Goal: Task Accomplishment & Management: Manage account settings

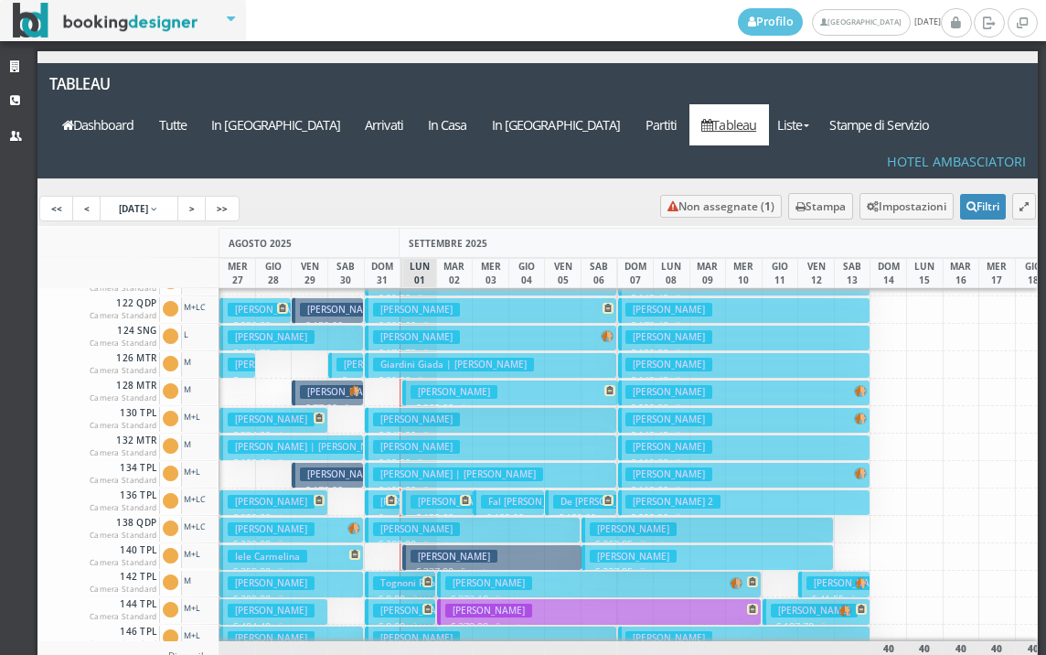
scroll to position [274, 0]
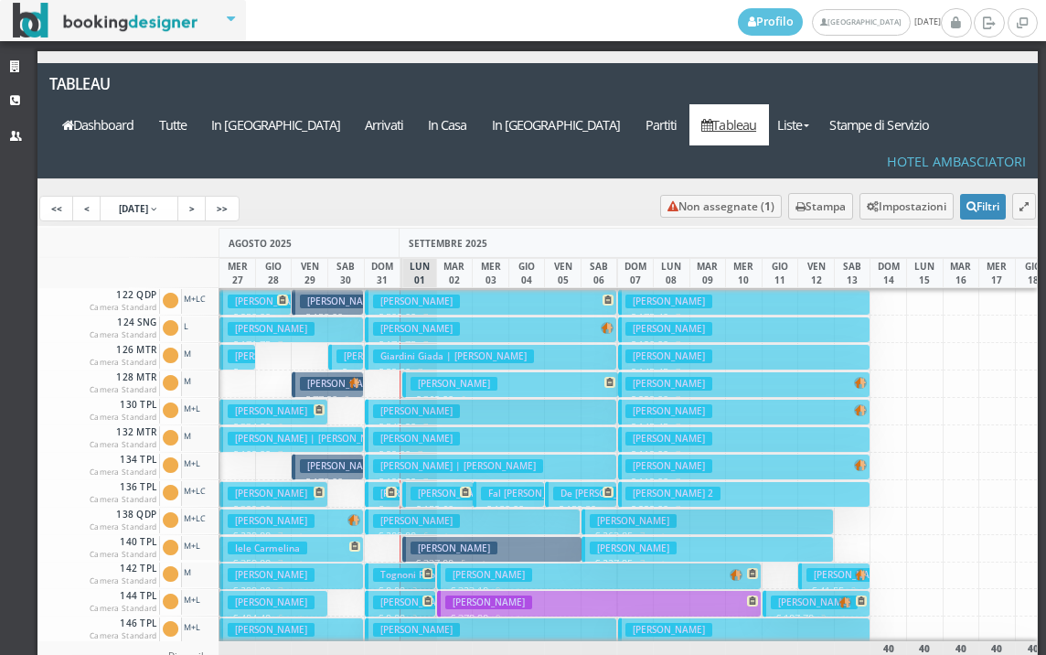
drag, startPoint x: 406, startPoint y: 350, endPoint x: 683, endPoint y: 47, distance: 411.2
click at [401, 370] on div "Ruggiero Patrizia € 369.00 6 notti 2 Adulti" at bounding box center [419, 383] width 38 height 27
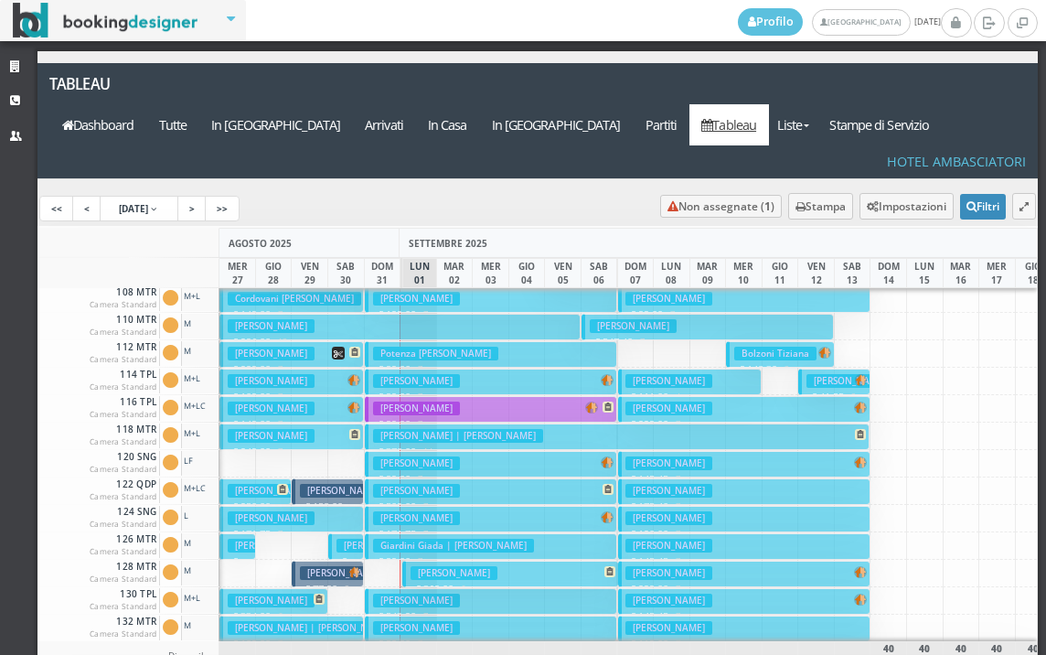
scroll to position [0, 0]
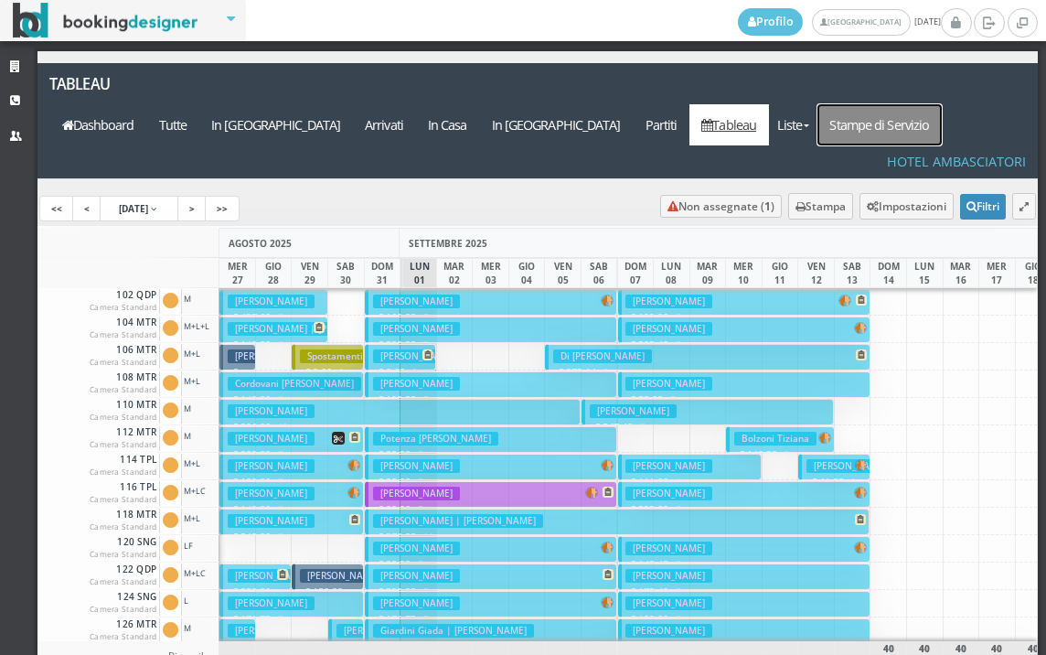
click at [909, 104] on link "Stampe di Servizio" at bounding box center [880, 124] width 124 height 41
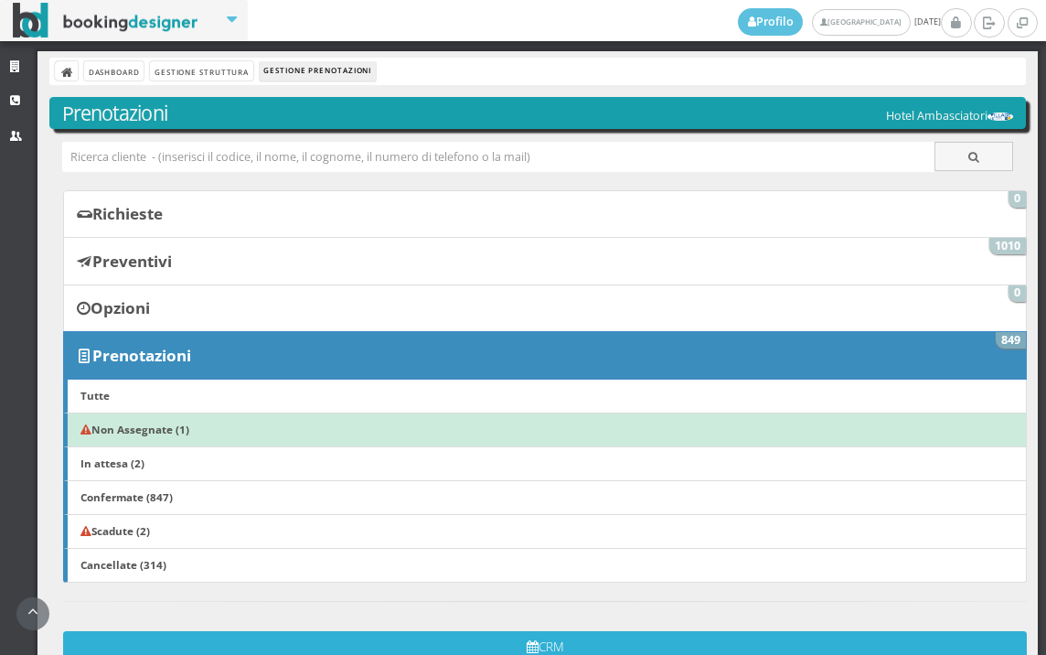
scroll to position [359, 0]
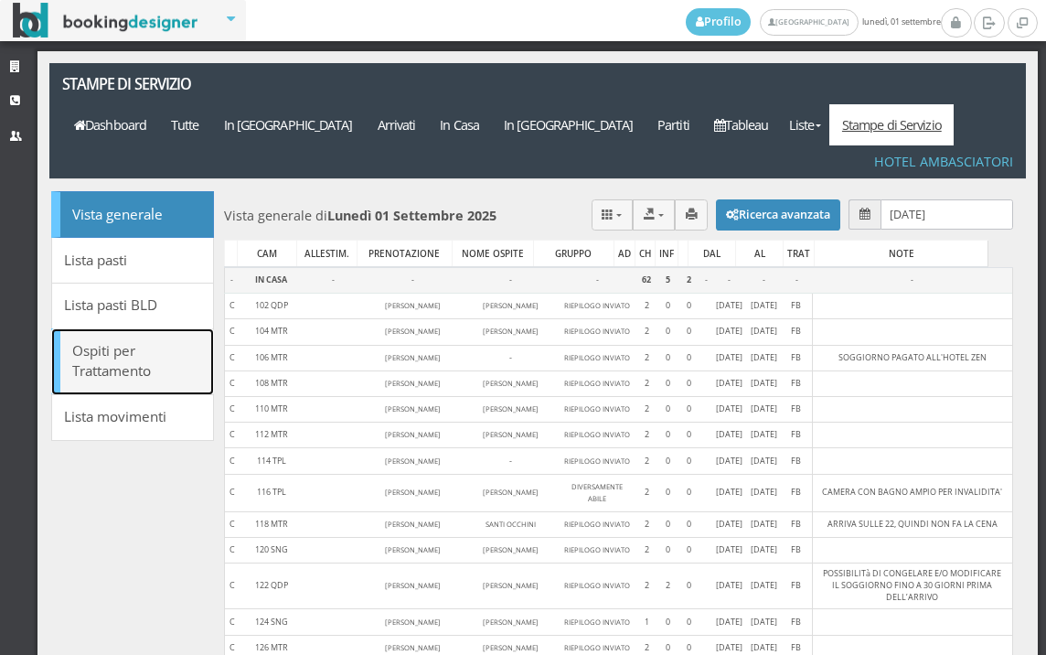
click at [138, 328] on link "Ospiti per Trattamento" at bounding box center [132, 361] width 163 height 67
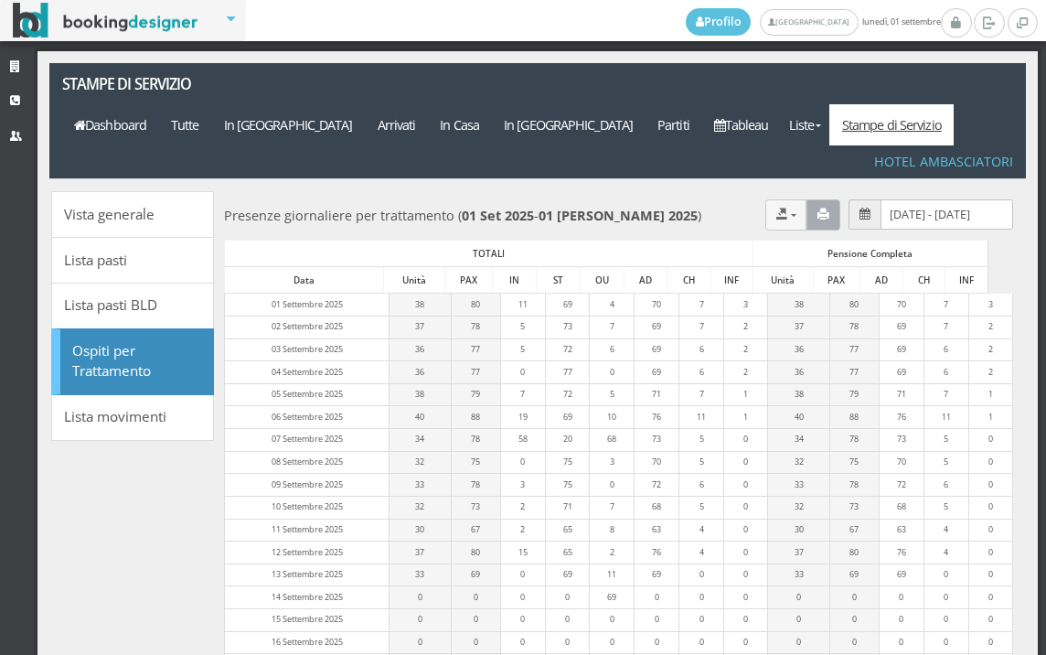
click at [810, 199] on button "button" at bounding box center [824, 214] width 34 height 30
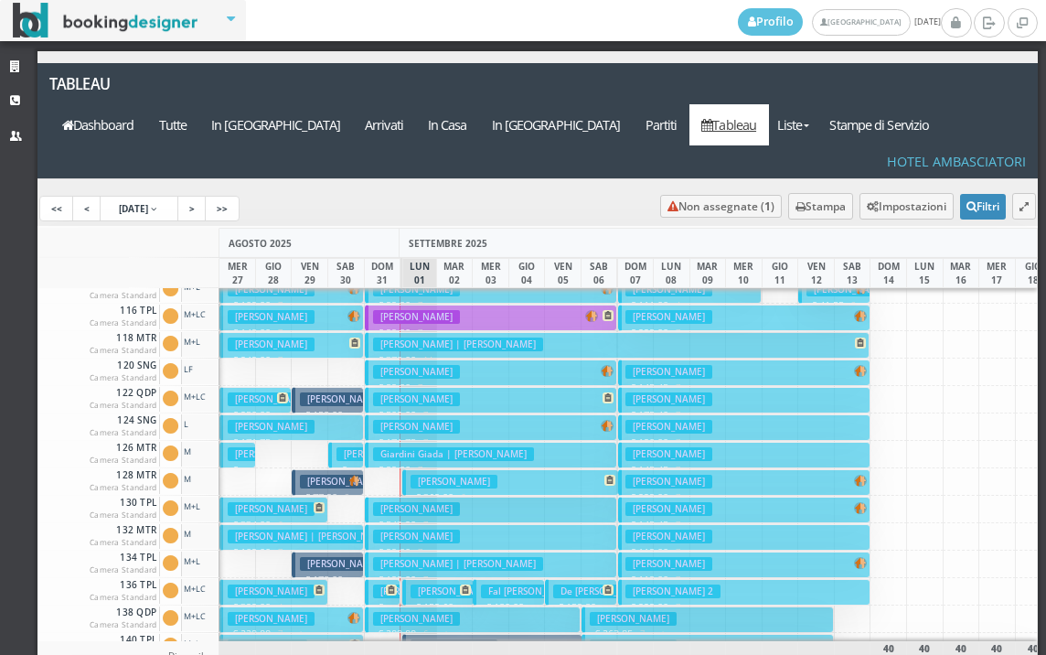
scroll to position [274, 0]
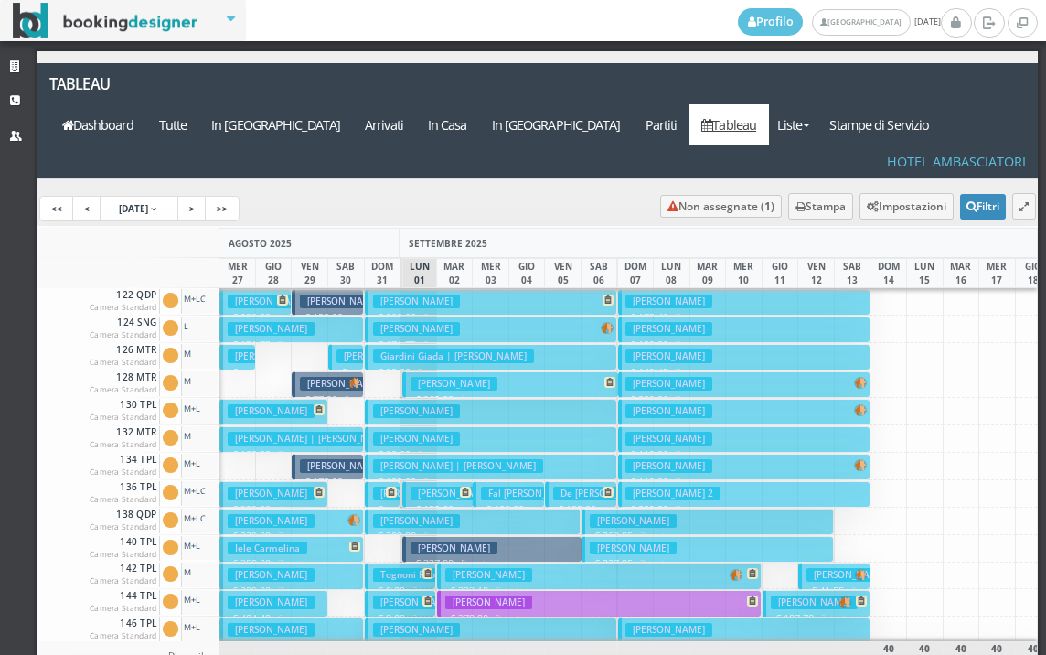
click at [426, 487] on h3 "Mantuano Maria" at bounding box center [454, 494] width 87 height 14
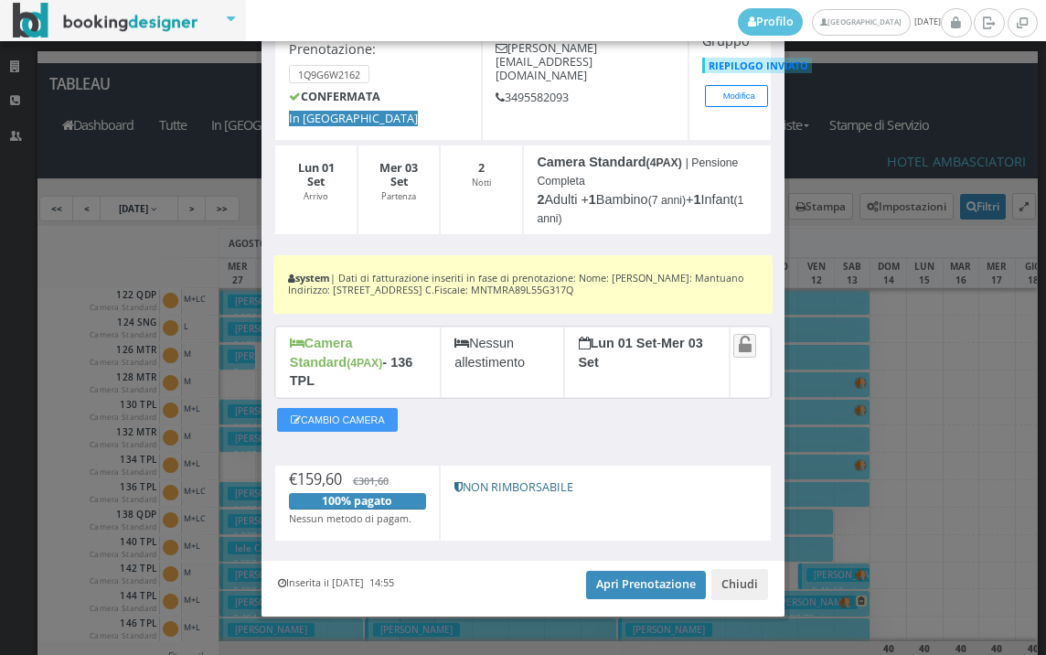
scroll to position [132, 0]
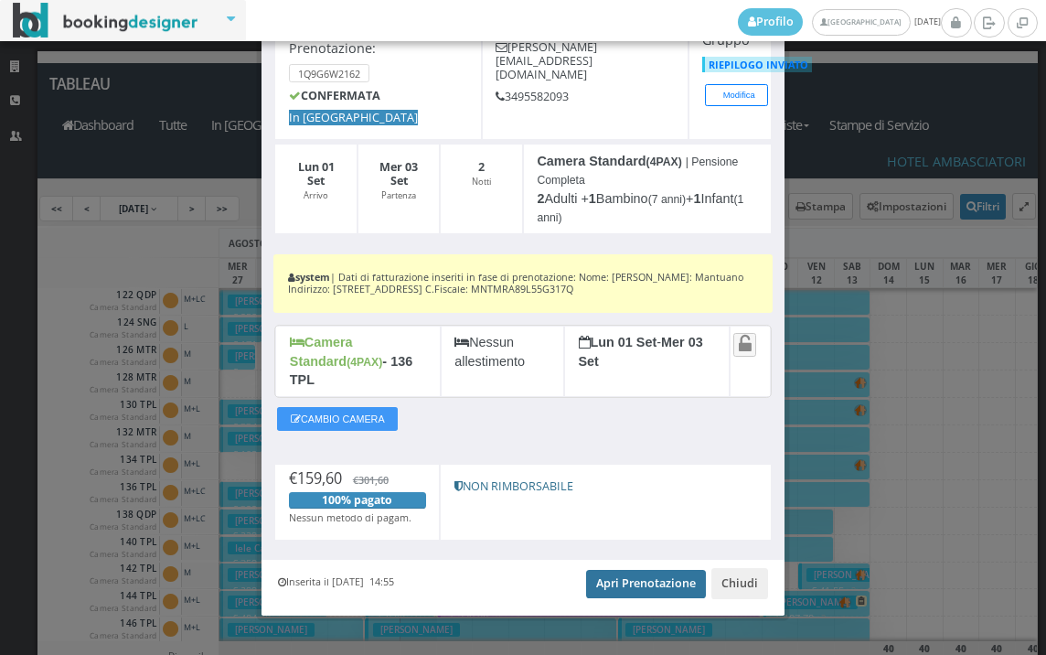
click at [614, 570] on link "Apri Prenotazione" at bounding box center [646, 583] width 120 height 27
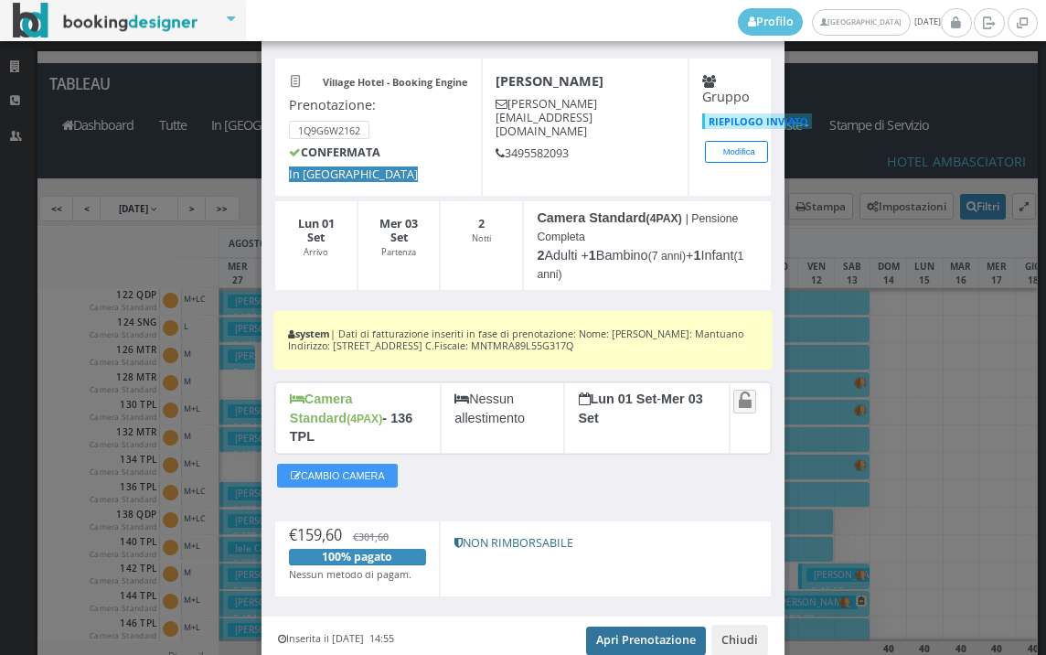
scroll to position [0, 0]
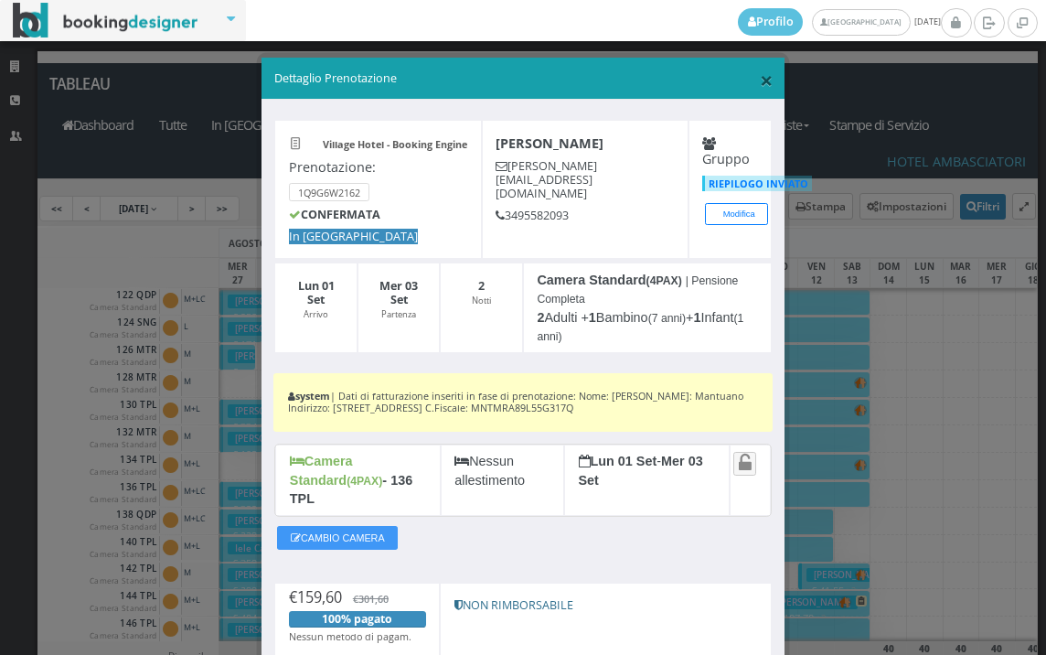
click at [760, 80] on span "×" at bounding box center [766, 79] width 13 height 31
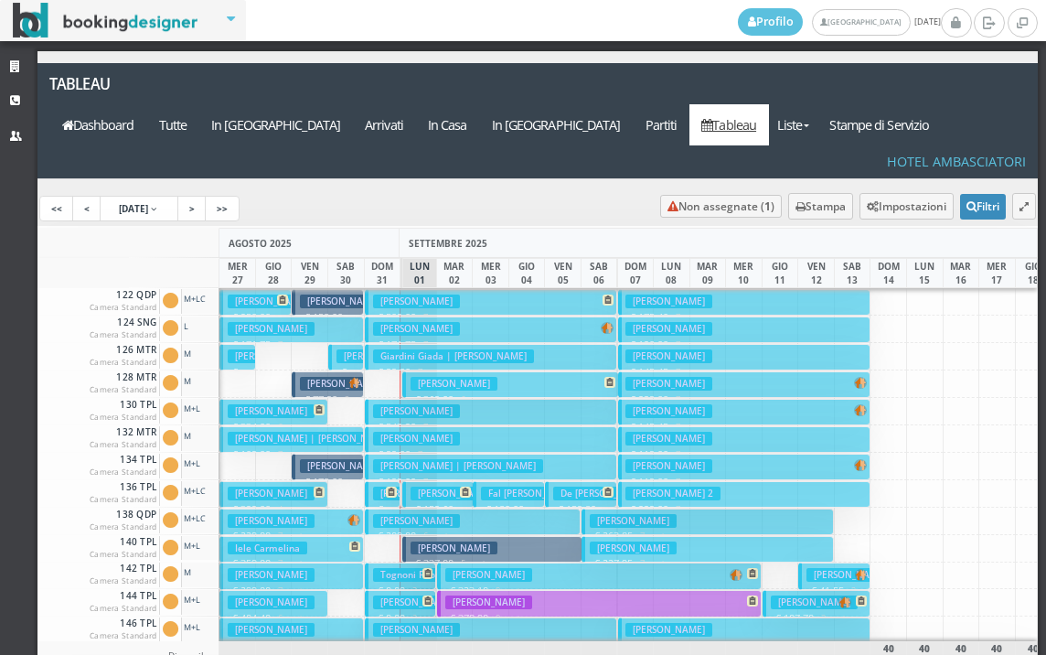
click at [412, 542] on h3 "Paoloni Christian Costantino" at bounding box center [454, 549] width 87 height 14
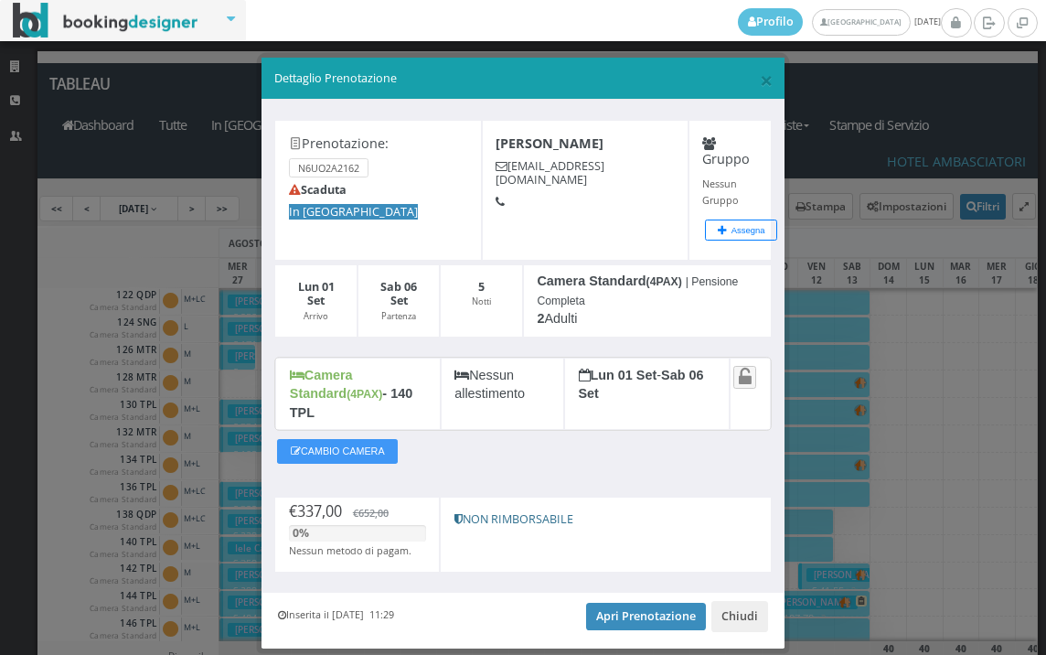
scroll to position [35, 0]
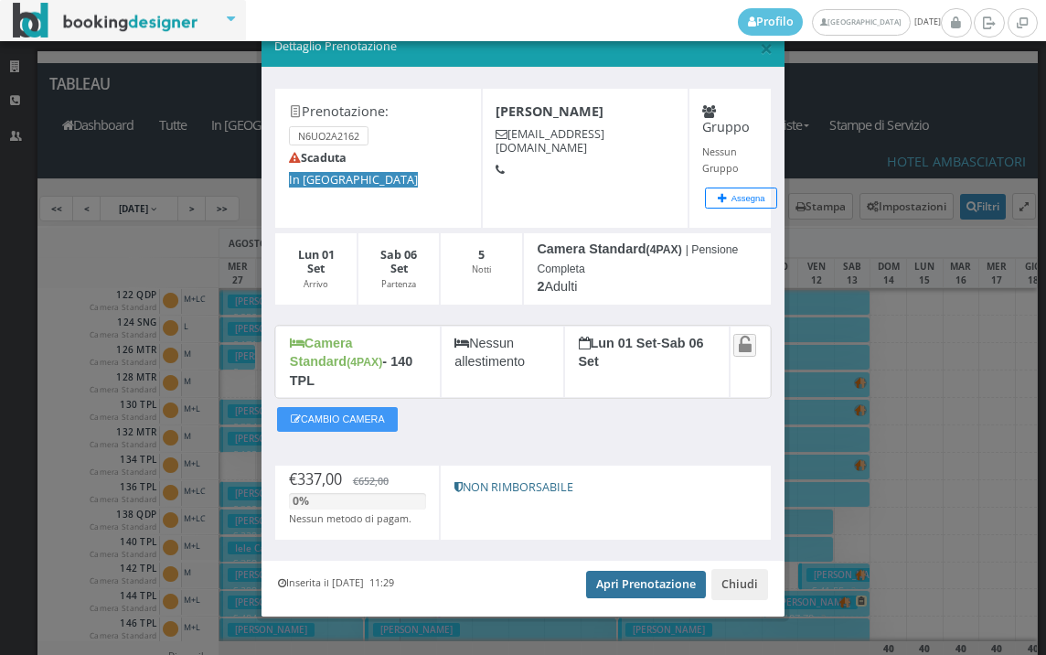
click at [610, 571] on link "Apri Prenotazione" at bounding box center [646, 584] width 120 height 27
click at [760, 53] on span "×" at bounding box center [766, 47] width 13 height 31
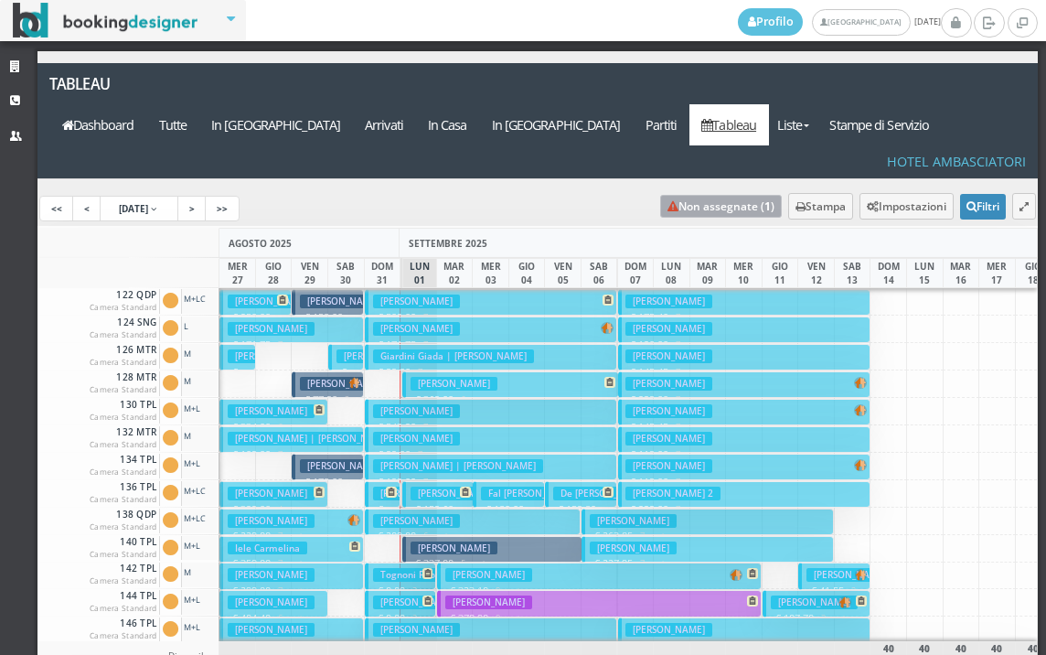
click at [718, 195] on link "Non assegnate ( 1 )" at bounding box center [721, 206] width 122 height 23
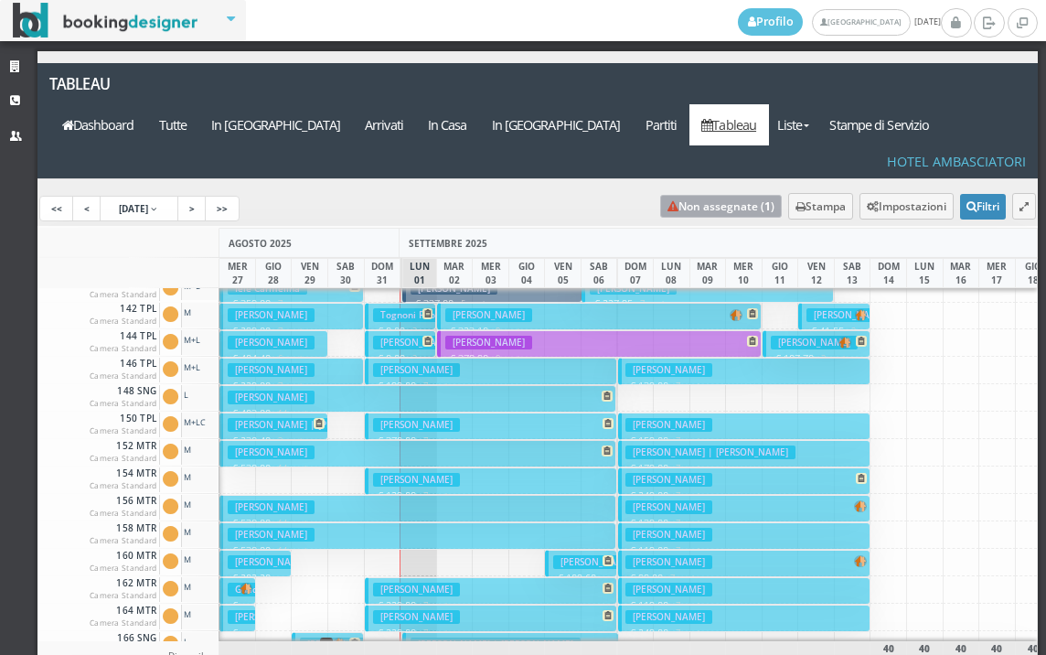
scroll to position [640, 0]
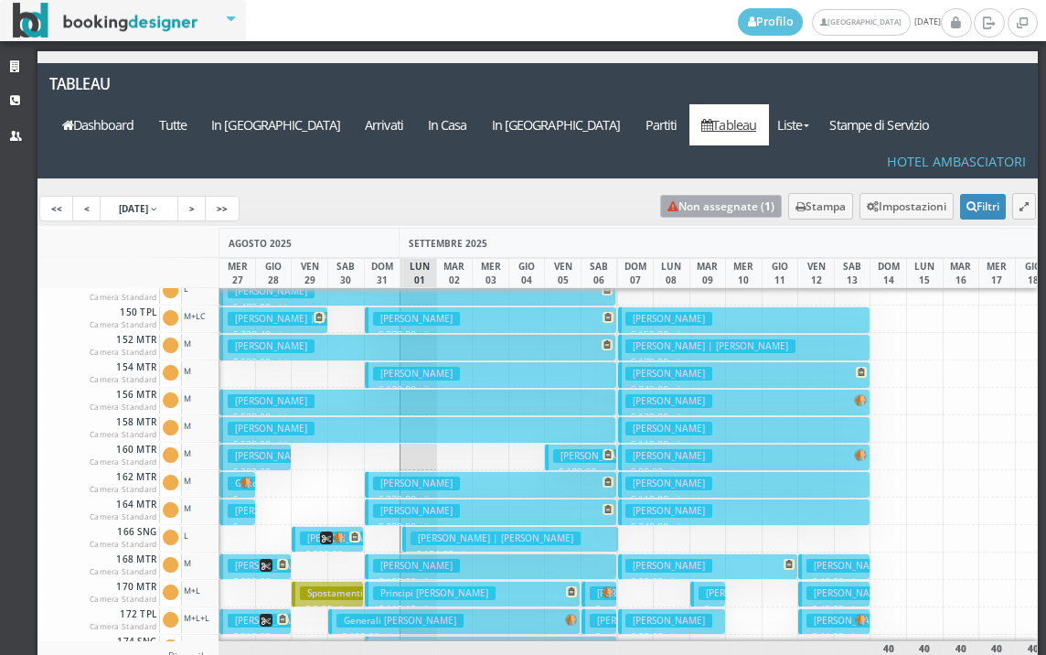
click at [424, 531] on h3 "Corcione Davide | Corcione Davide" at bounding box center [496, 538] width 170 height 14
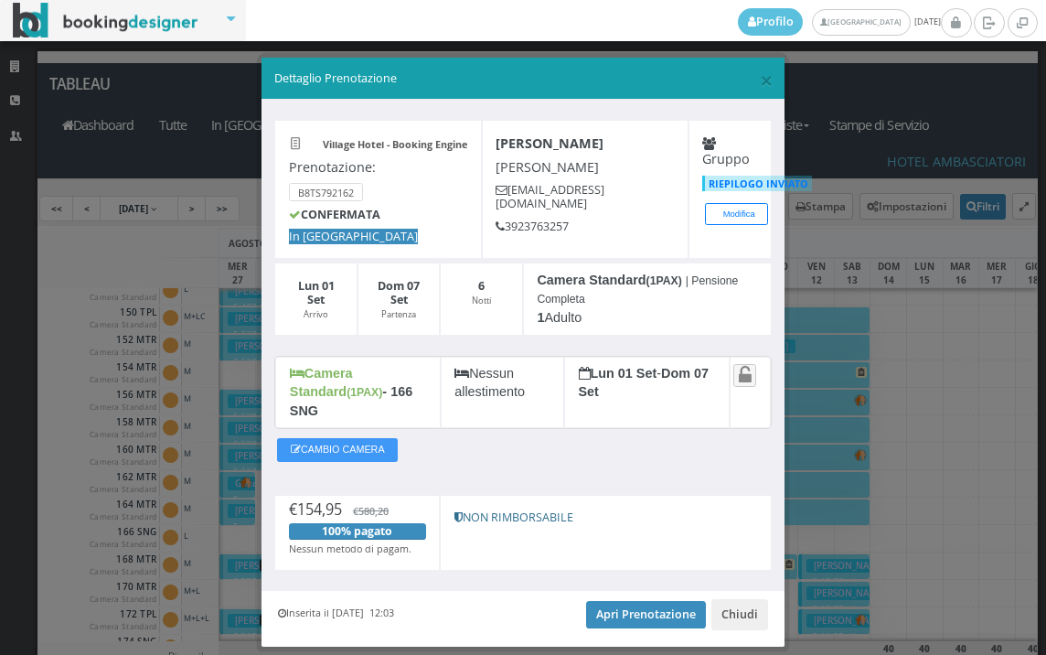
scroll to position [34, 0]
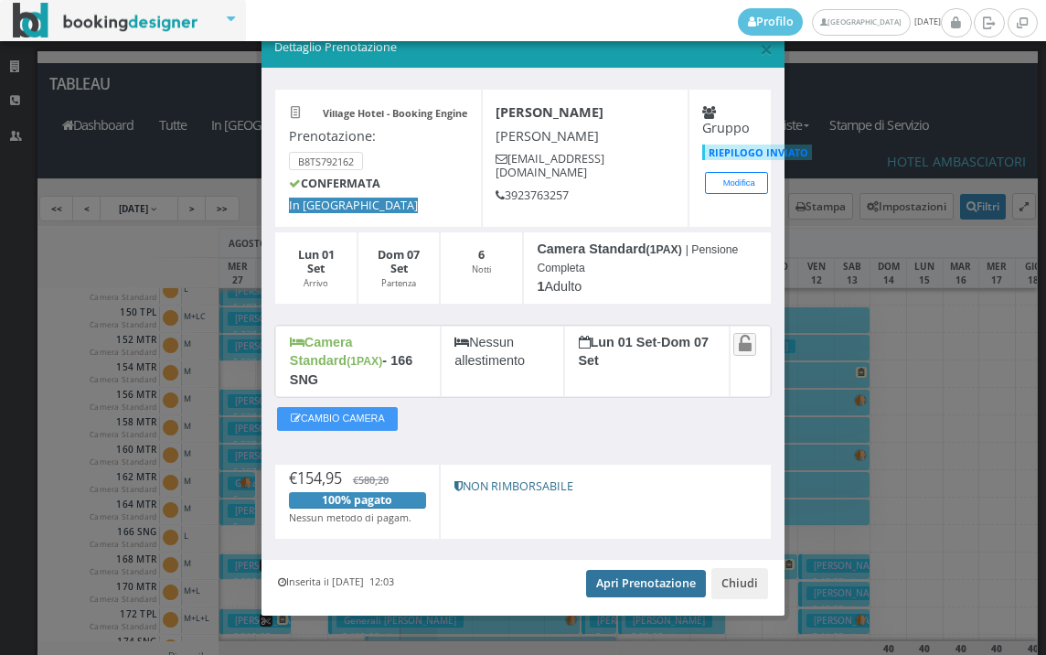
click at [645, 571] on link "Apri Prenotazione" at bounding box center [646, 583] width 120 height 27
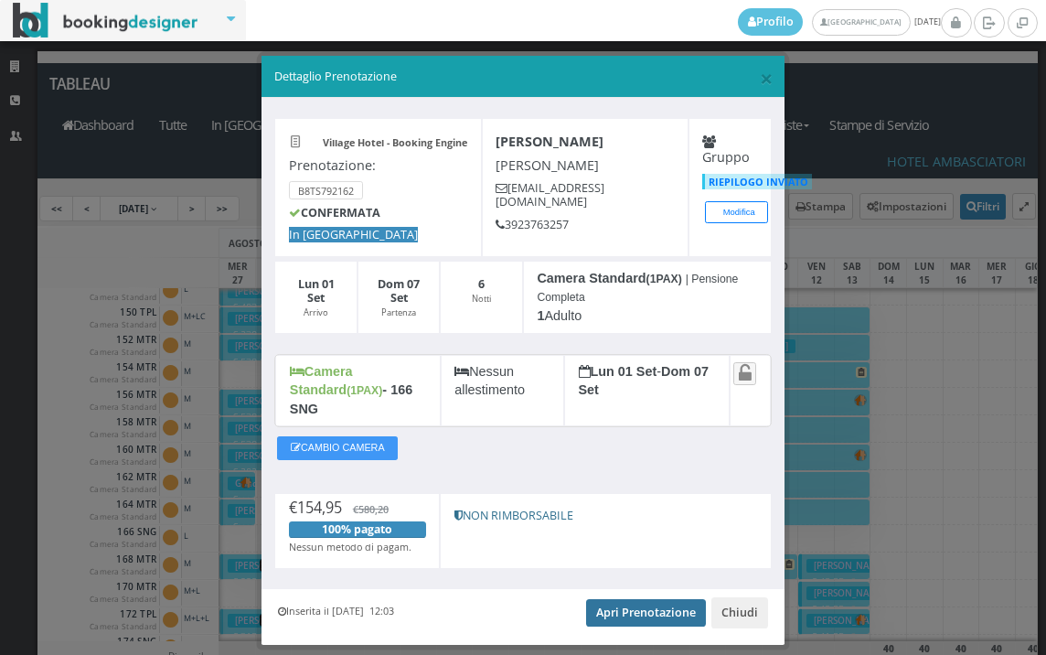
scroll to position [0, 0]
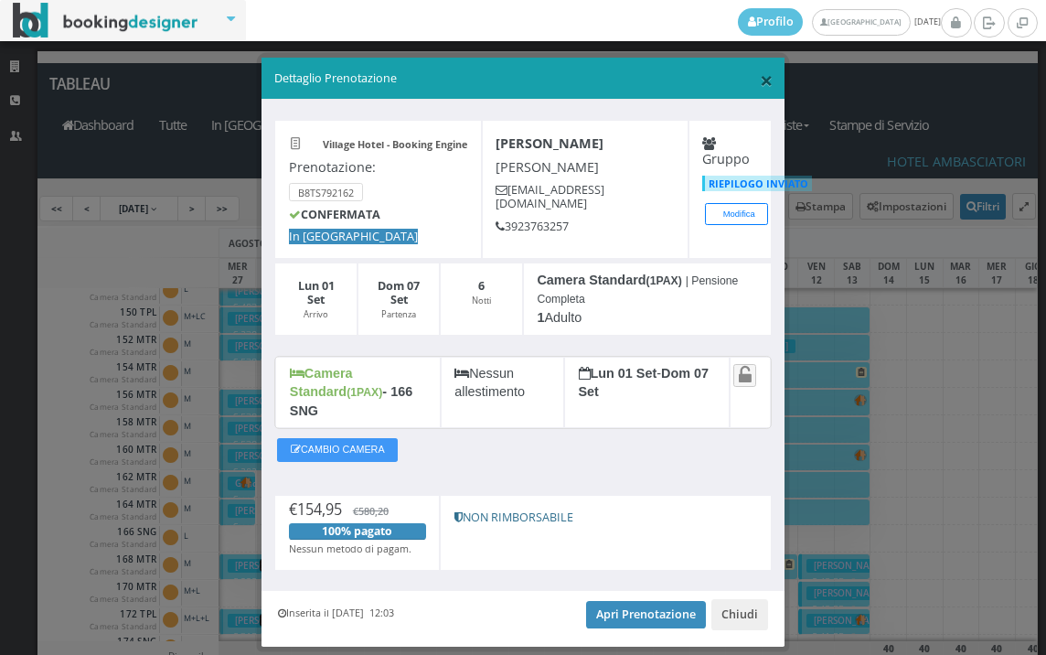
click at [760, 81] on span "×" at bounding box center [766, 79] width 13 height 31
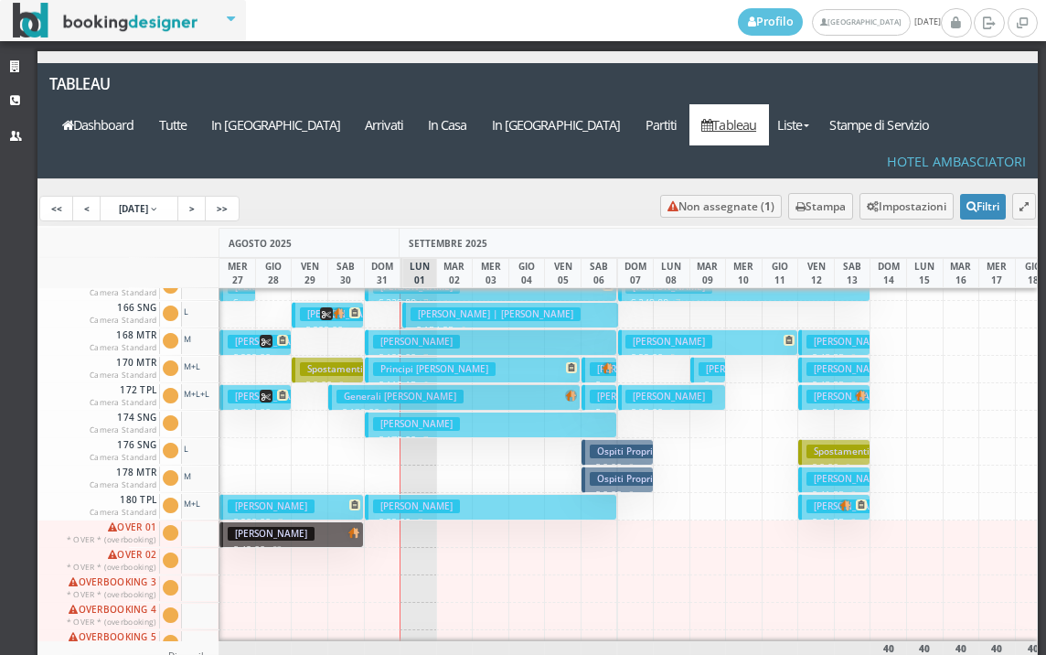
scroll to position [920, 0]
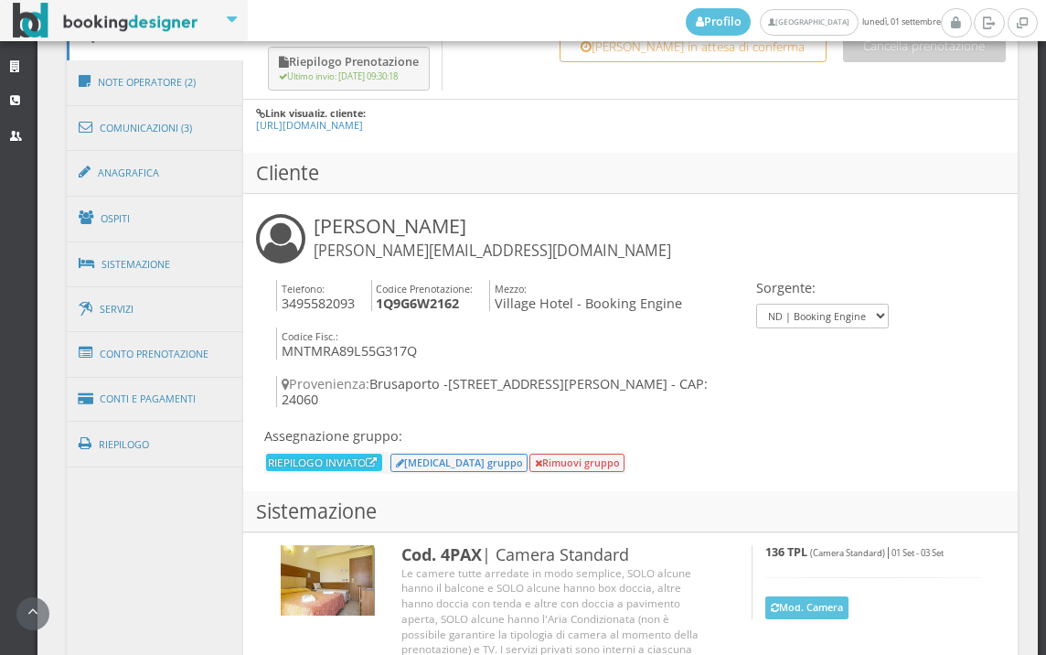
scroll to position [1191, 0]
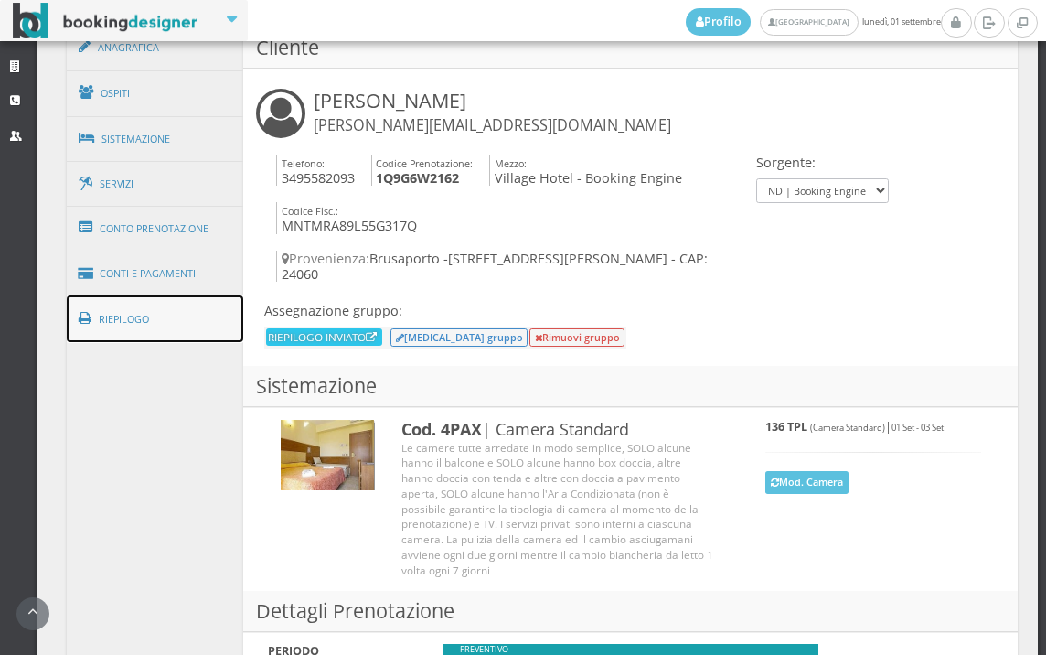
click at [184, 314] on link "Riepilogo" at bounding box center [155, 319] width 177 height 48
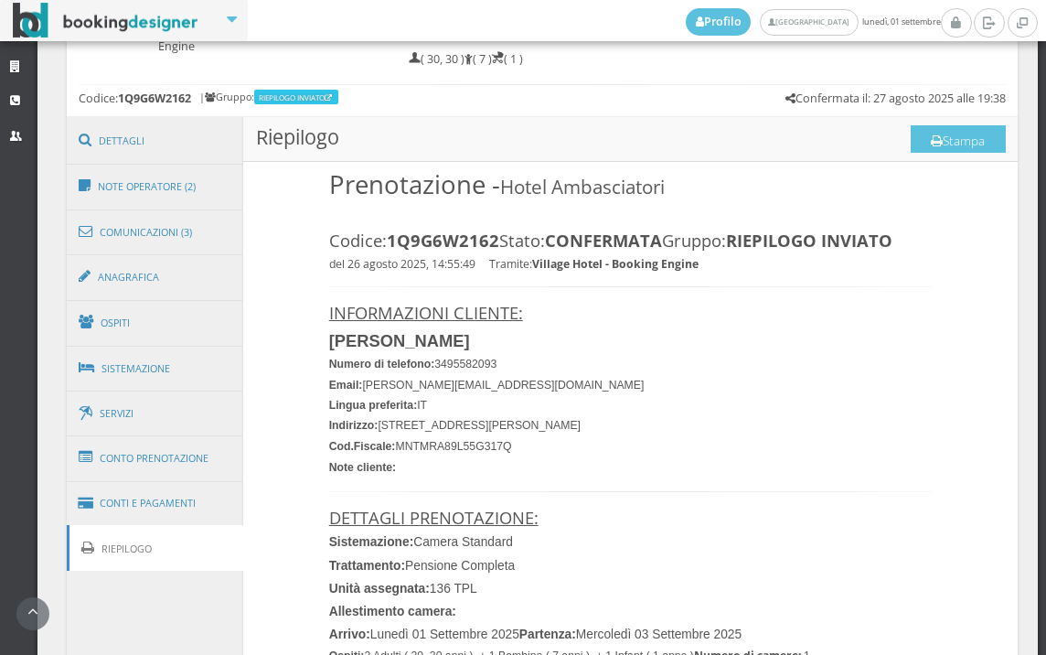
scroll to position [887, 0]
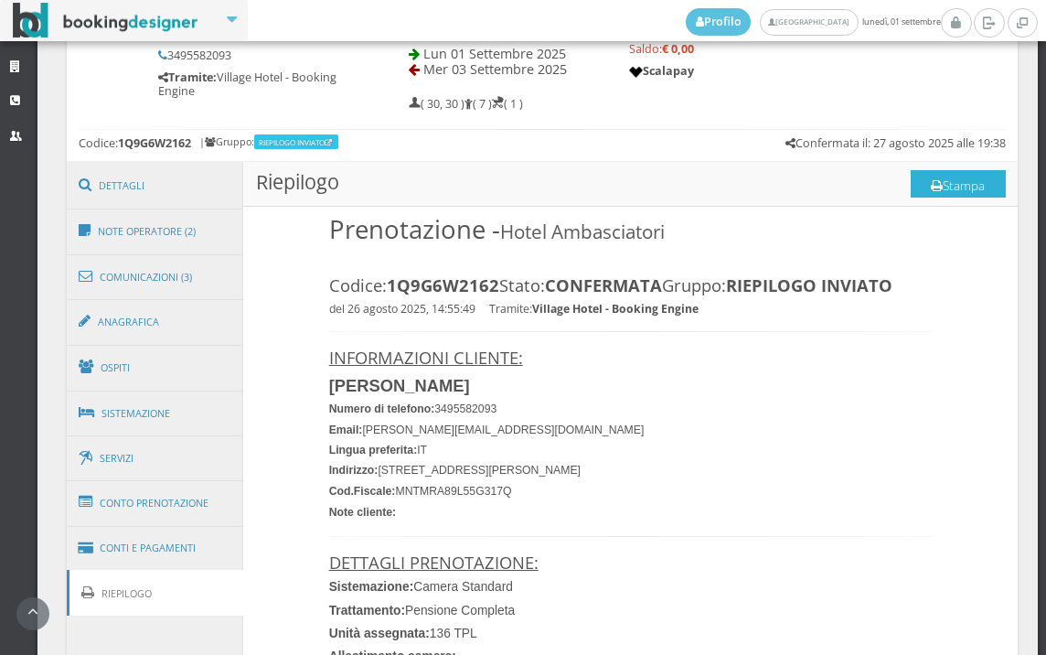
click at [936, 178] on button "Stampa" at bounding box center [958, 183] width 95 height 27
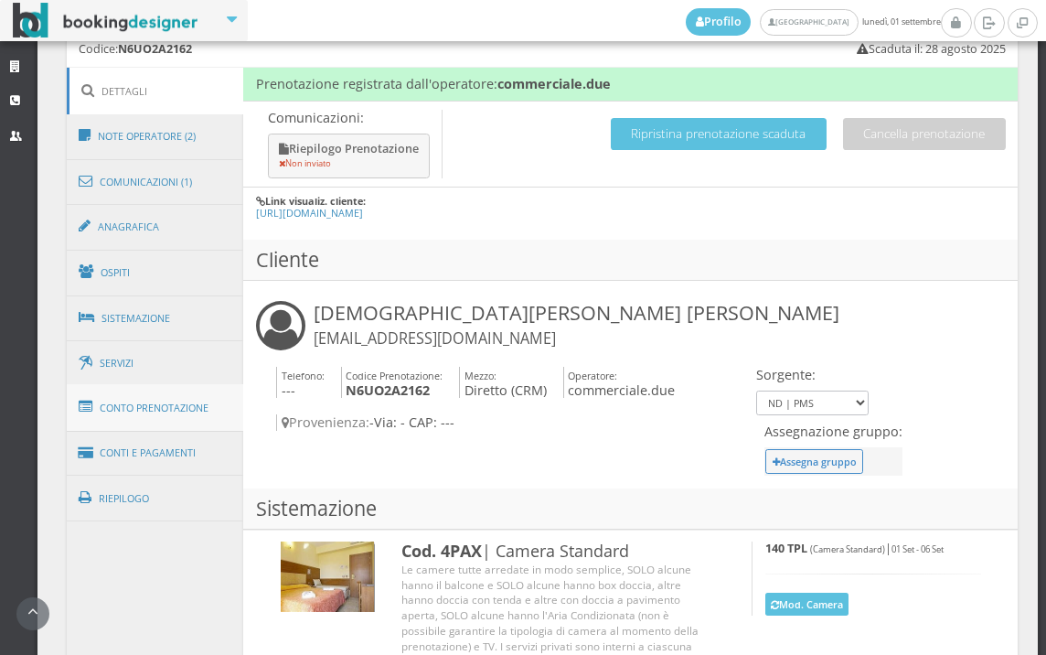
scroll to position [1016, 0]
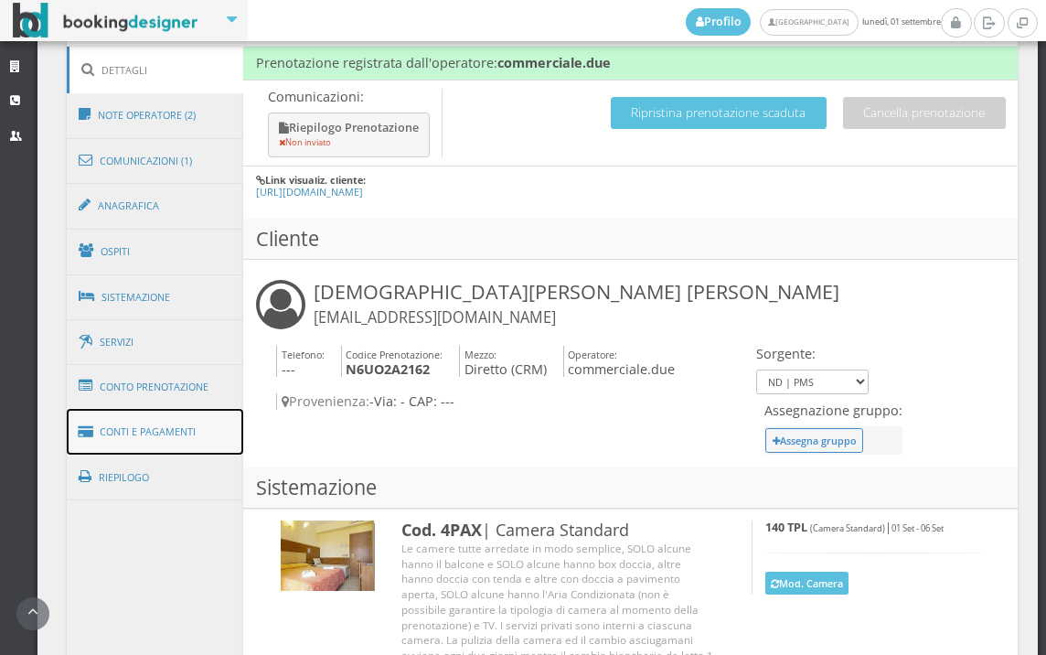
click at [178, 441] on link "Conti e Pagamenti" at bounding box center [155, 432] width 177 height 47
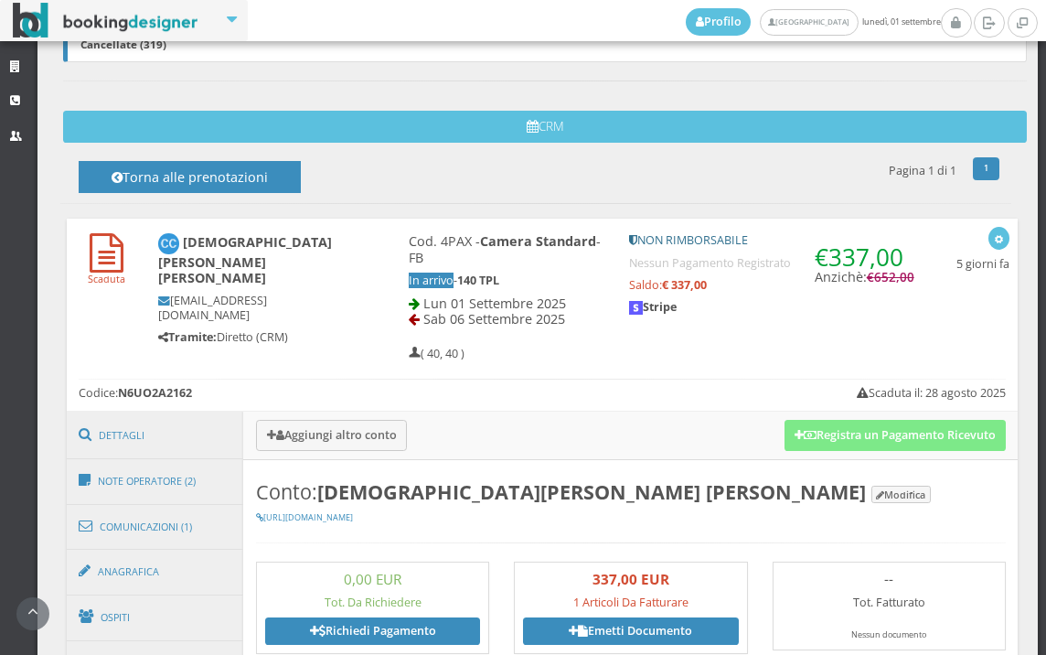
scroll to position [915, 0]
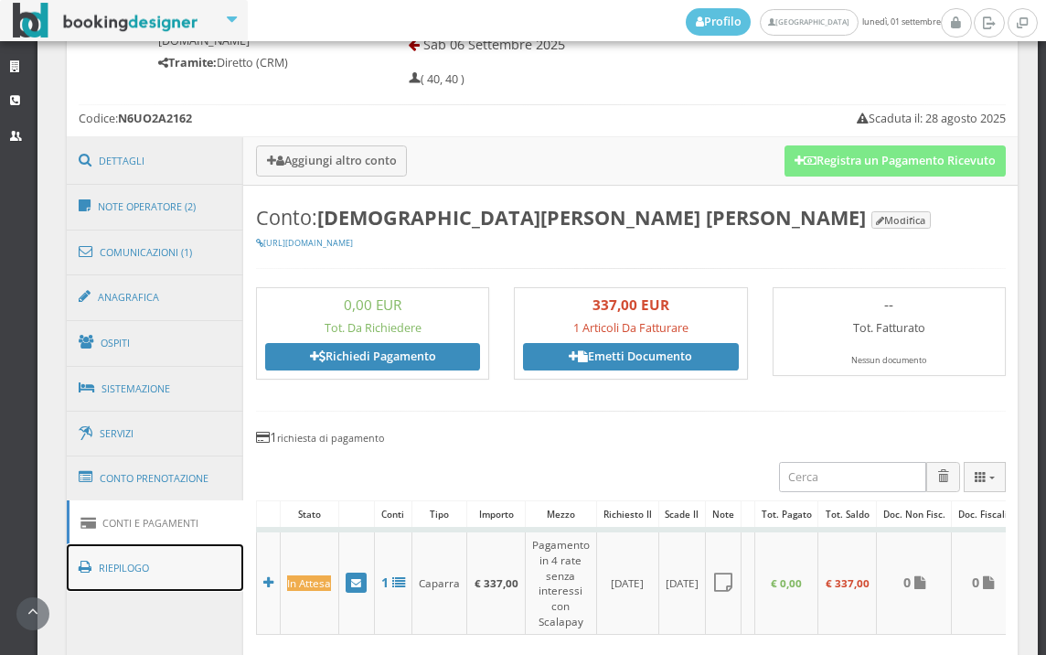
click at [172, 572] on link "Riepilogo" at bounding box center [155, 568] width 177 height 48
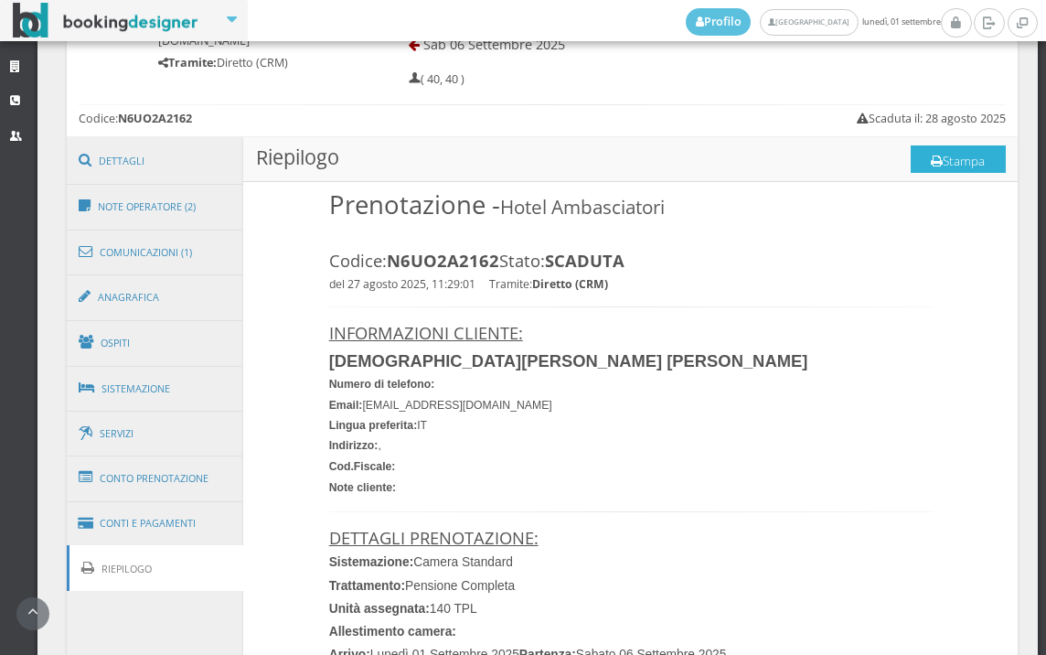
click at [924, 170] on button "Stampa" at bounding box center [958, 158] width 95 height 27
click at [156, 516] on link "Conti e Pagamenti" at bounding box center [155, 523] width 177 height 47
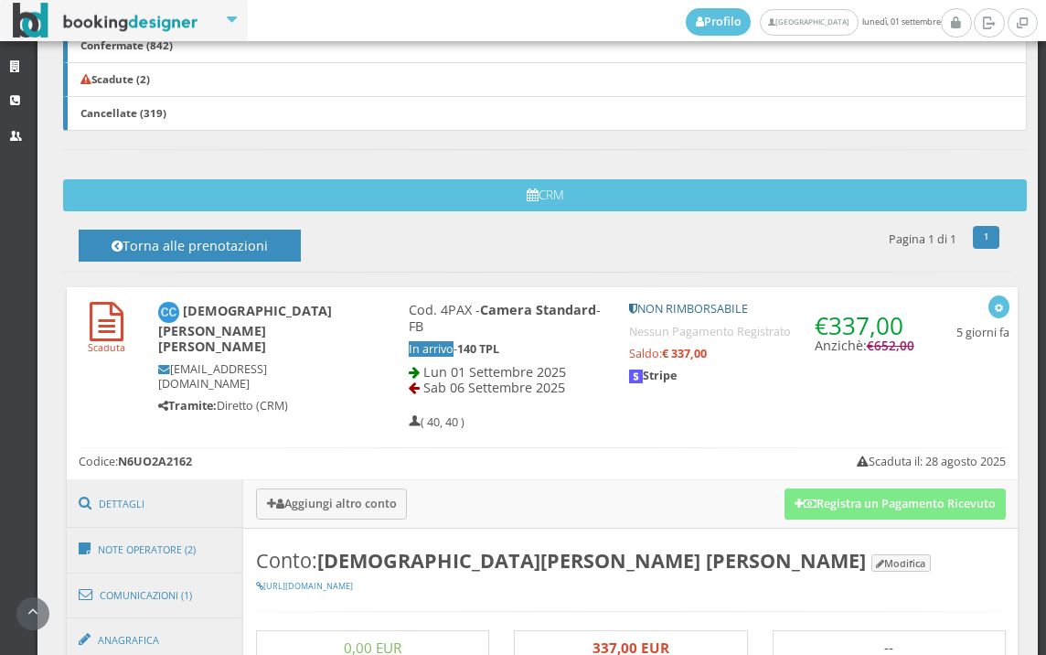
scroll to position [508, 0]
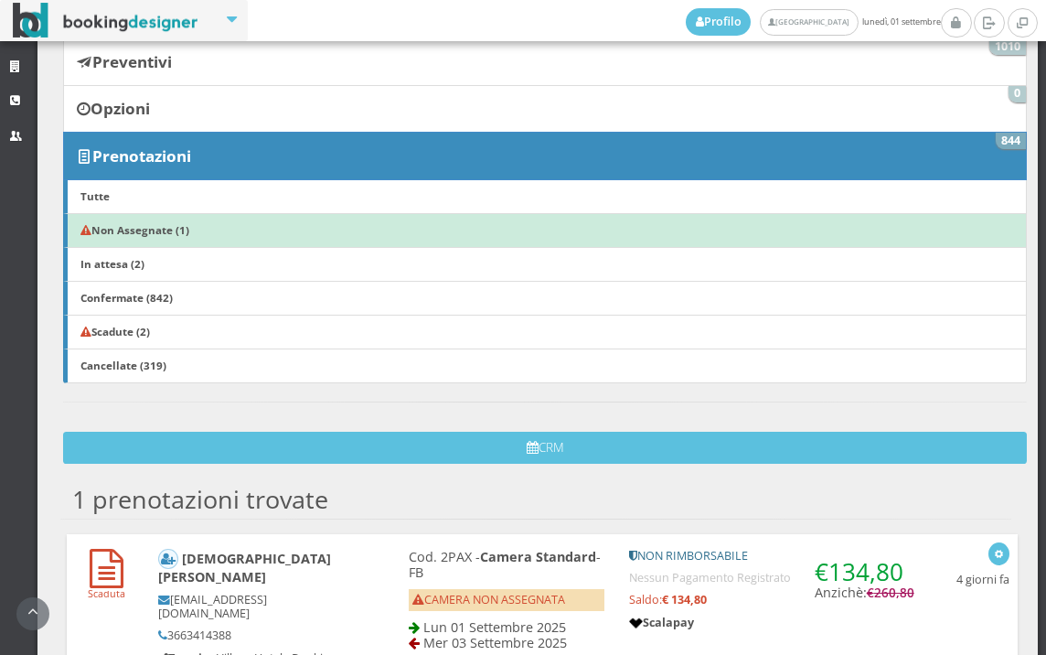
scroll to position [359, 0]
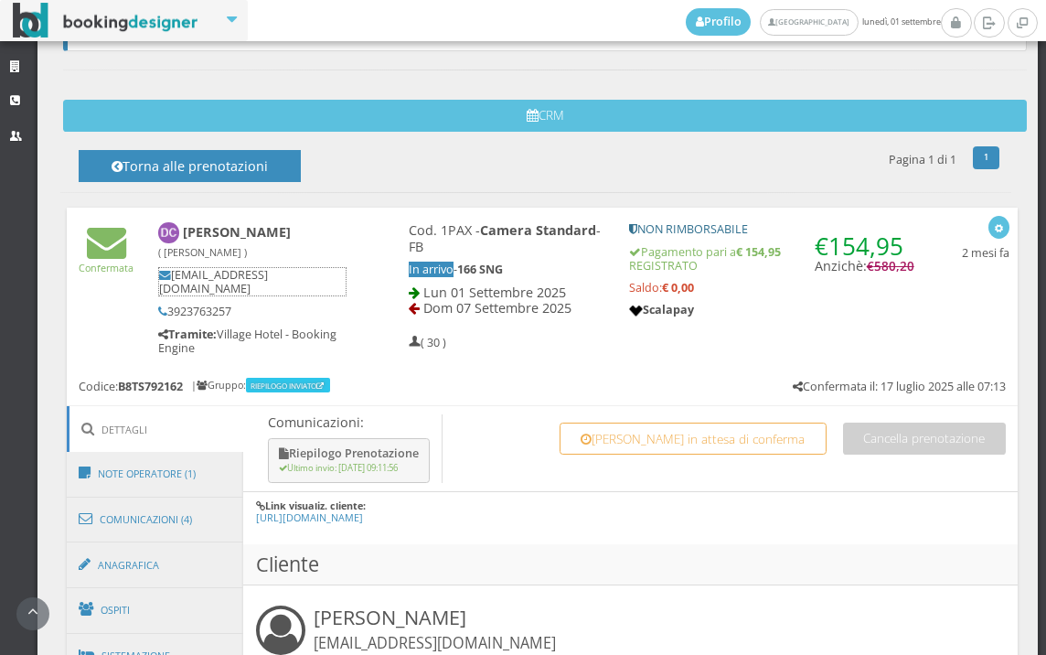
scroll to position [812, 0]
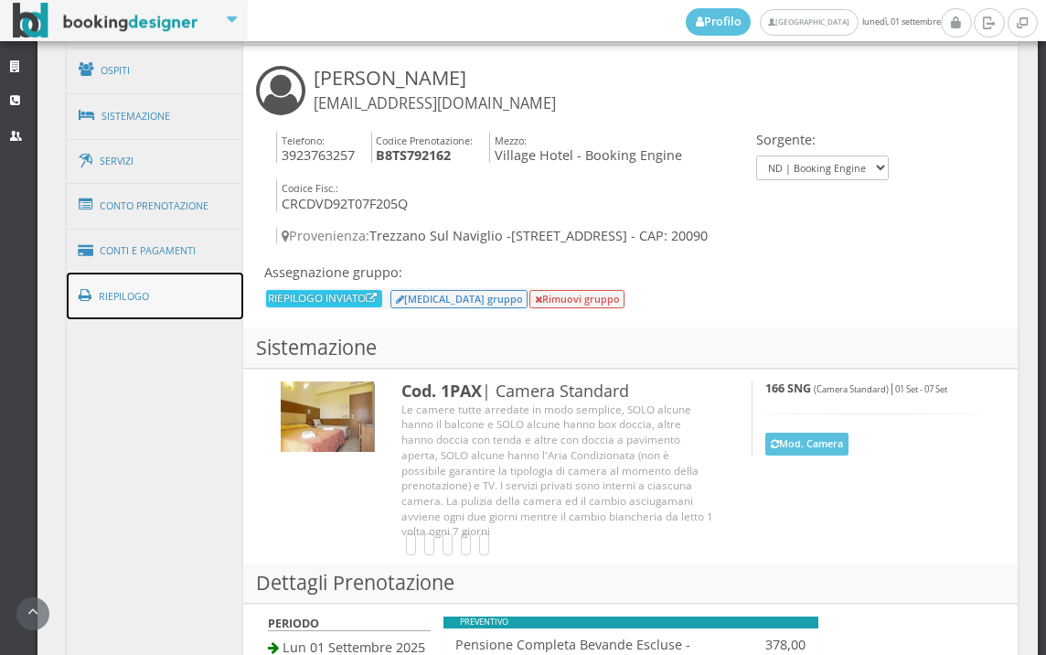
click at [195, 297] on link "Riepilogo" at bounding box center [155, 297] width 177 height 48
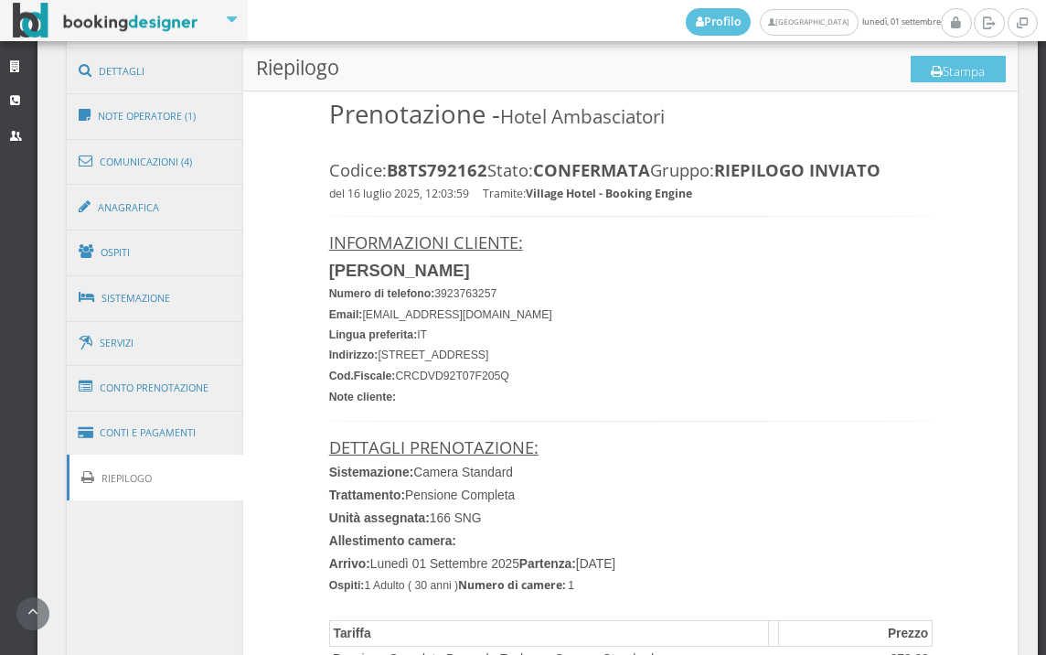
scroll to position [1017, 0]
click at [957, 70] on button "Stampa" at bounding box center [958, 70] width 95 height 27
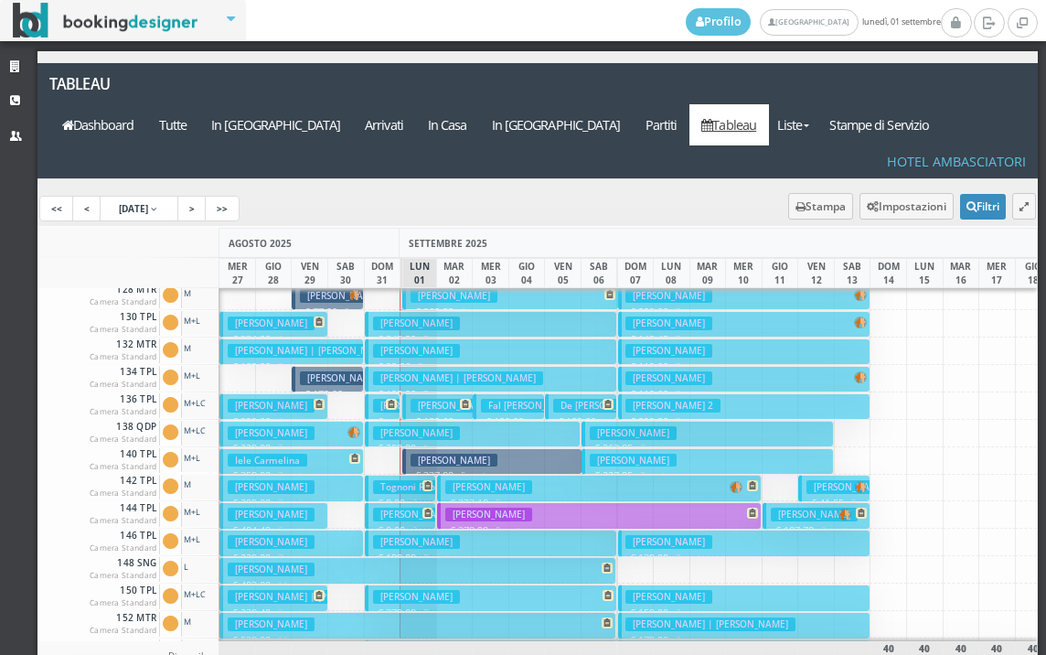
scroll to position [366, 0]
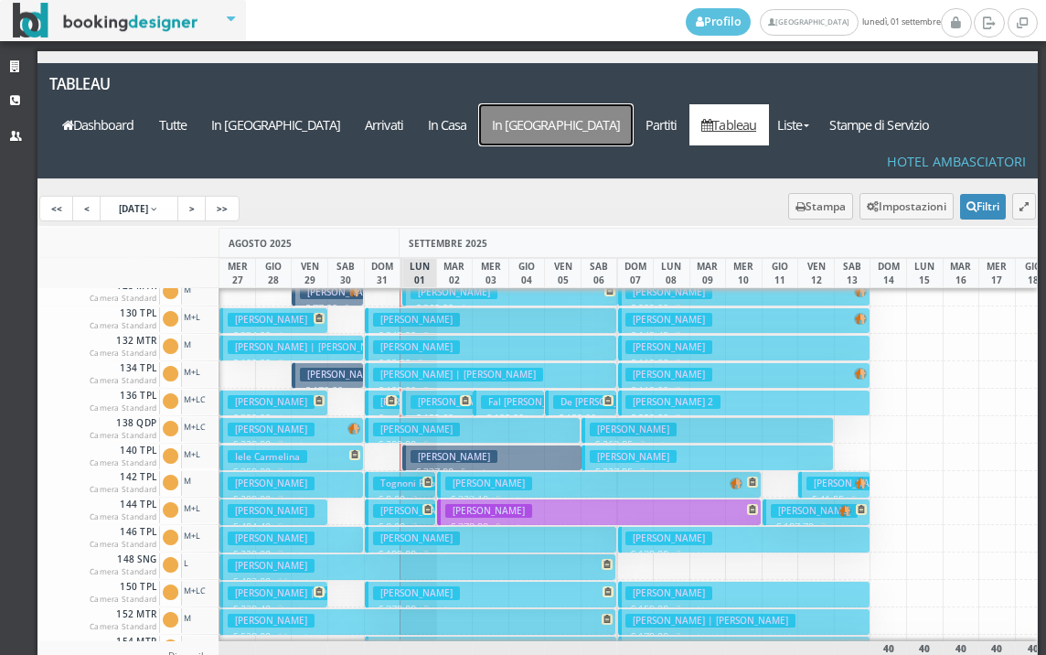
click at [627, 104] on a=pms-departure-reservations"] "In [GEOGRAPHIC_DATA]" at bounding box center [556, 124] width 154 height 41
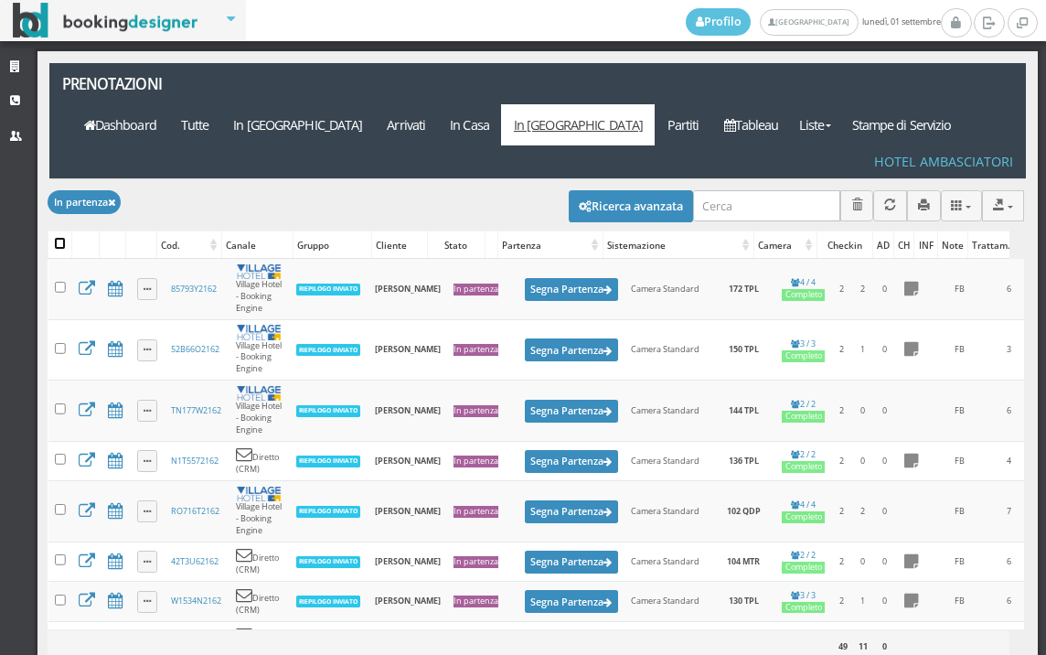
click at [59, 238] on input "checkbox" at bounding box center [60, 243] width 11 height 11
checkbox input "true"
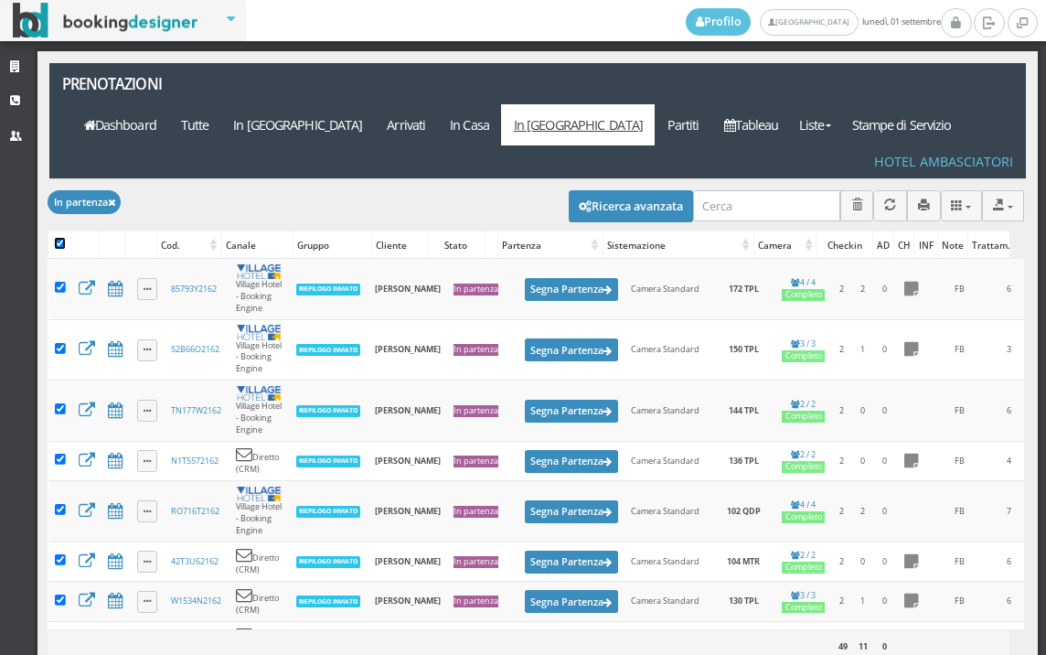
checkbox input "true"
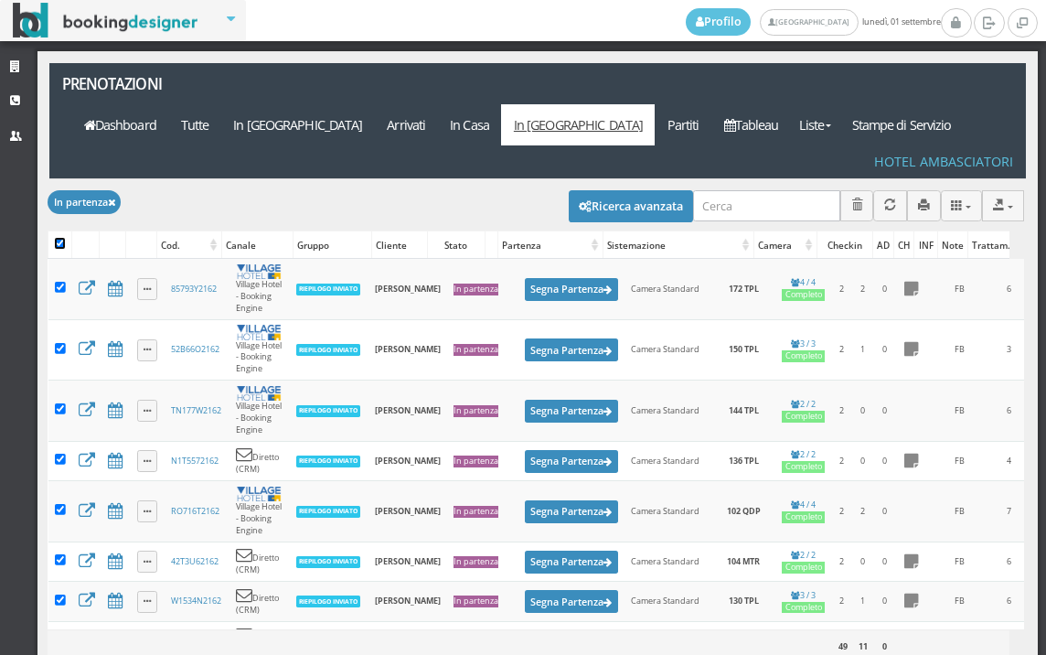
checkbox input "true"
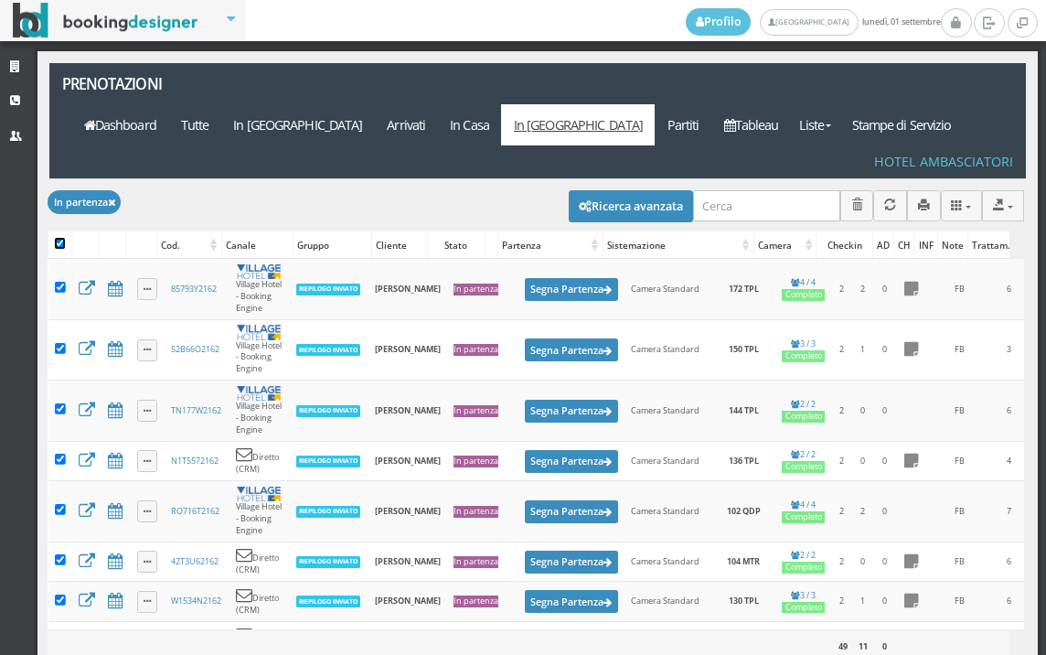
checkbox input "true"
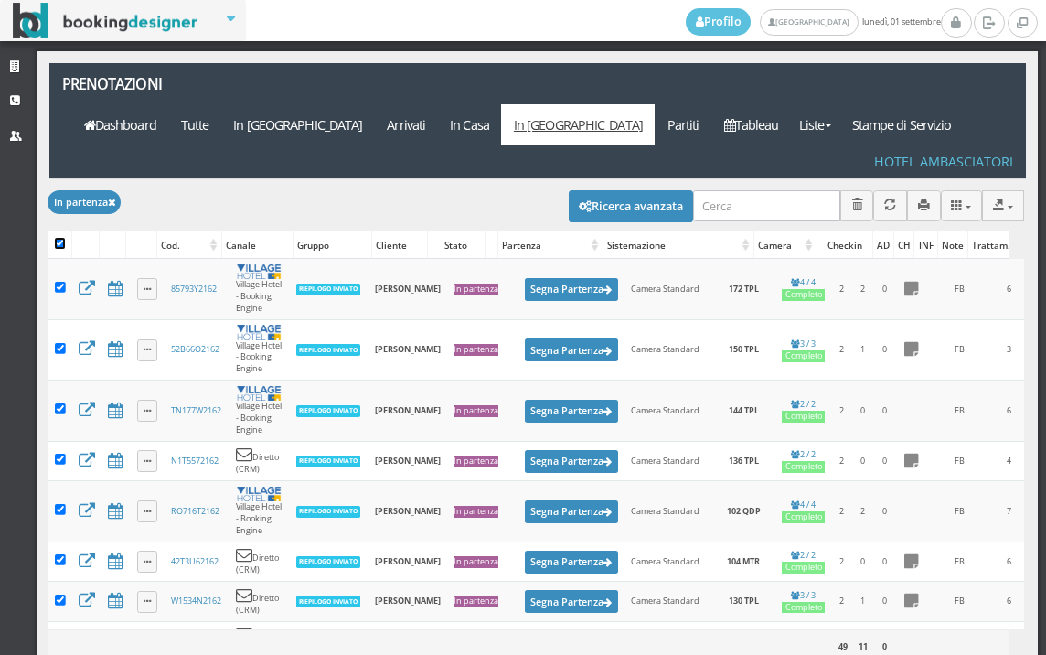
checkbox input "true"
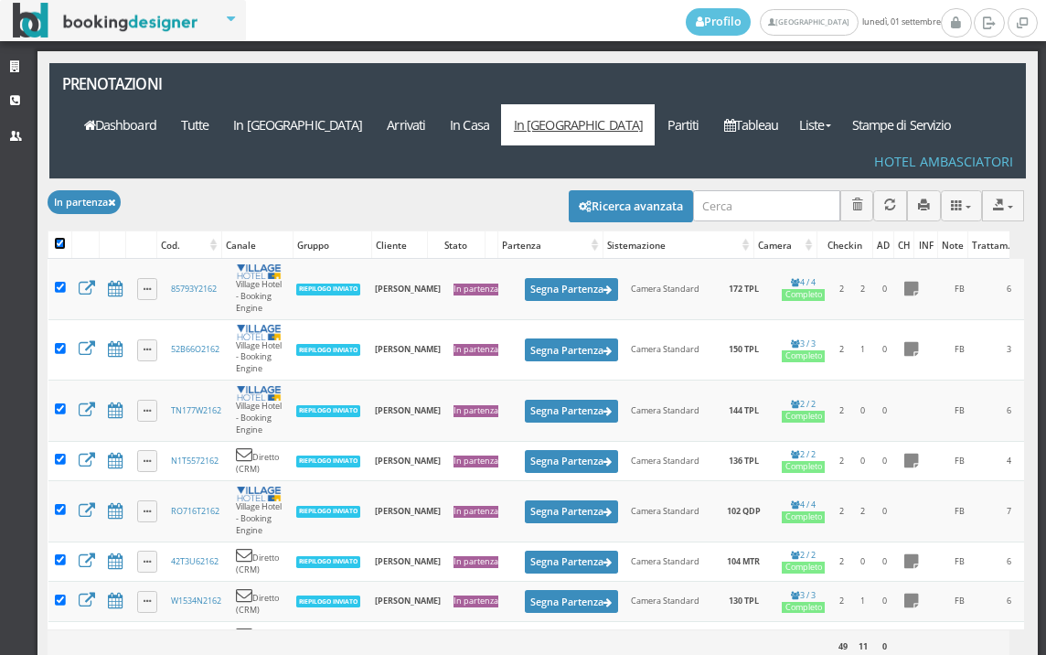
checkbox input "true"
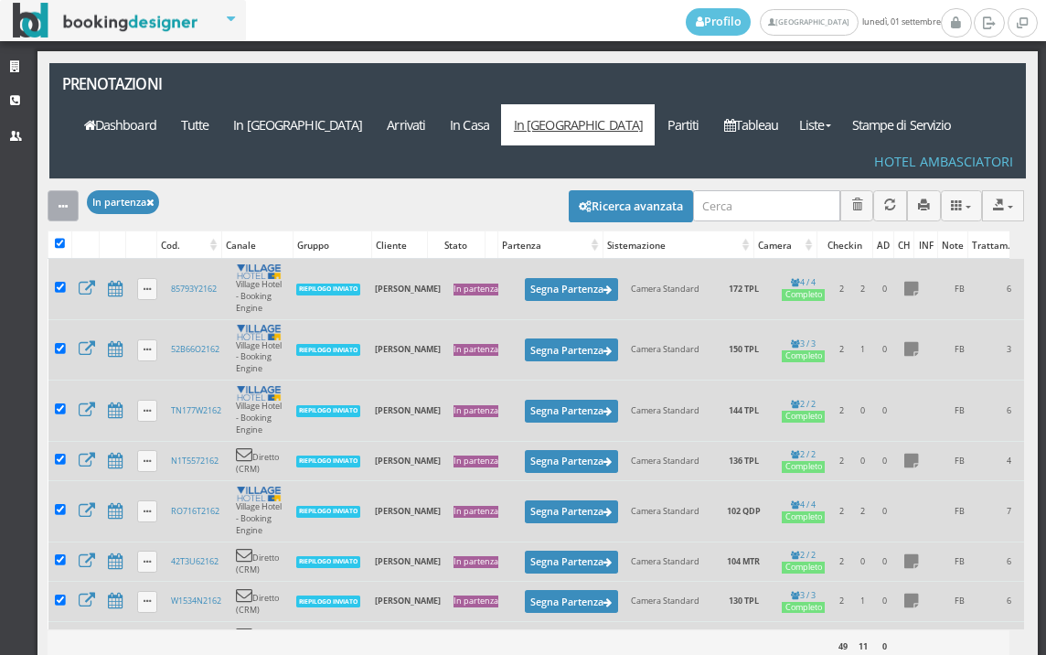
click at [53, 190] on button "button" at bounding box center [63, 205] width 31 height 30
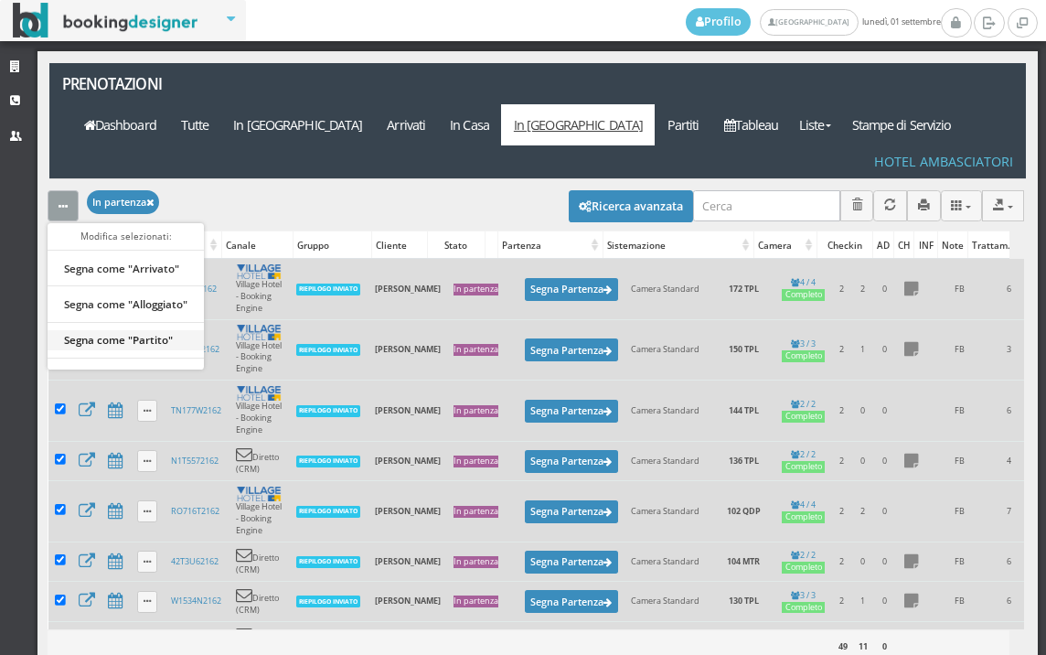
click at [148, 329] on link "Segna come "Partito"" at bounding box center [126, 339] width 156 height 20
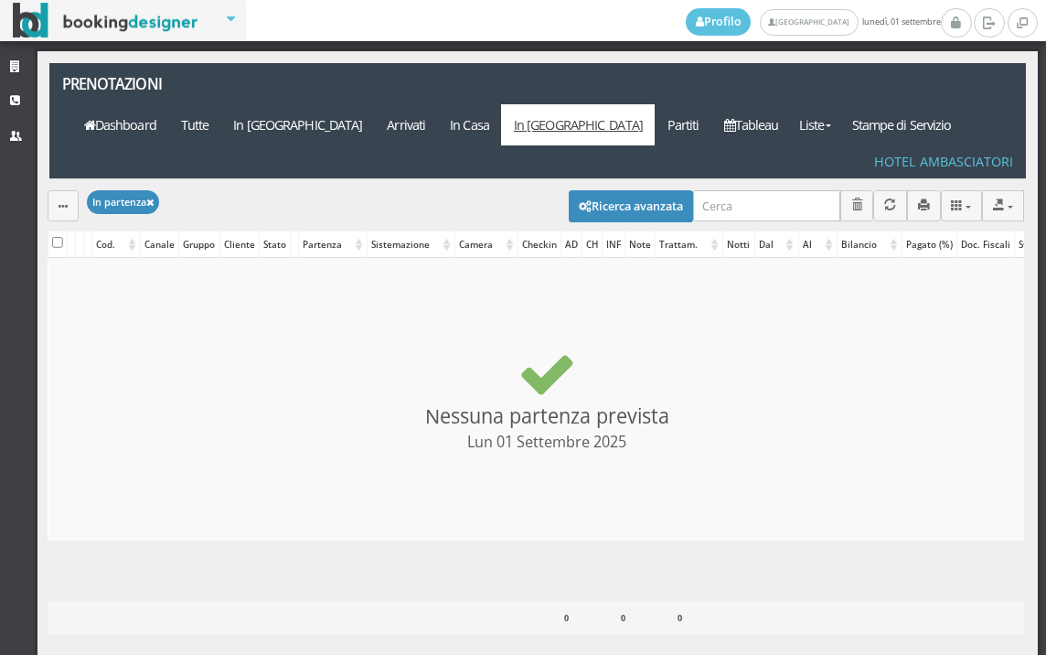
checkbox input "false"
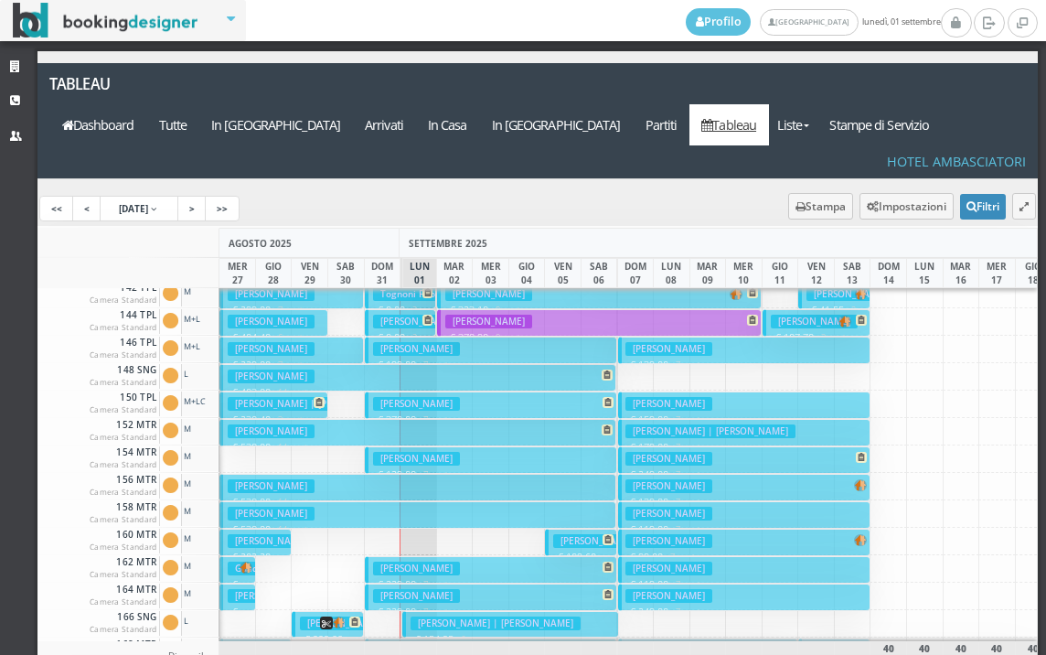
scroll to position [823, 0]
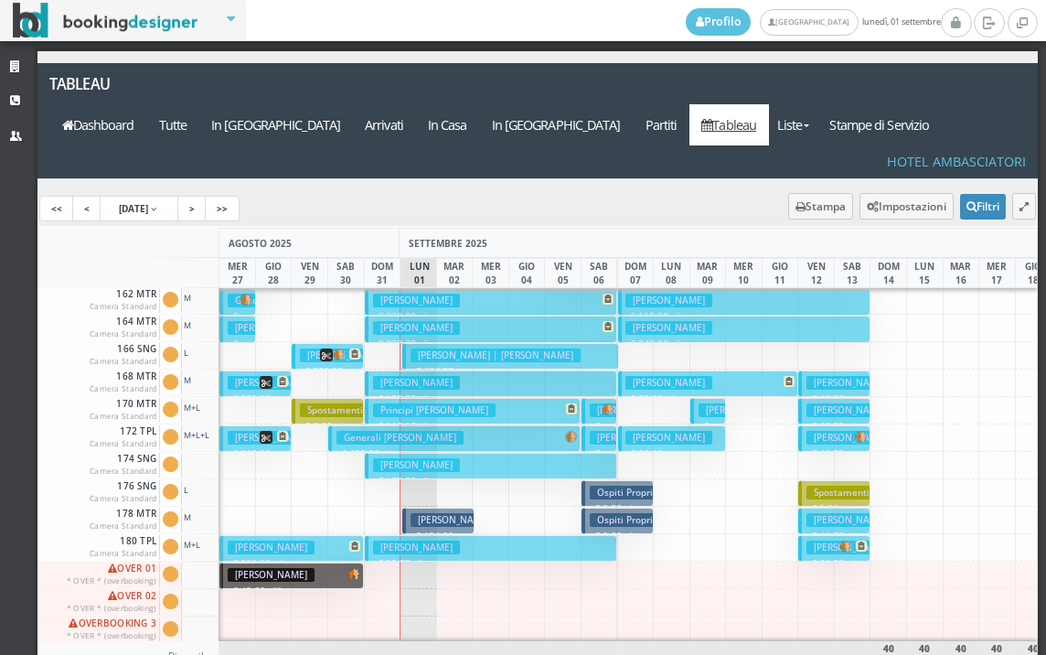
click at [435, 513] on h3 "[PERSON_NAME]" at bounding box center [454, 520] width 87 height 14
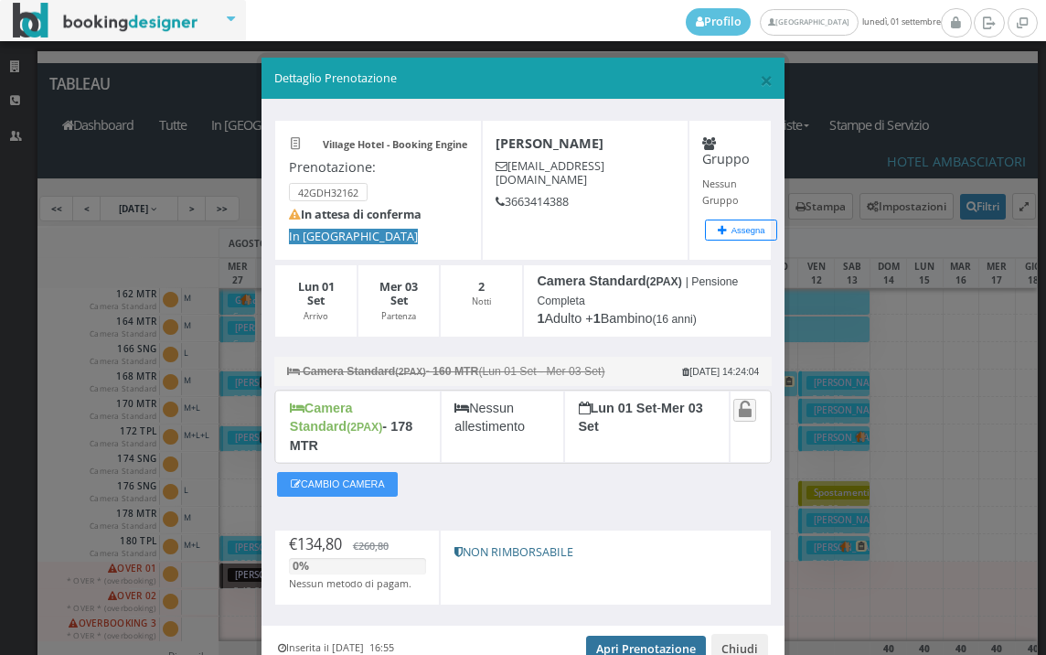
click at [626, 636] on link "Apri Prenotazione" at bounding box center [646, 649] width 120 height 27
click at [760, 76] on span "×" at bounding box center [766, 79] width 13 height 31
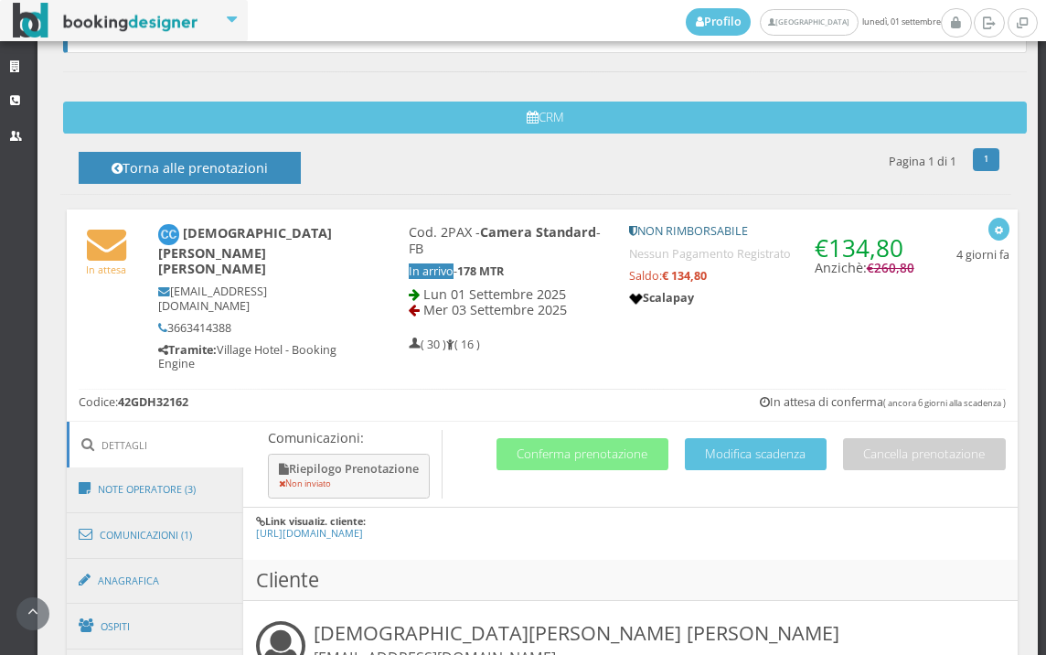
scroll to position [915, 0]
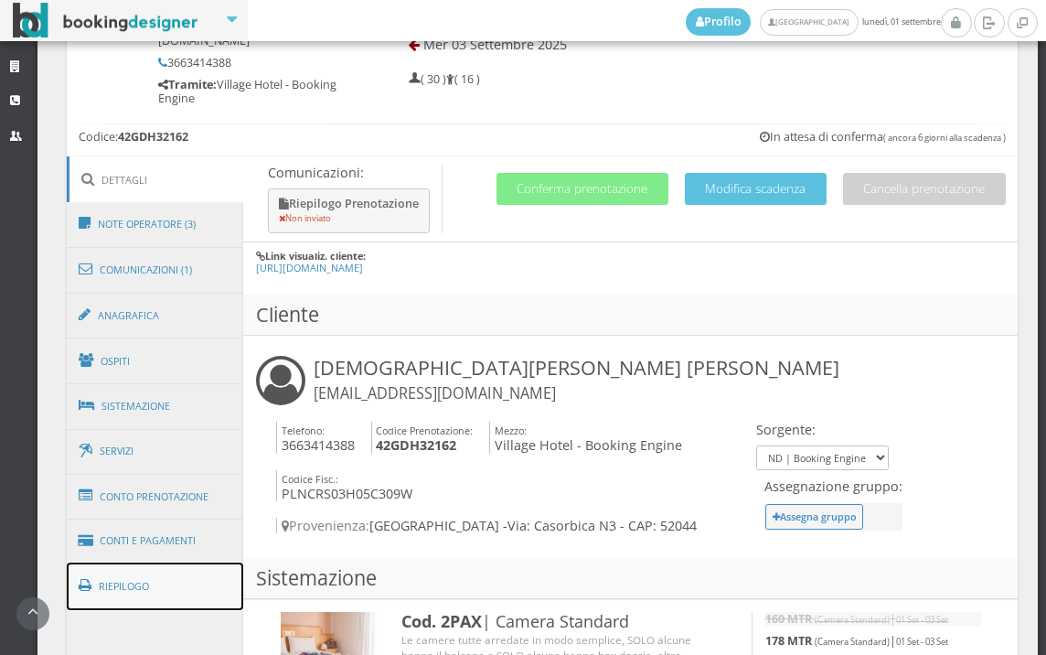
click at [160, 573] on link "Riepilogo" at bounding box center [155, 587] width 177 height 48
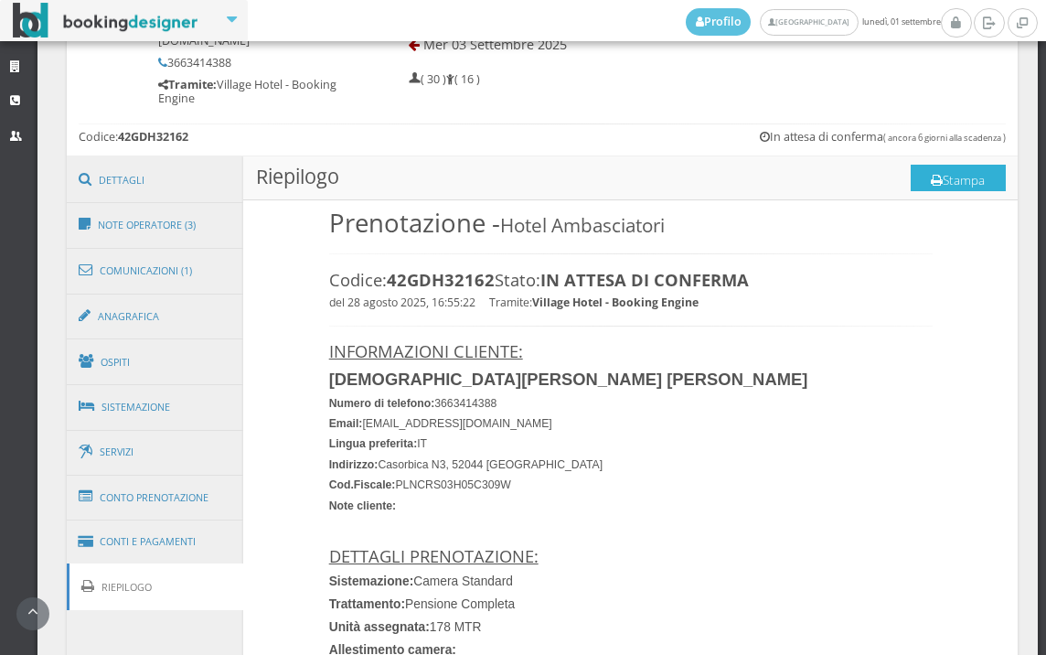
click at [933, 165] on button "Stampa" at bounding box center [958, 178] width 95 height 27
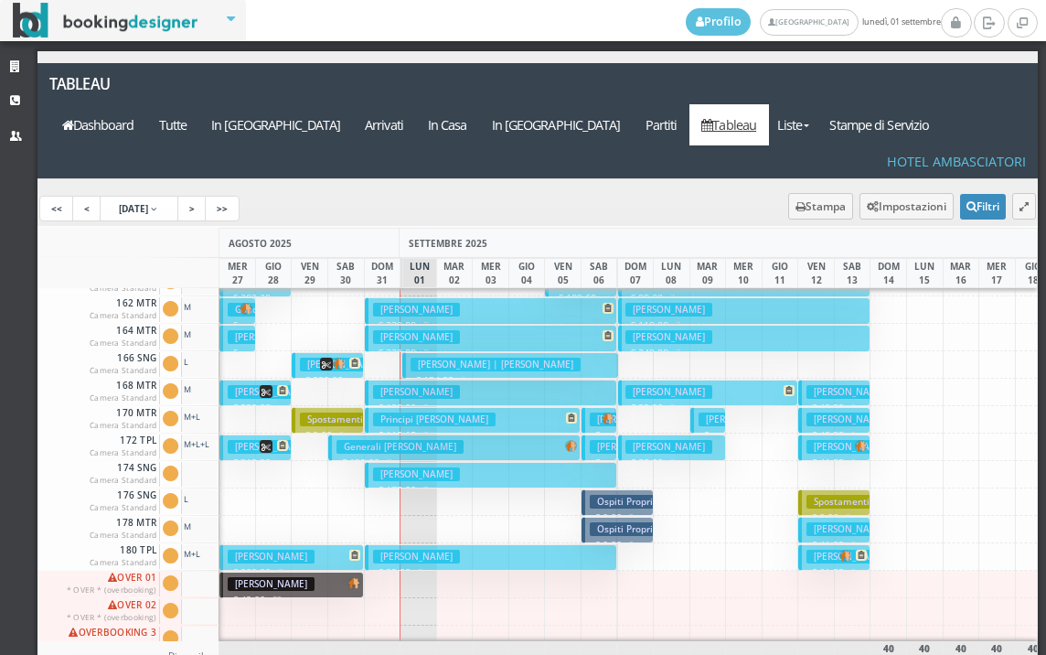
scroll to position [823, 0]
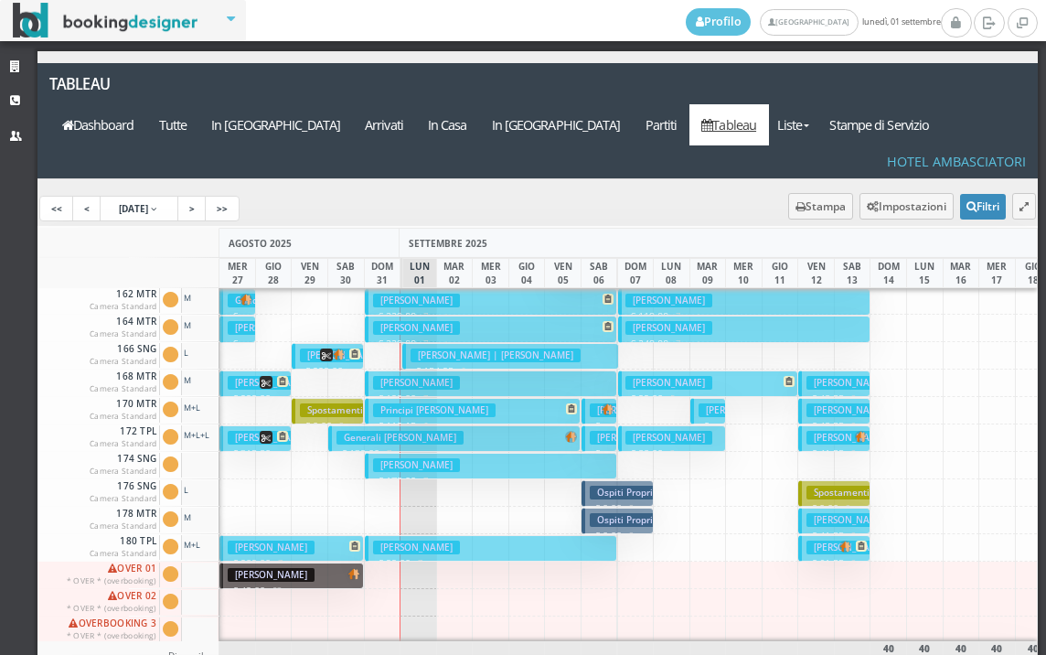
click at [222, 479] on div at bounding box center [238, 492] width 38 height 27
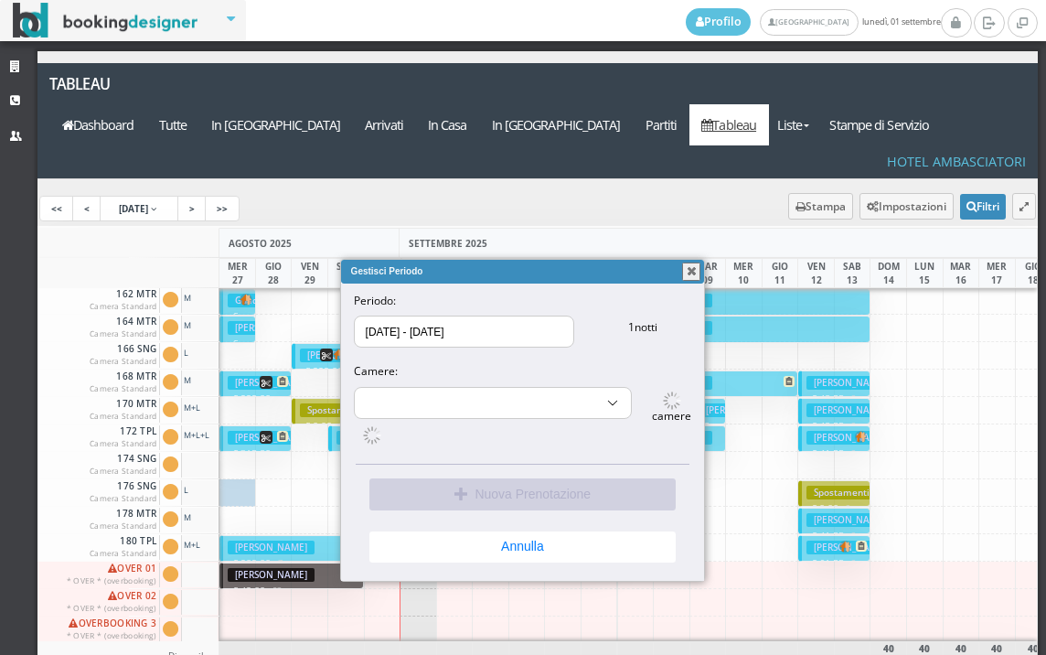
select select "6176"
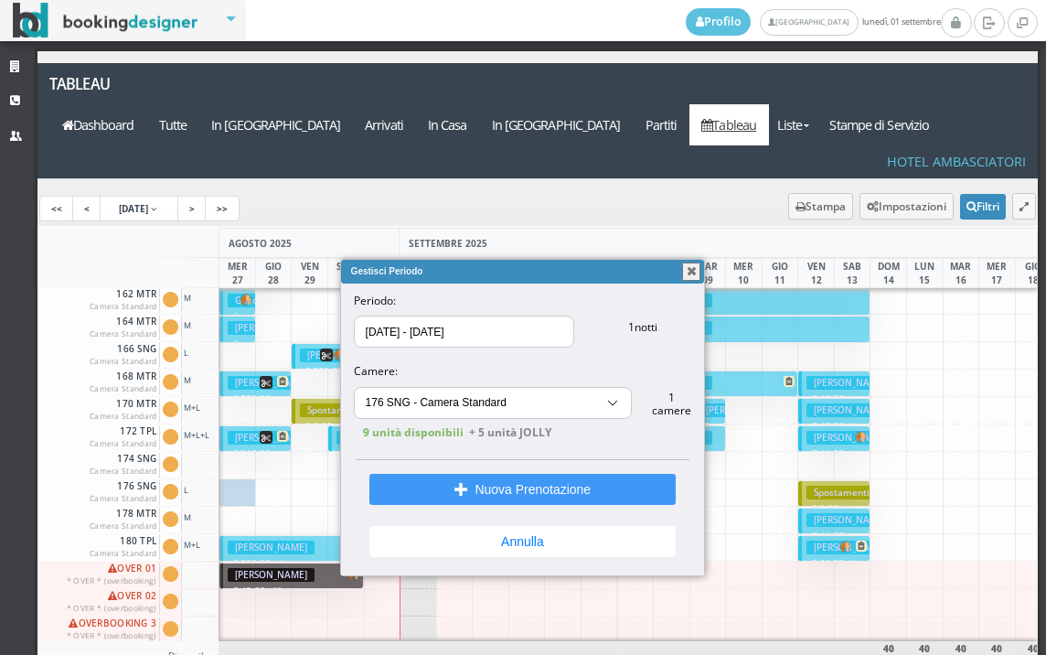
click at [689, 270] on button "button" at bounding box center [691, 272] width 18 height 18
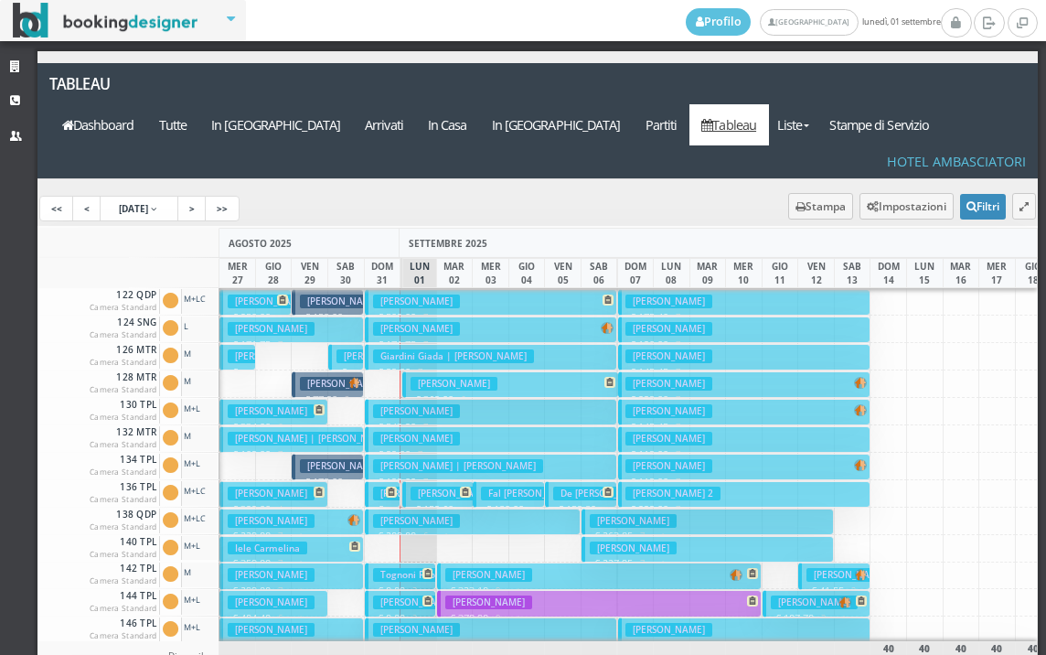
scroll to position [366, 0]
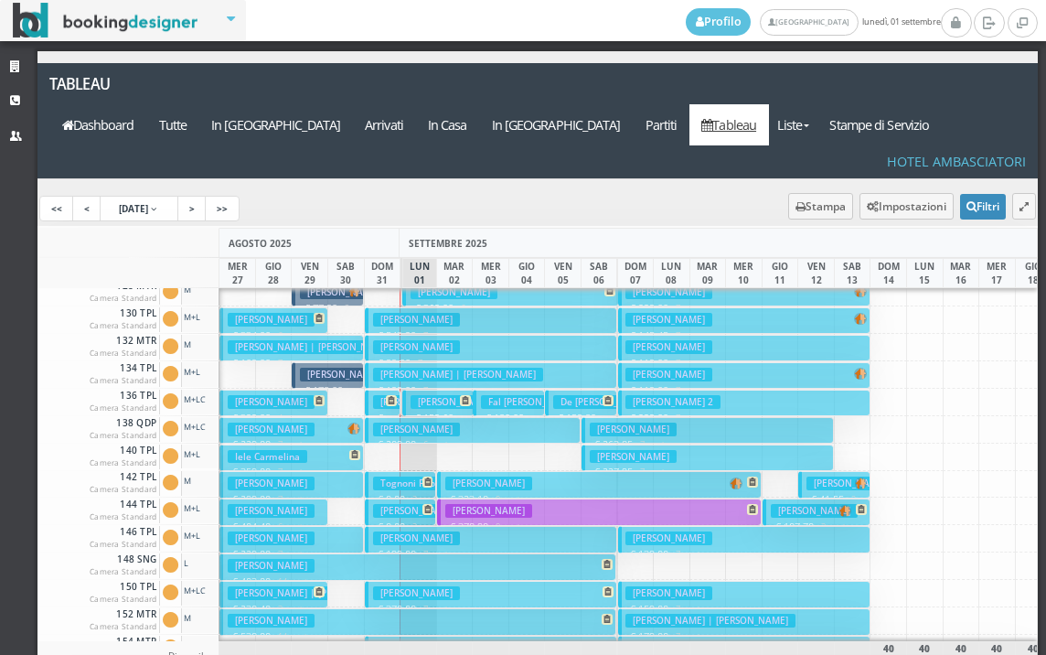
click at [421, 395] on h3 "[PERSON_NAME]" at bounding box center [454, 402] width 87 height 14
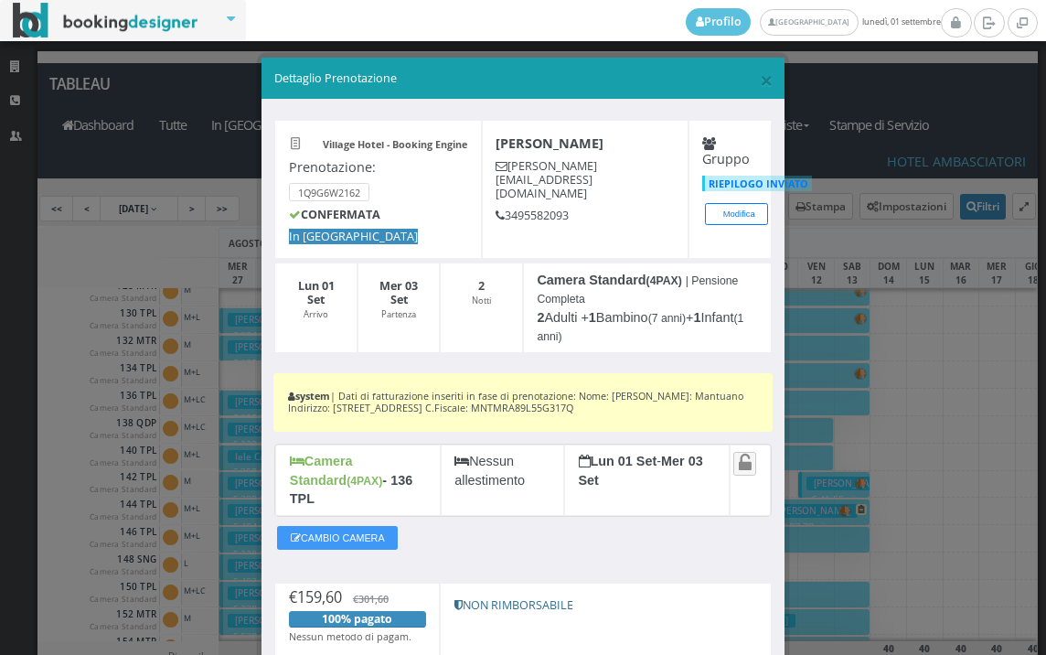
scroll to position [132, 0]
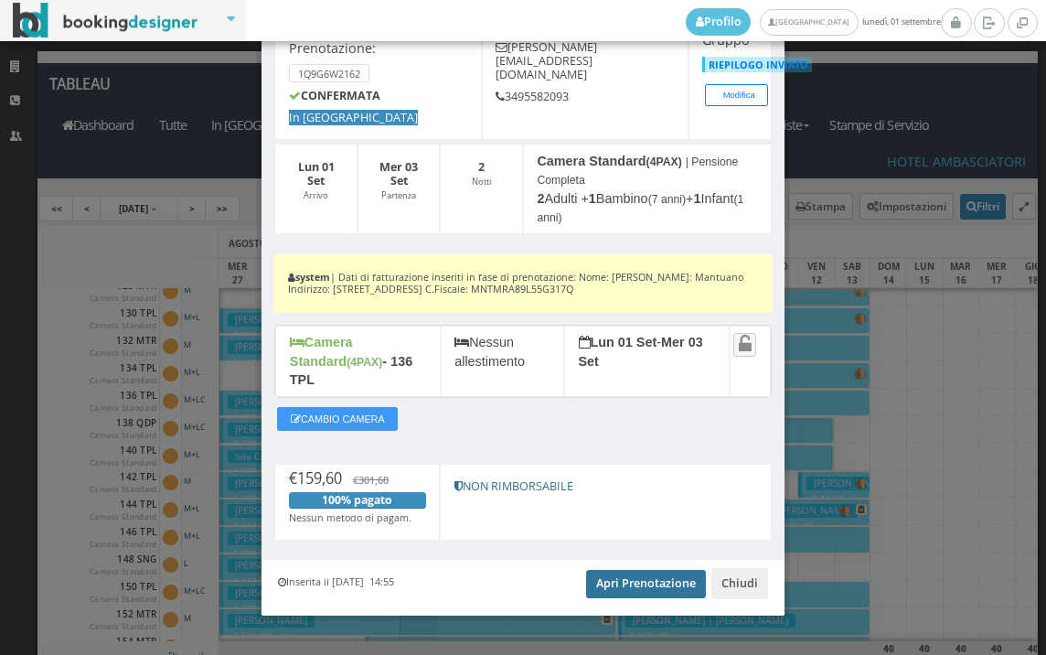
click at [629, 570] on link "Apri Prenotazione" at bounding box center [646, 583] width 120 height 27
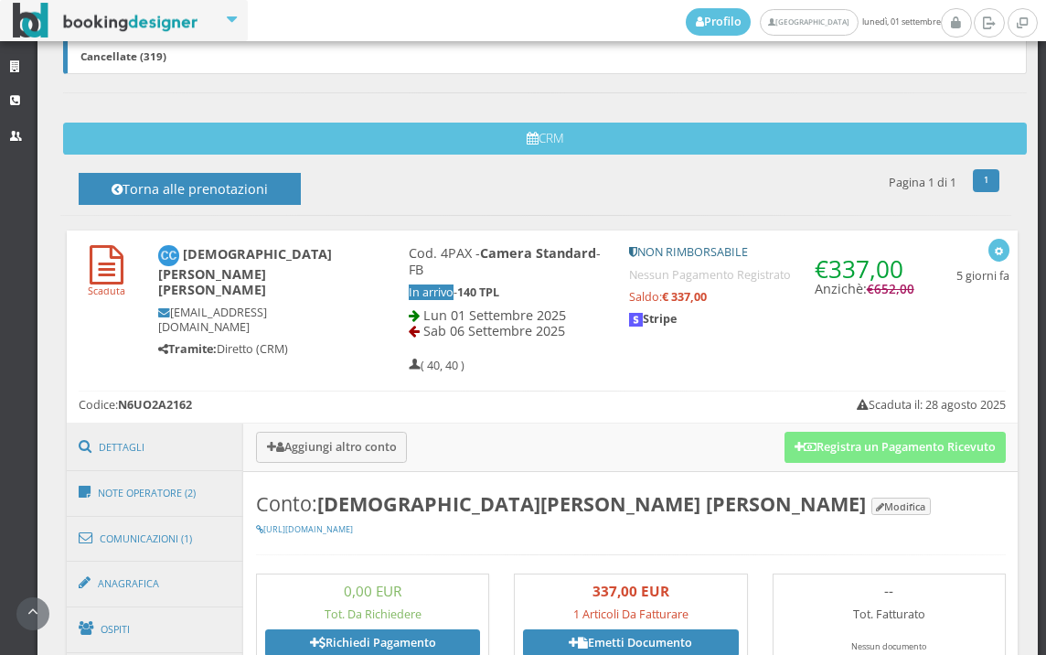
scroll to position [305, 0]
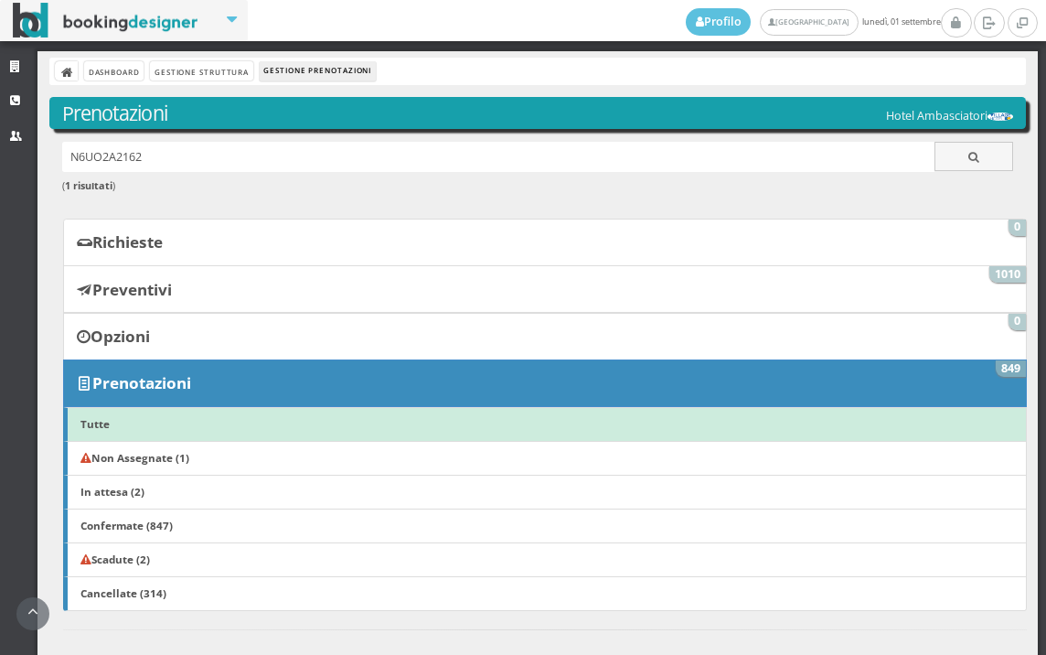
scroll to position [812, 0]
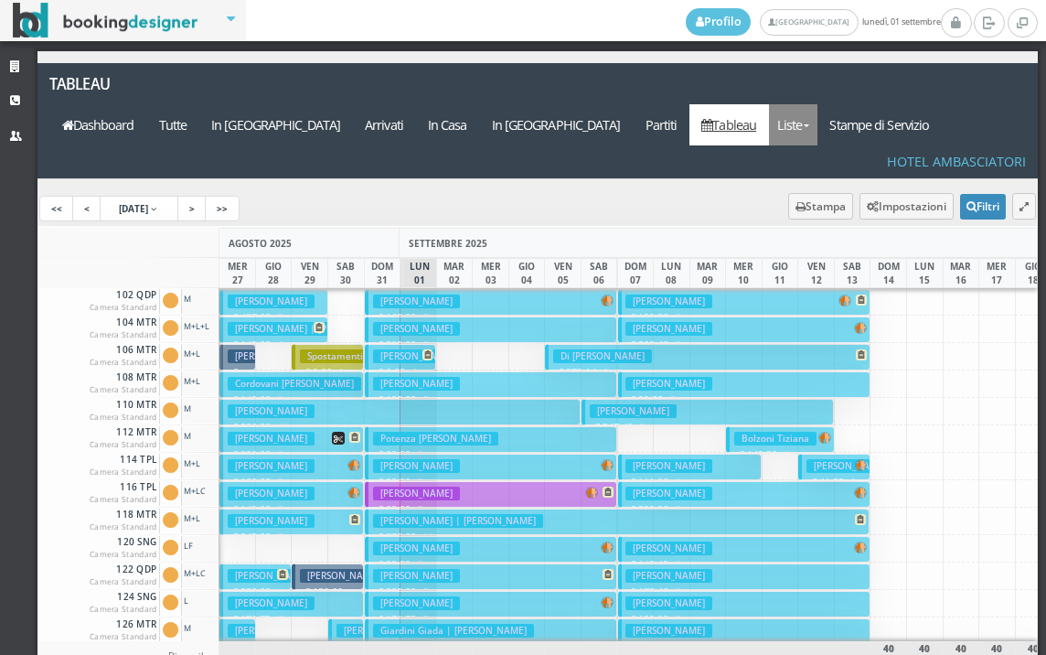
click at [813, 104] on link "Liste" at bounding box center [793, 124] width 48 height 41
click at [832, 209] on link "Foglio Pulizie" at bounding box center [835, 225] width 132 height 32
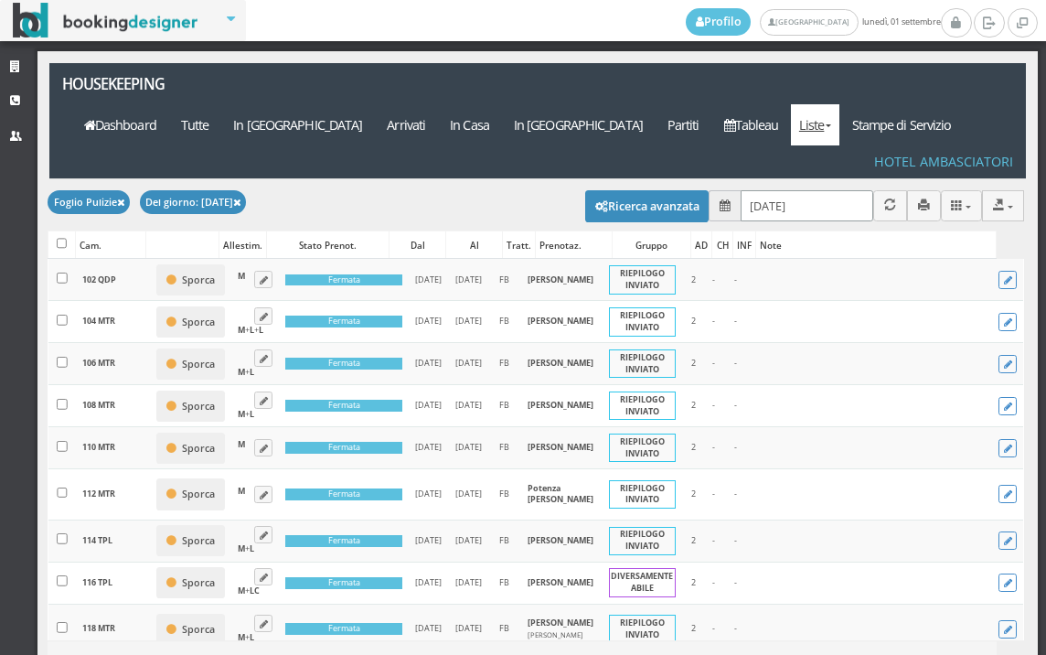
click at [774, 190] on input "[DATE]" at bounding box center [807, 205] width 133 height 30
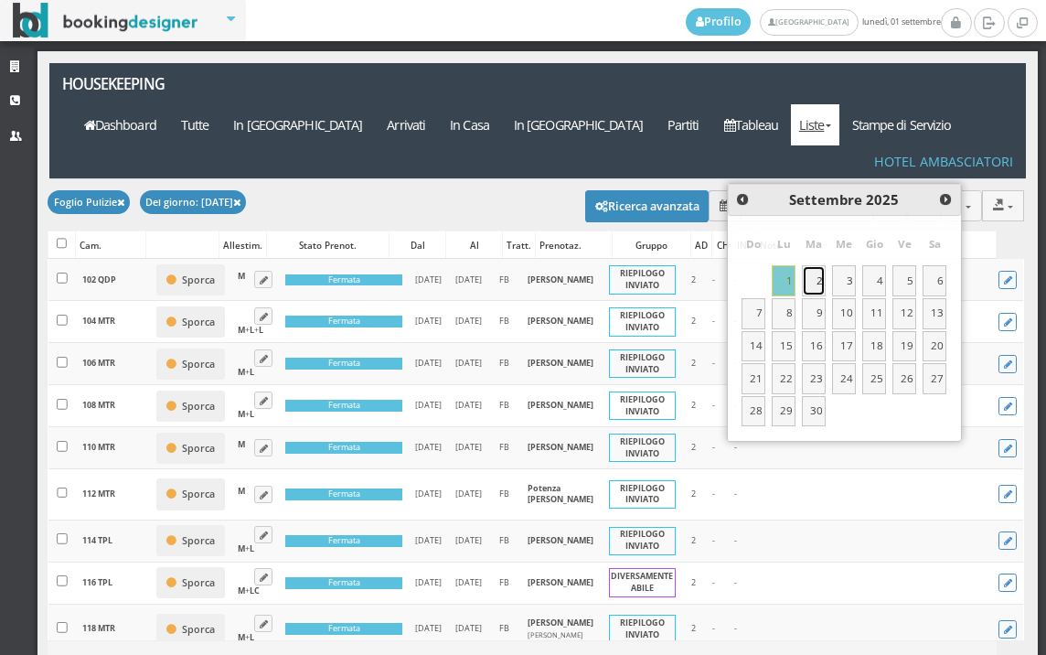
click at [818, 280] on link "2" at bounding box center [814, 280] width 24 height 31
type input "[DATE]"
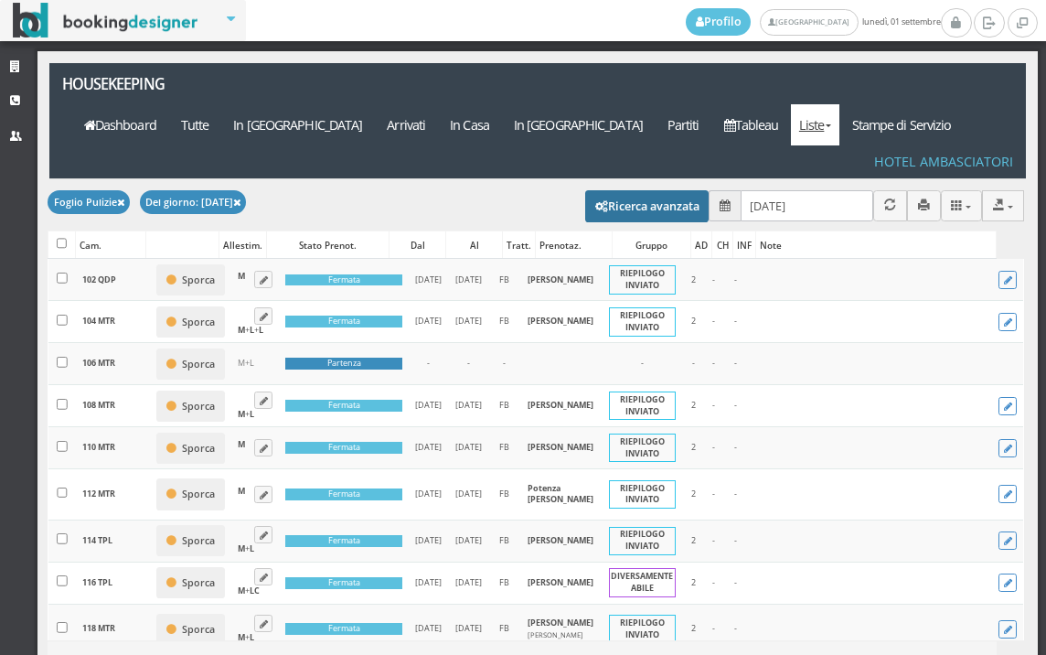
click at [621, 190] on button "Ricerca avanzata" at bounding box center [647, 205] width 124 height 31
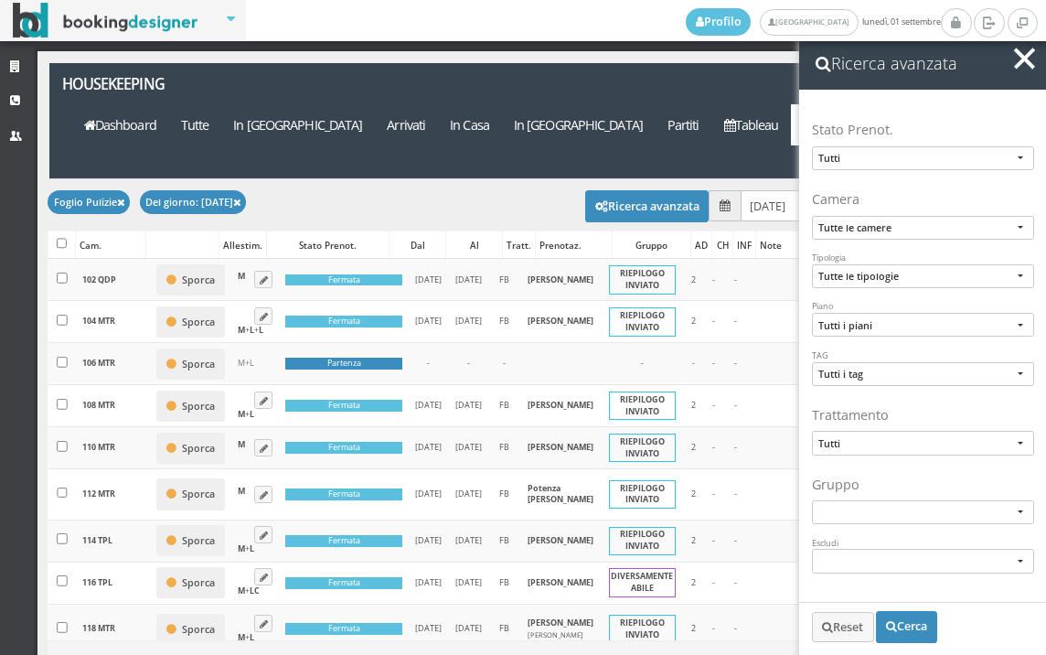
click at [531, 179] on div "Foglio Pulizie Del giorno: 02/09/2025 CSV TXT MS-Excel MS-Word JSON Colonne Mos…" at bounding box center [536, 204] width 977 height 51
click at [1015, 61] on button "button" at bounding box center [1025, 59] width 27 height 27
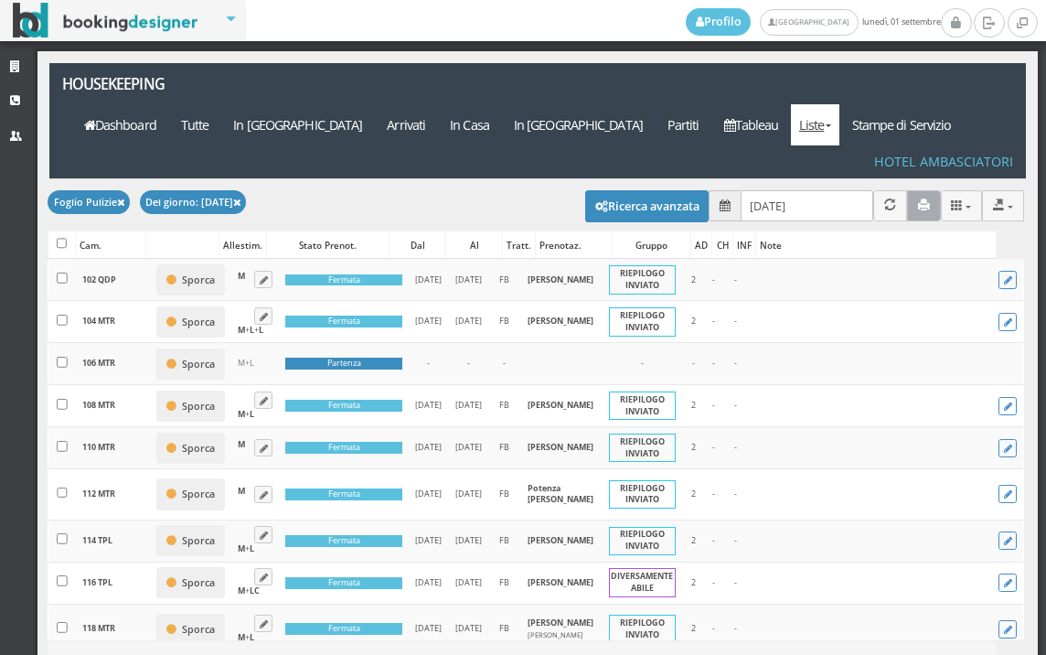
click at [918, 190] on button "button" at bounding box center [924, 205] width 34 height 30
click at [918, 199] on icon "button" at bounding box center [924, 205] width 12 height 12
click at [907, 190] on button "button" at bounding box center [924, 205] width 34 height 30
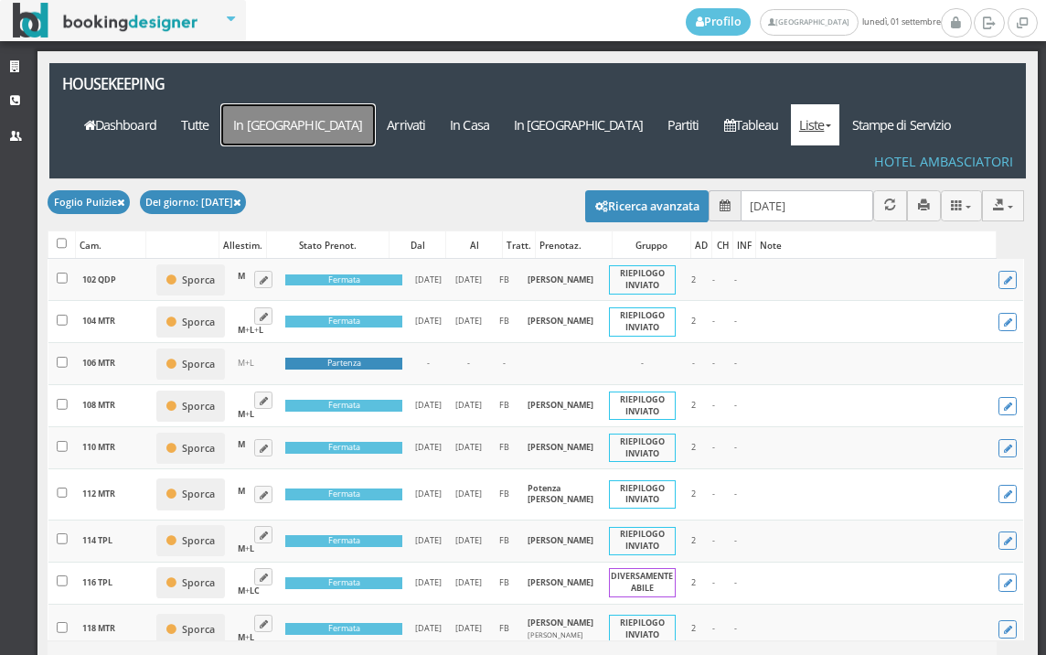
click at [375, 104] on a=pms-arrival-reservations"] "In Arrivo" at bounding box center [298, 124] width 154 height 41
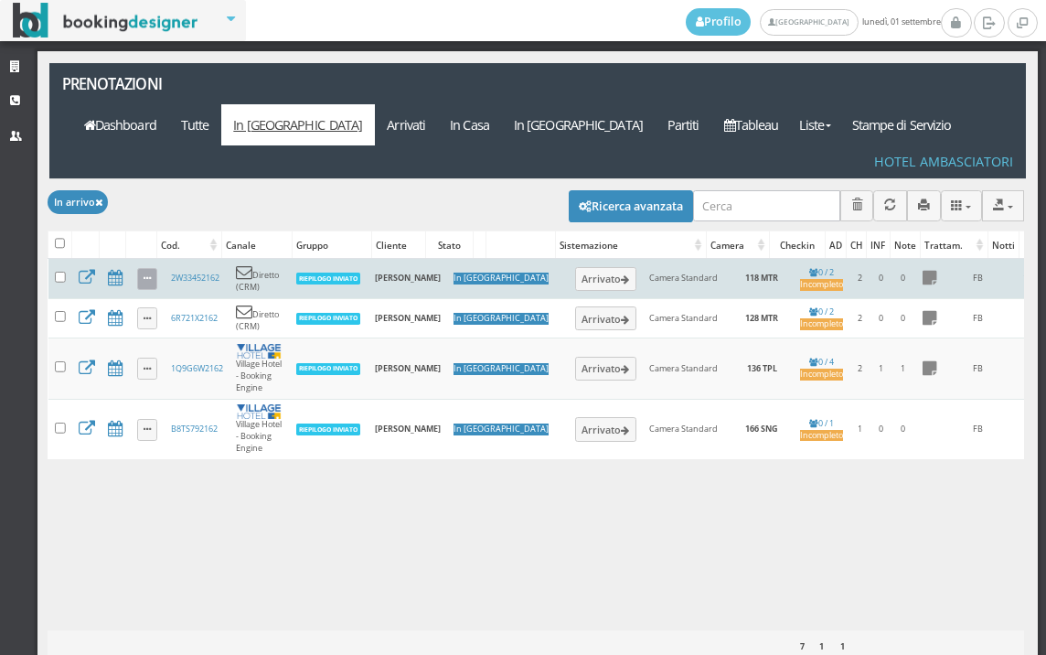
click at [142, 268] on link at bounding box center [147, 279] width 21 height 22
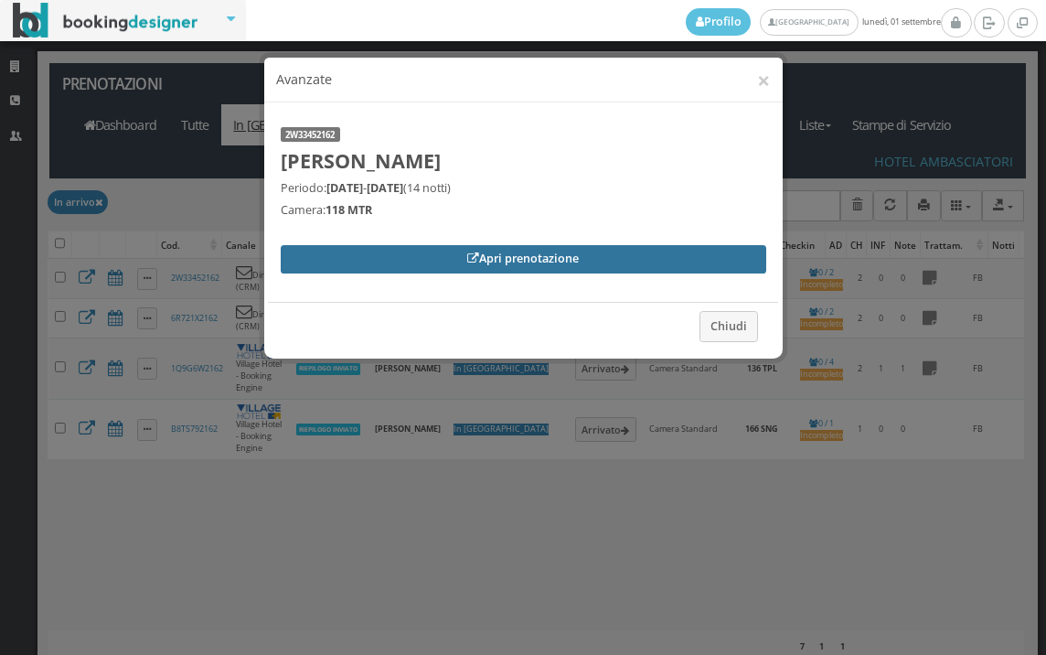
click at [411, 266] on link "Apri prenotazione" at bounding box center [524, 258] width 486 height 27
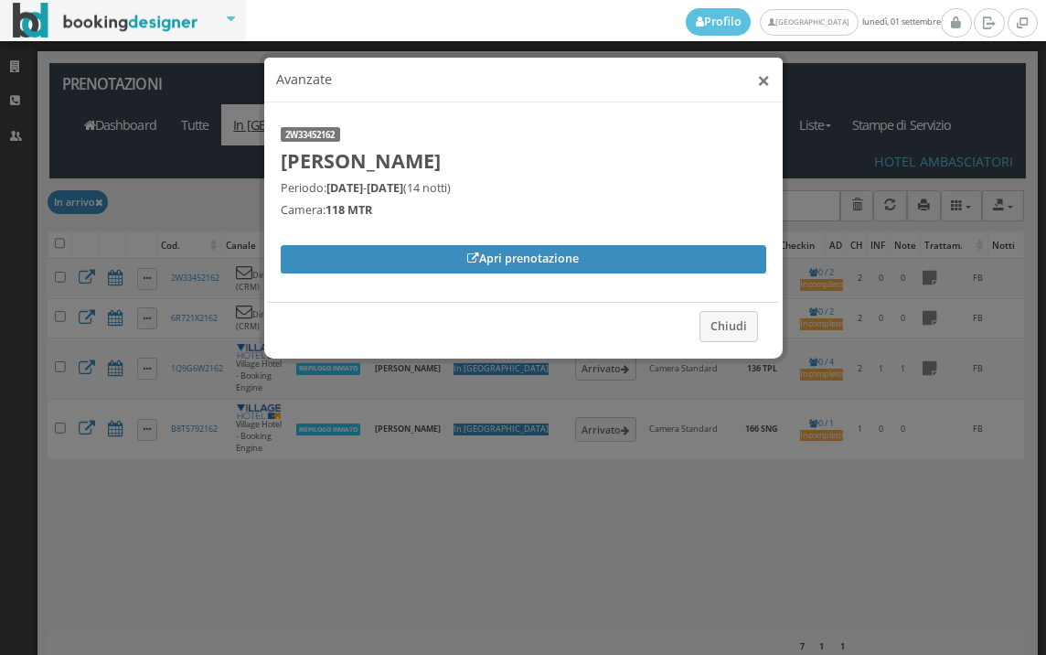
click at [757, 78] on button "×" at bounding box center [763, 80] width 13 height 23
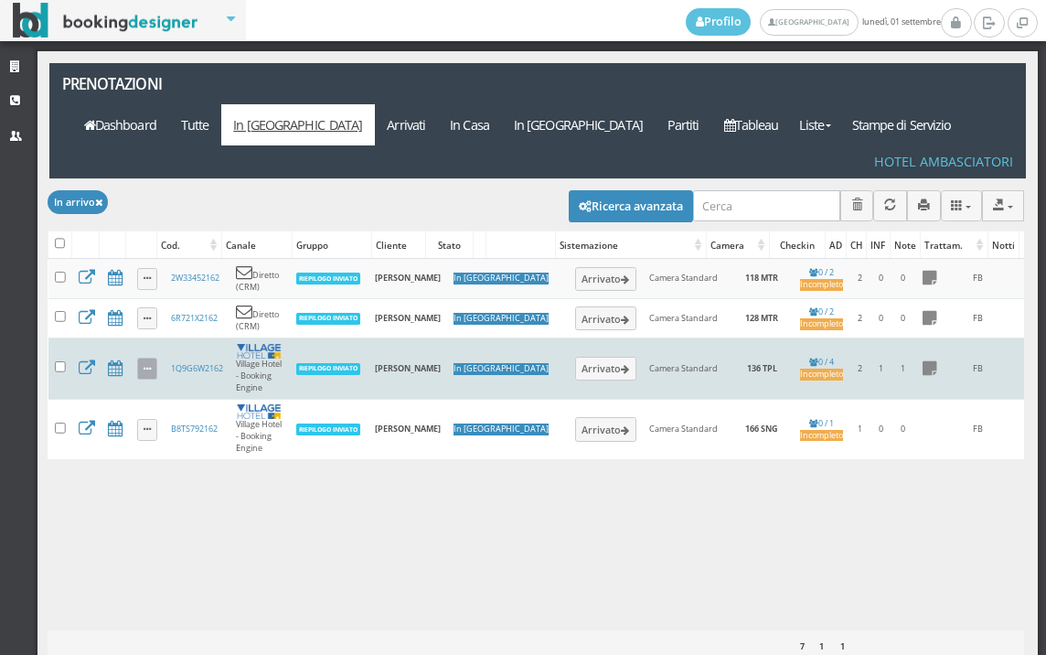
click at [144, 358] on link at bounding box center [147, 369] width 21 height 22
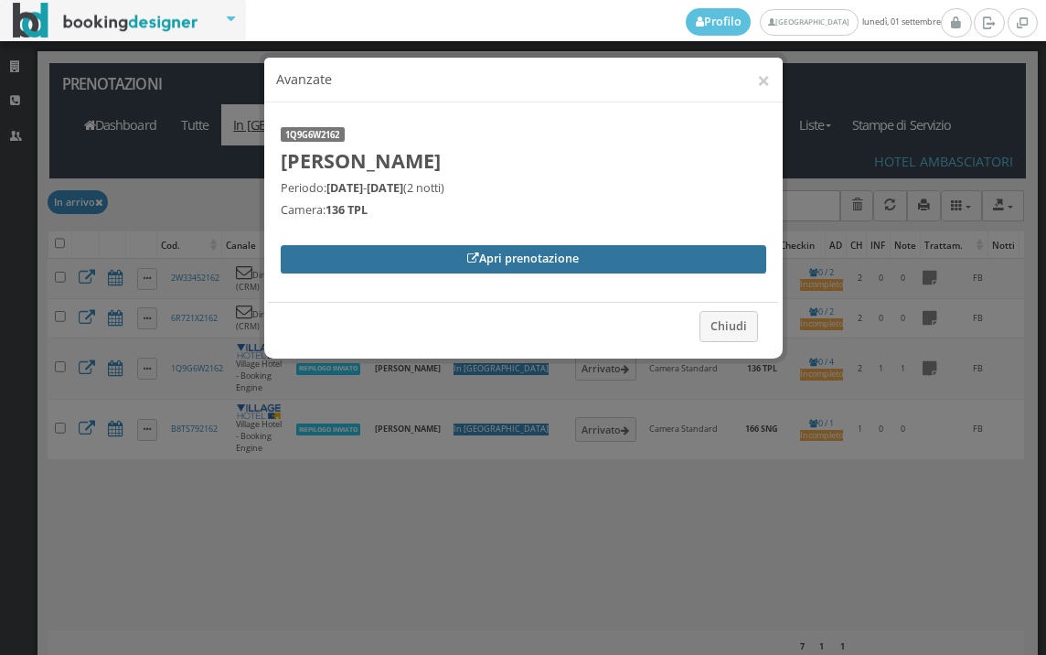
click at [416, 260] on link "Apri prenotazione" at bounding box center [524, 258] width 486 height 27
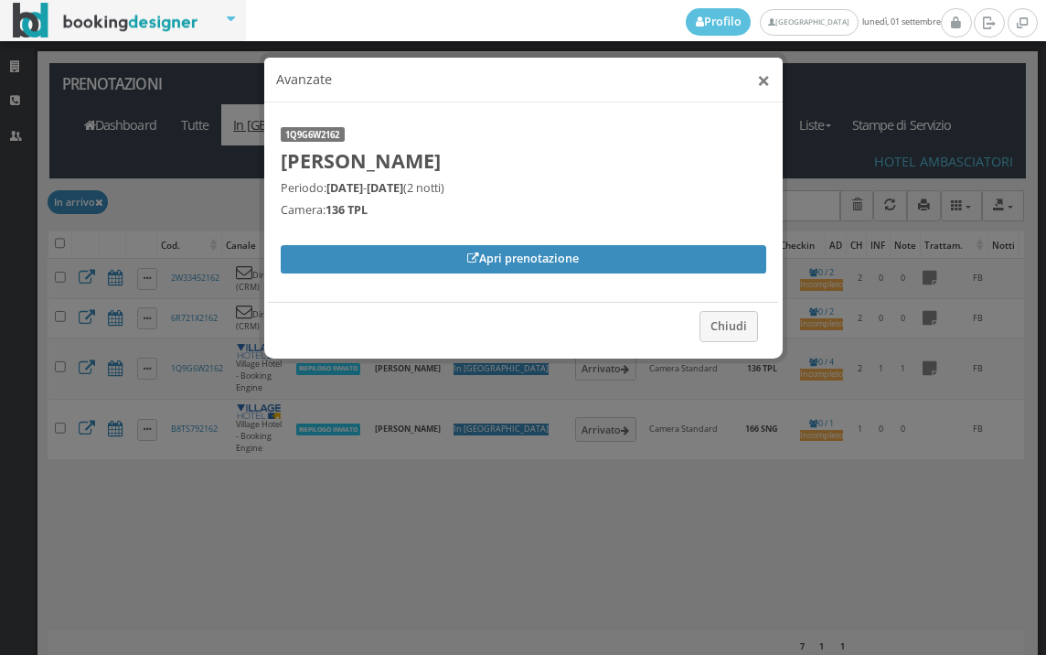
click at [760, 90] on button "×" at bounding box center [763, 80] width 13 height 23
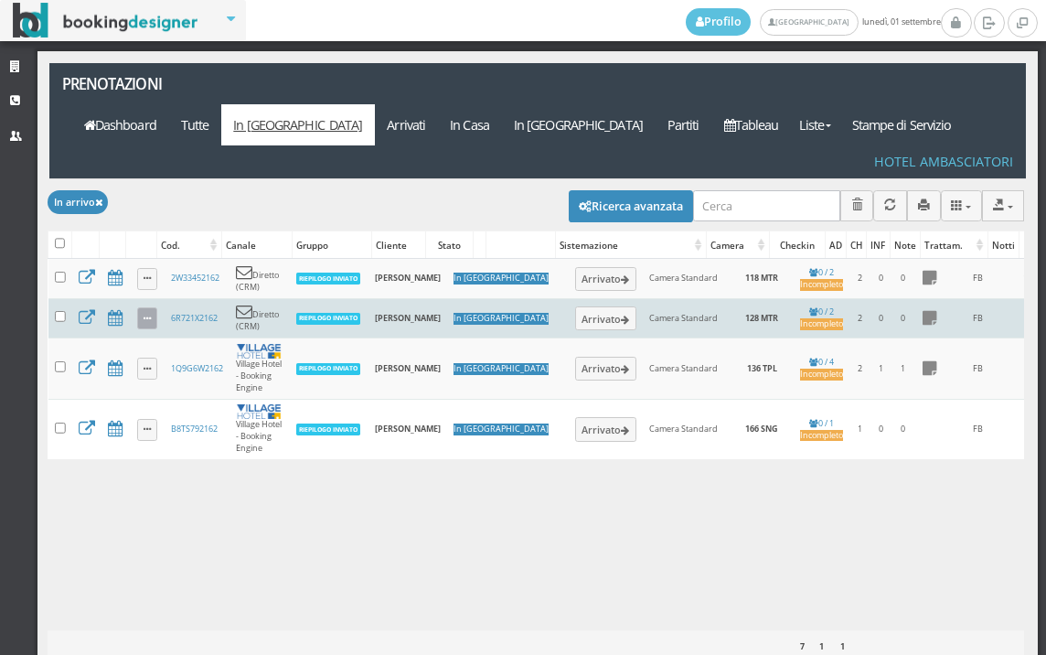
click at [146, 307] on link at bounding box center [147, 318] width 21 height 22
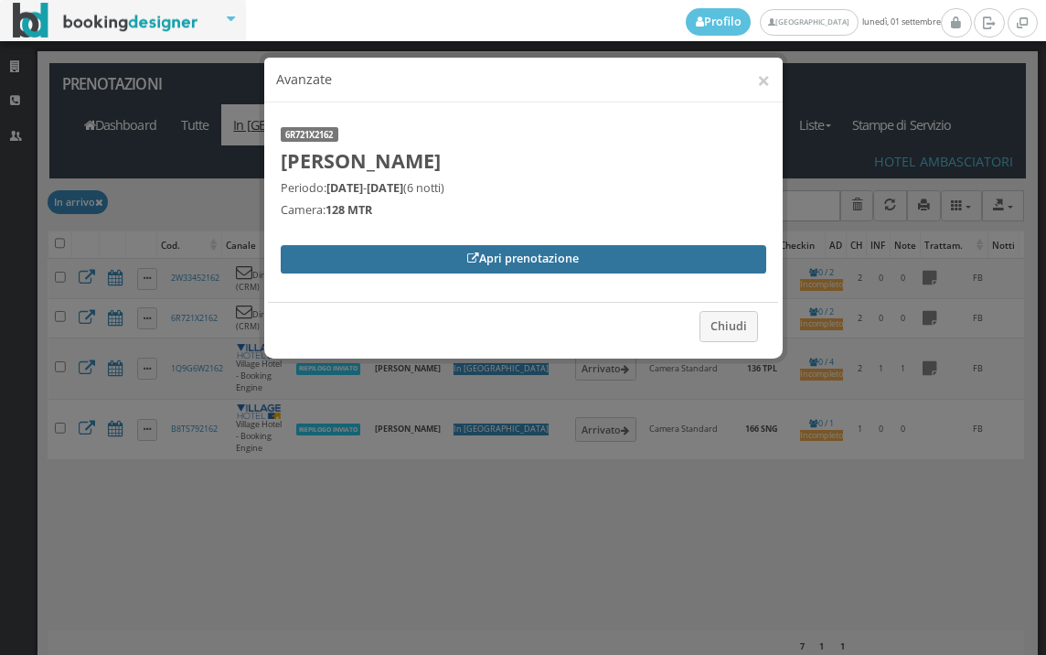
click at [424, 248] on link "Apri prenotazione" at bounding box center [524, 258] width 486 height 27
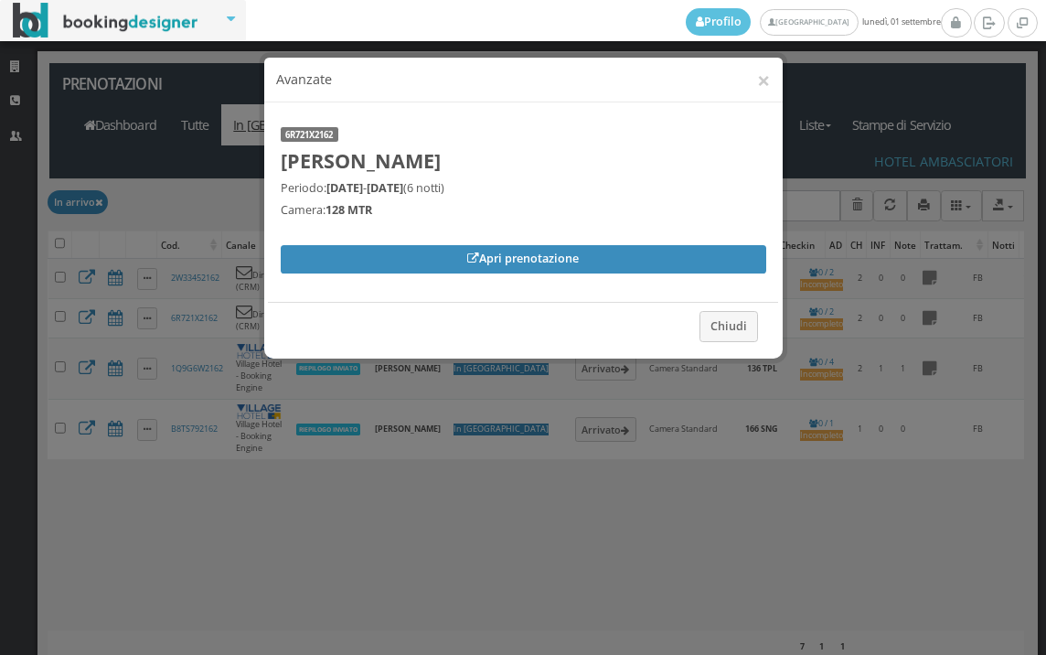
click at [147, 140] on div "× Avanzate 6R721X2162 Patrizia Ruggiero Periodo: 01/09/2025 - 07/09/2025 (6 not…" at bounding box center [523, 327] width 1046 height 655
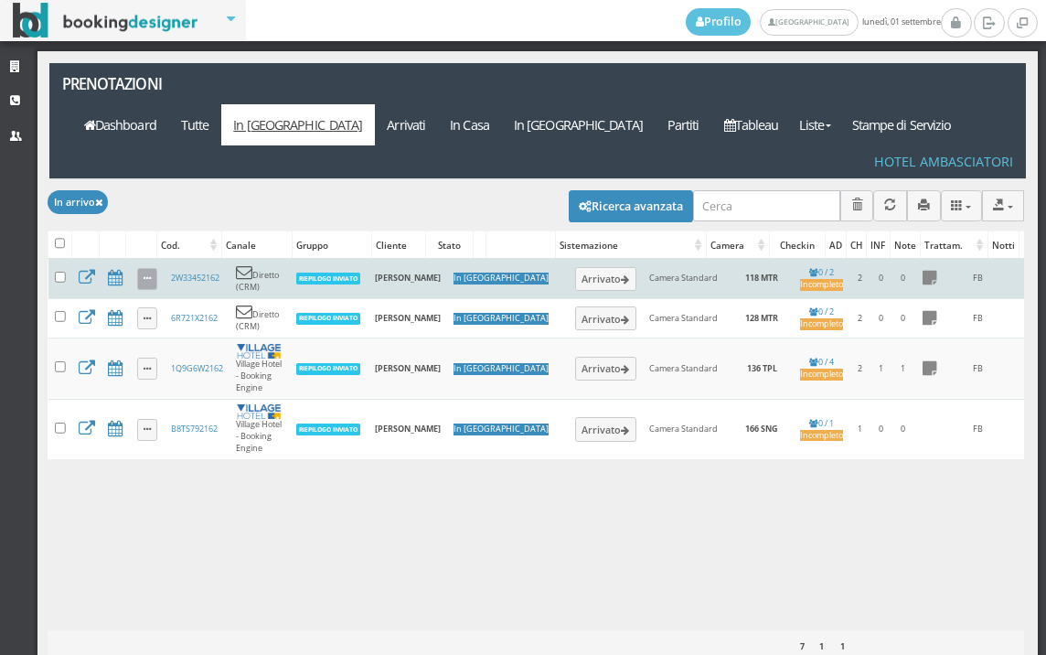
click at [141, 268] on link at bounding box center [147, 279] width 21 height 22
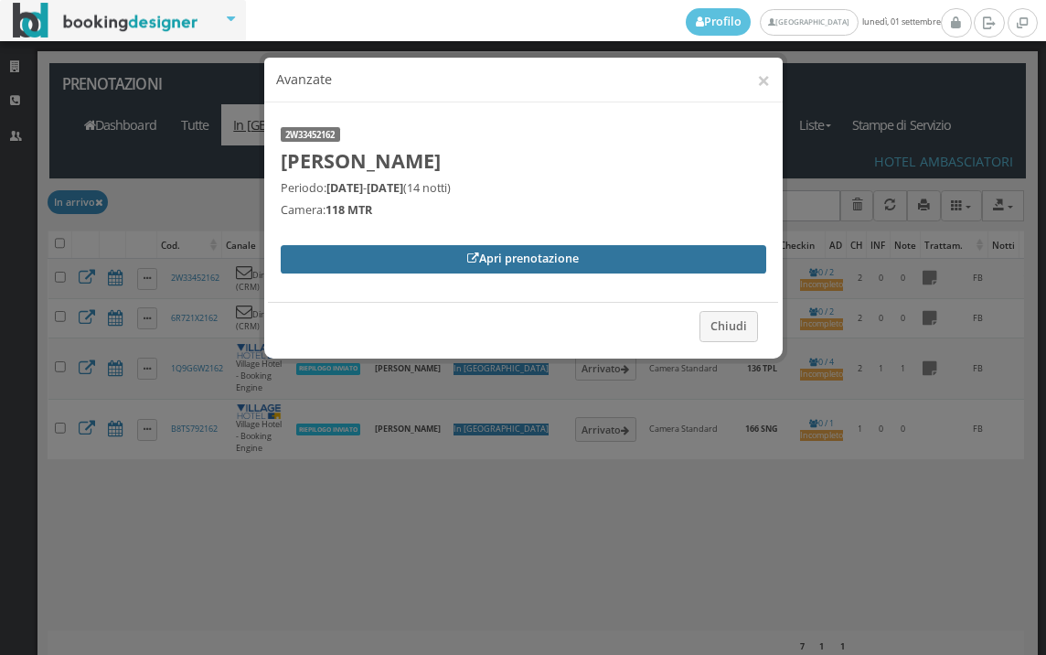
click at [293, 253] on link "Apri prenotazione" at bounding box center [524, 258] width 486 height 27
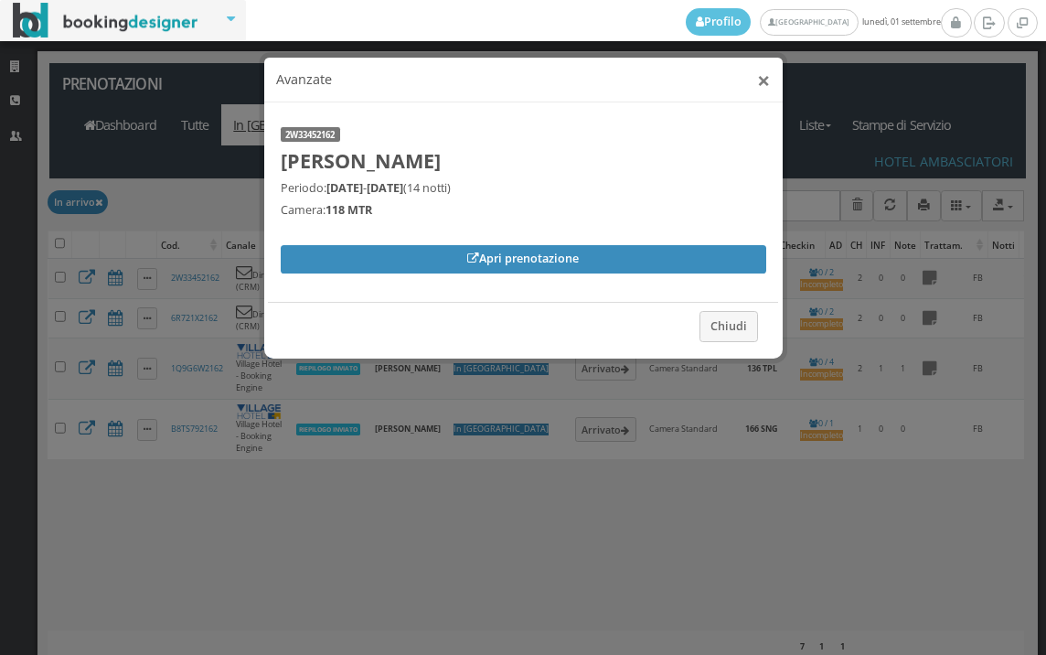
click at [766, 82] on button "×" at bounding box center [763, 80] width 13 height 23
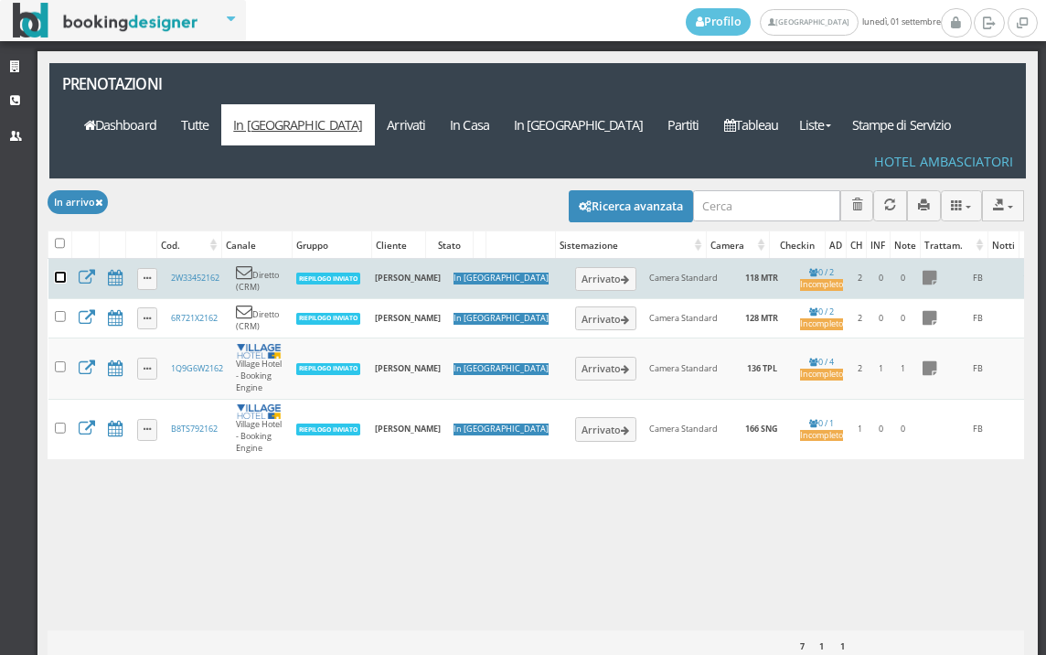
click at [60, 272] on input "checkbox" at bounding box center [60, 277] width 11 height 11
checkbox input "true"
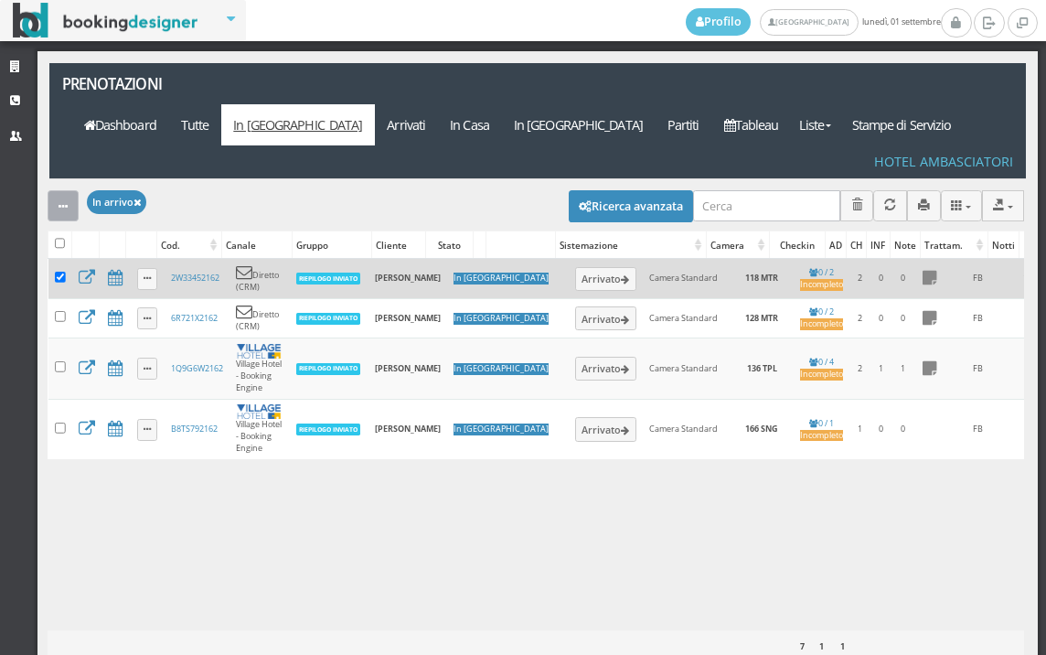
click at [60, 201] on icon "button" at bounding box center [63, 207] width 9 height 12
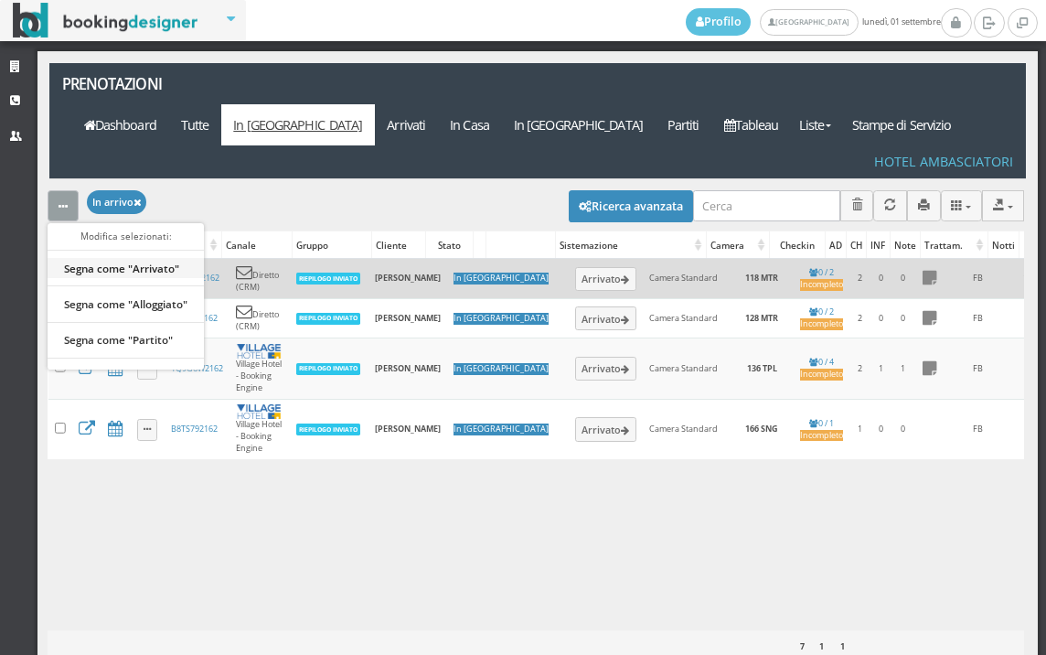
click at [103, 258] on link "Segna come "Arrivato"" at bounding box center [126, 268] width 156 height 20
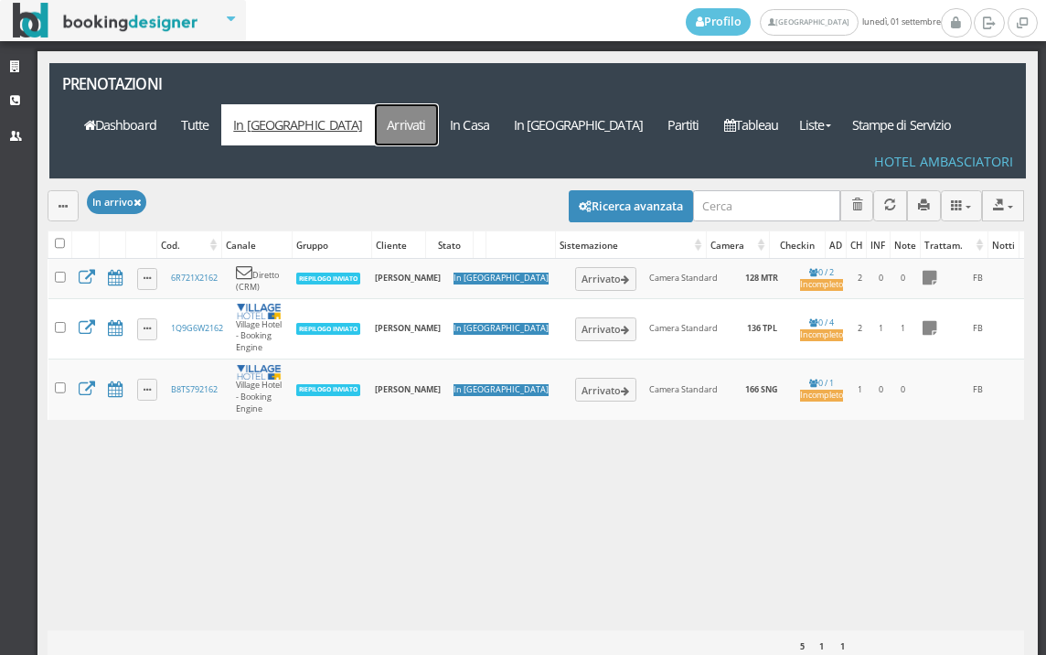
click at [438, 104] on link "Arrivati" at bounding box center [406, 124] width 63 height 41
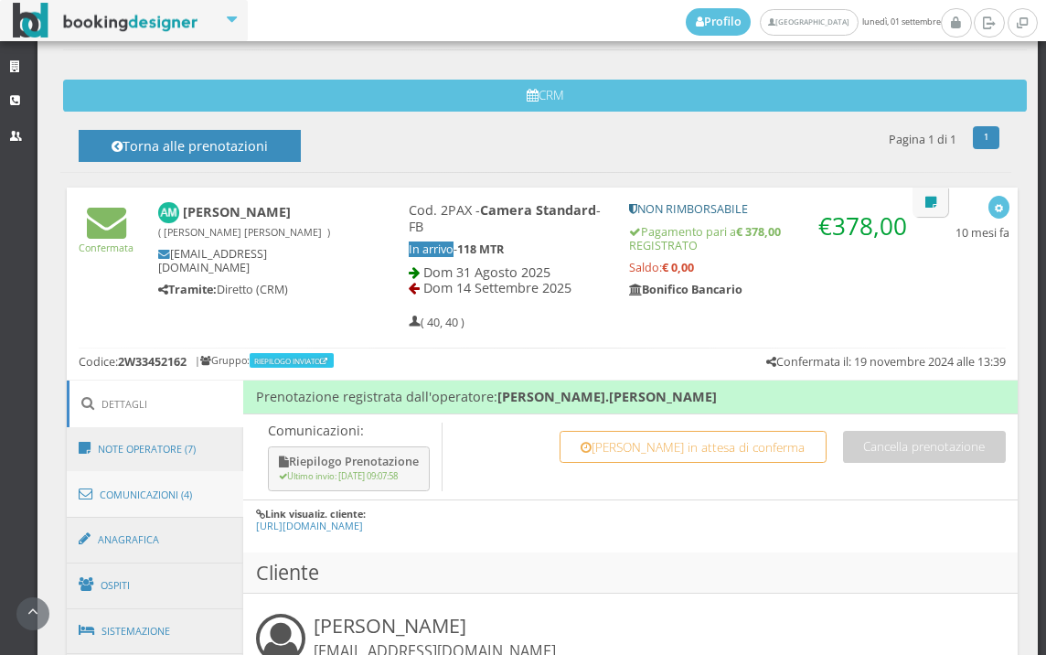
scroll to position [711, 0]
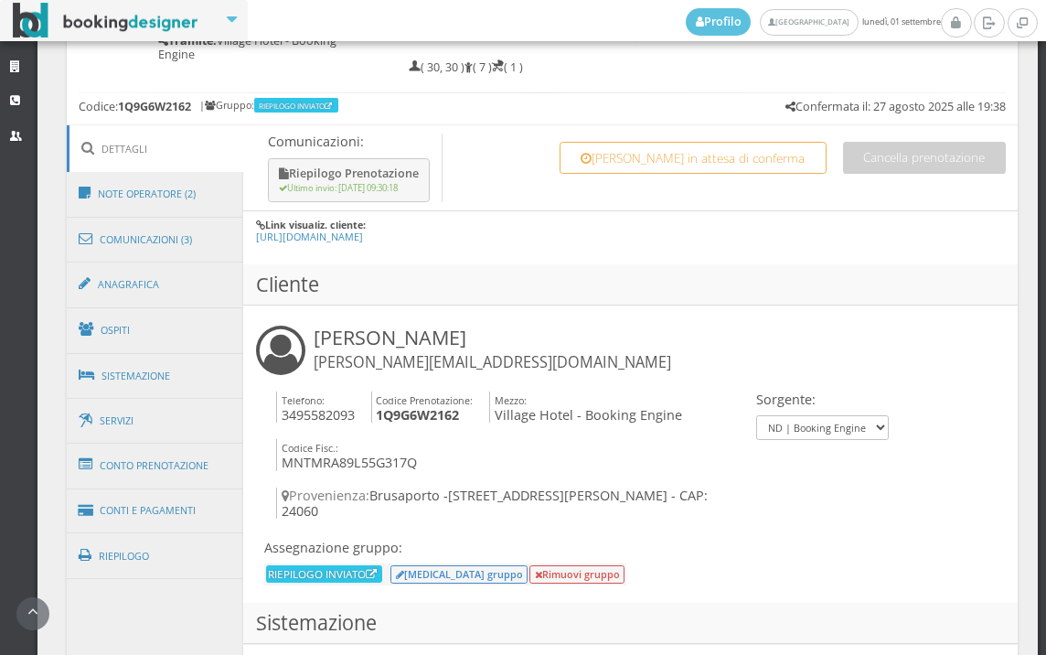
scroll to position [921, 0]
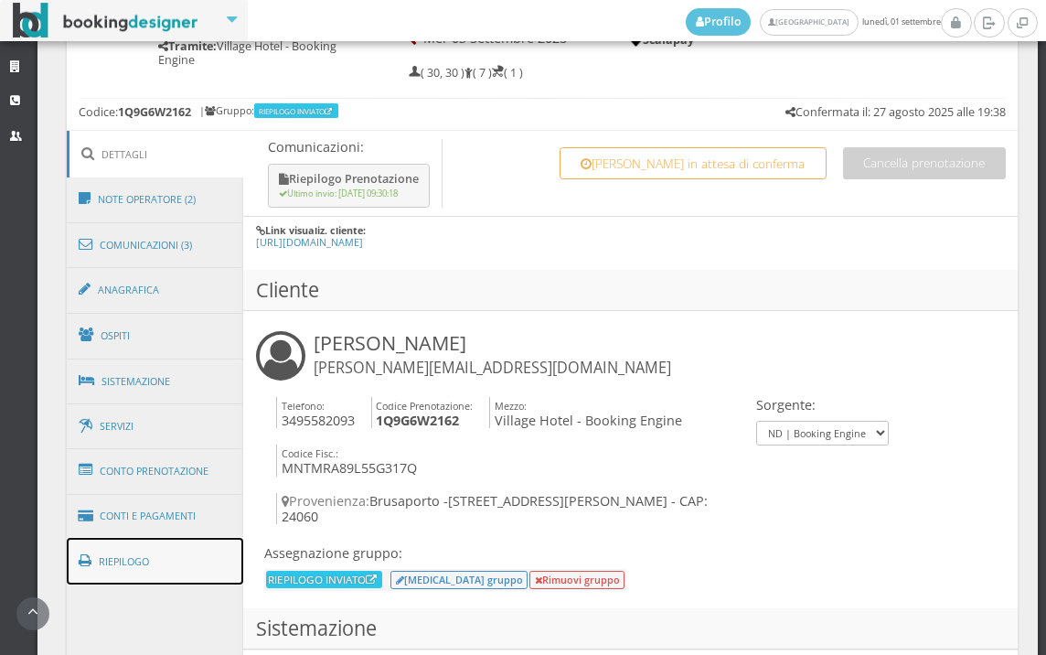
click at [133, 555] on link "Riepilogo" at bounding box center [155, 562] width 177 height 48
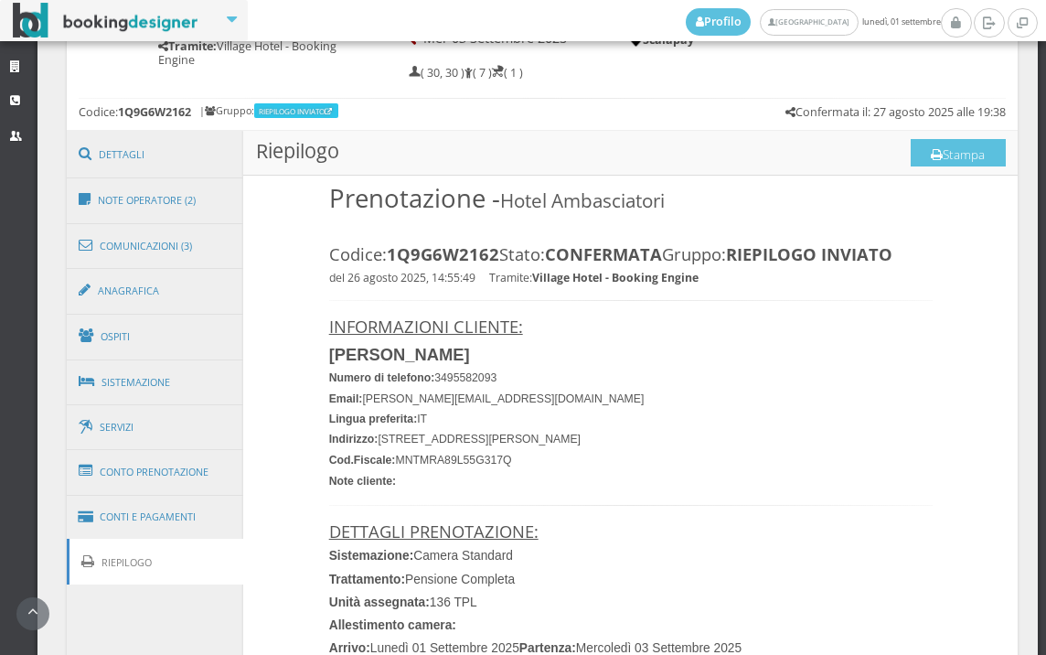
click at [892, 157] on h3 "Riepilogo Stampa" at bounding box center [630, 153] width 775 height 45
click at [911, 157] on button "Stampa" at bounding box center [958, 152] width 95 height 27
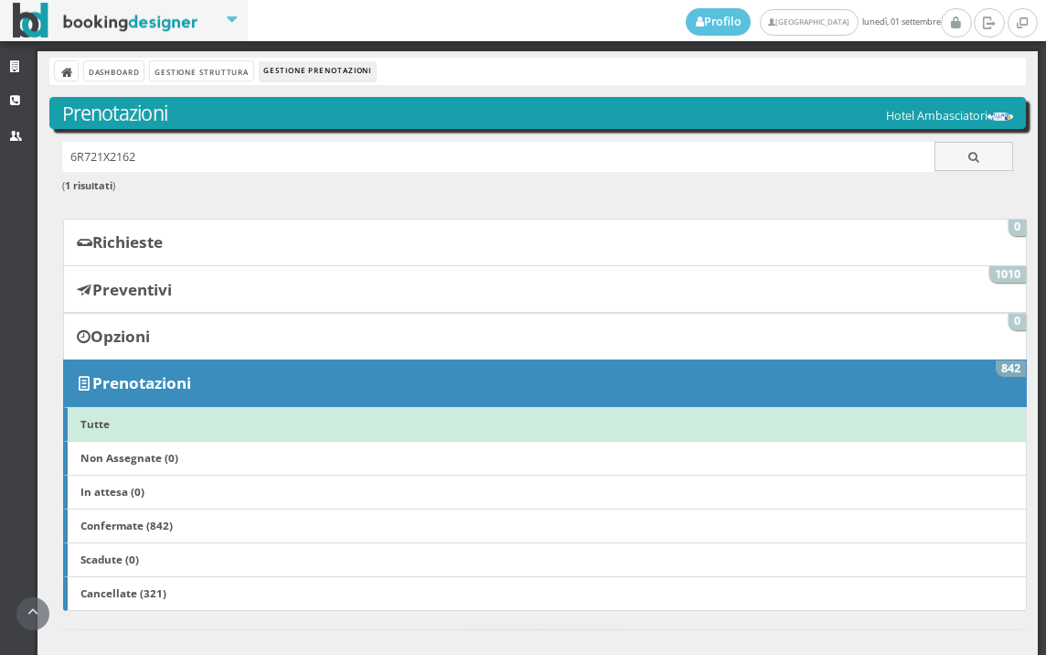
scroll to position [784, 0]
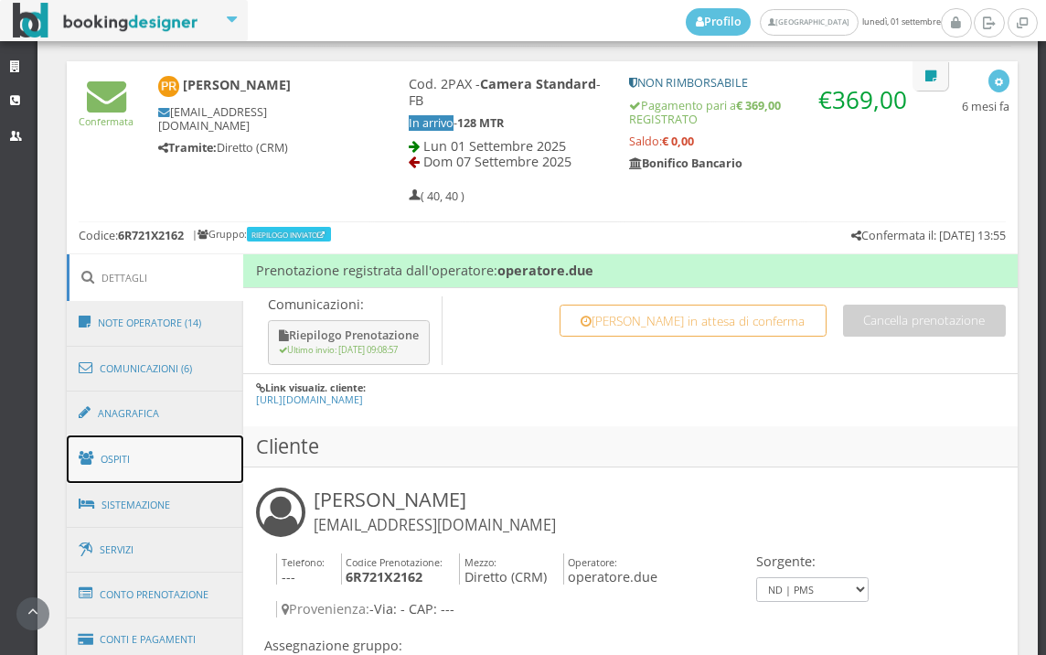
click at [118, 466] on link "Ospiti" at bounding box center [155, 459] width 177 height 48
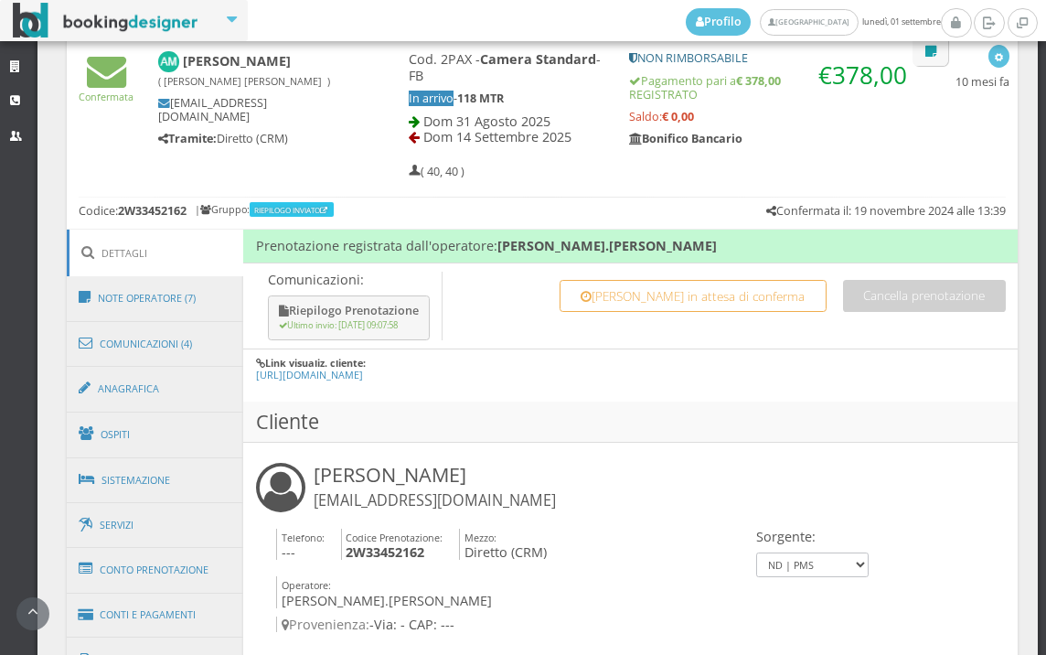
scroll to position [812, 0]
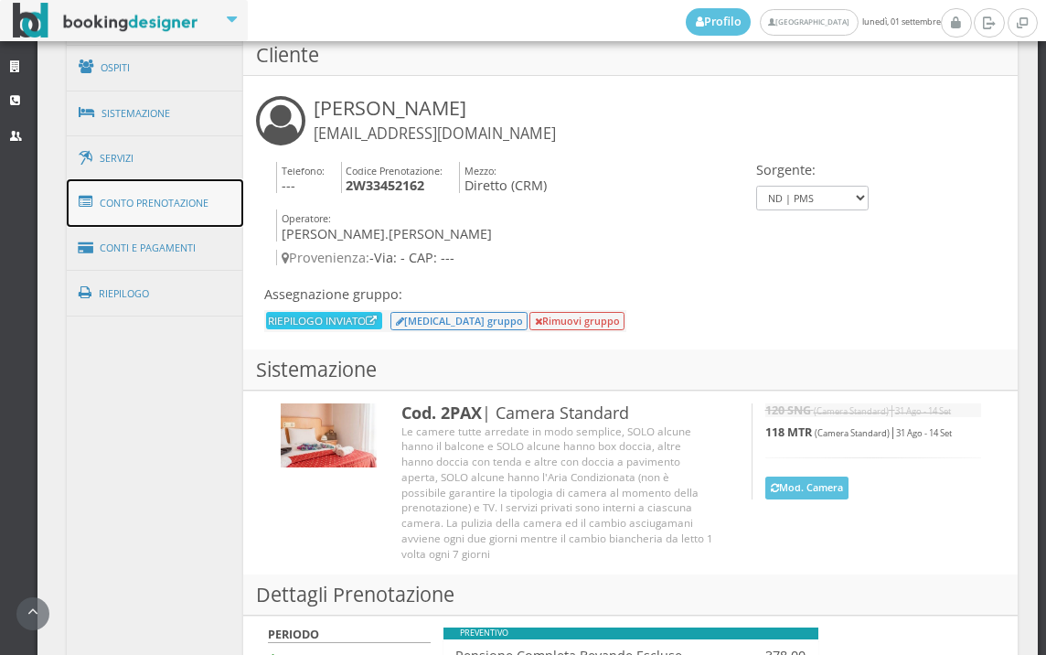
click at [167, 187] on link "Conto Prenotazione" at bounding box center [155, 203] width 177 height 48
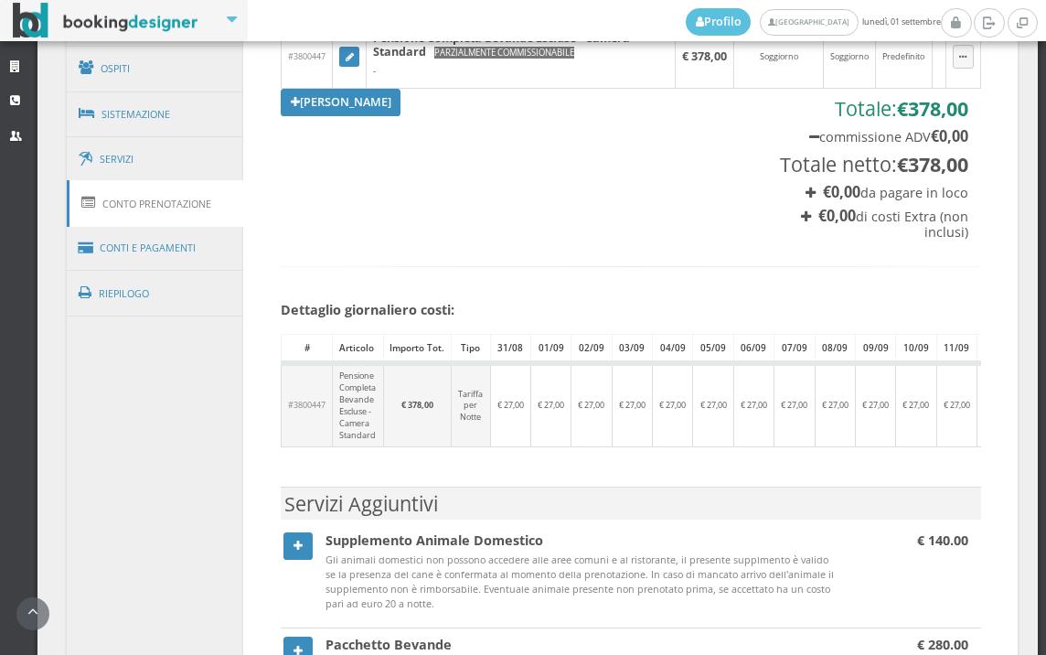
scroll to position [1220, 0]
click at [180, 227] on link "Conti e Pagamenti" at bounding box center [155, 247] width 177 height 47
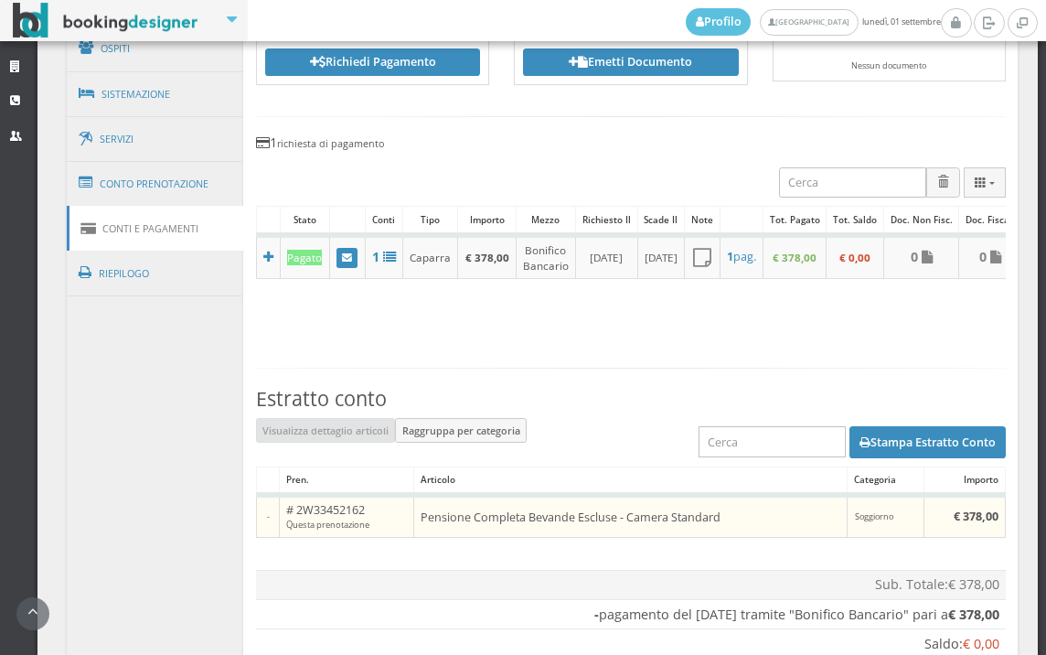
scroll to position [1070, 0]
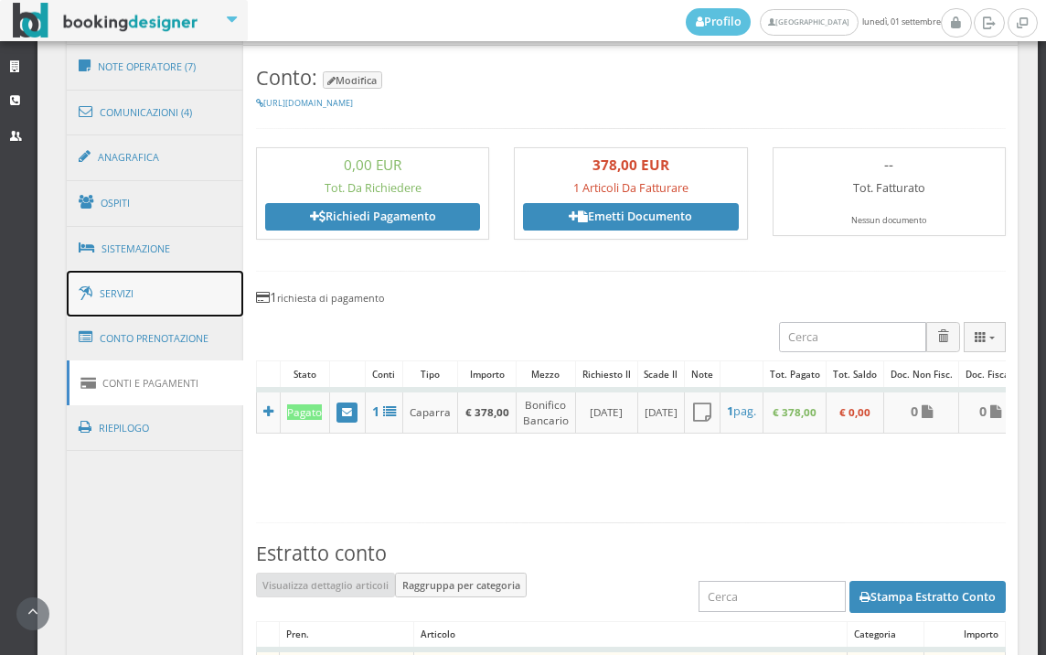
click at [174, 304] on link "Servizi" at bounding box center [155, 294] width 177 height 47
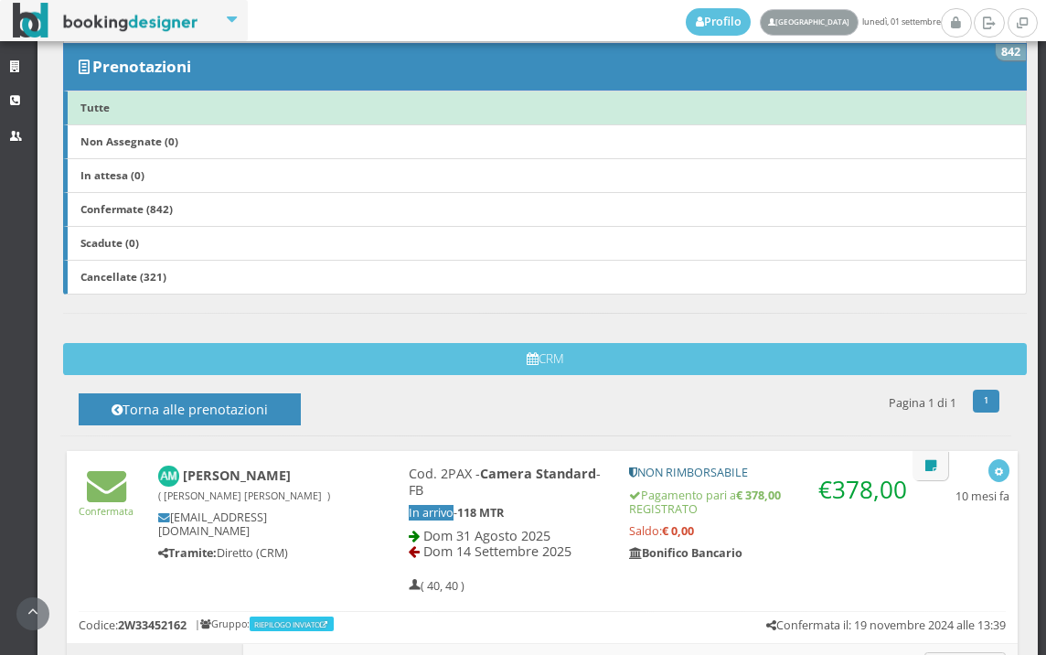
scroll to position [213, 0]
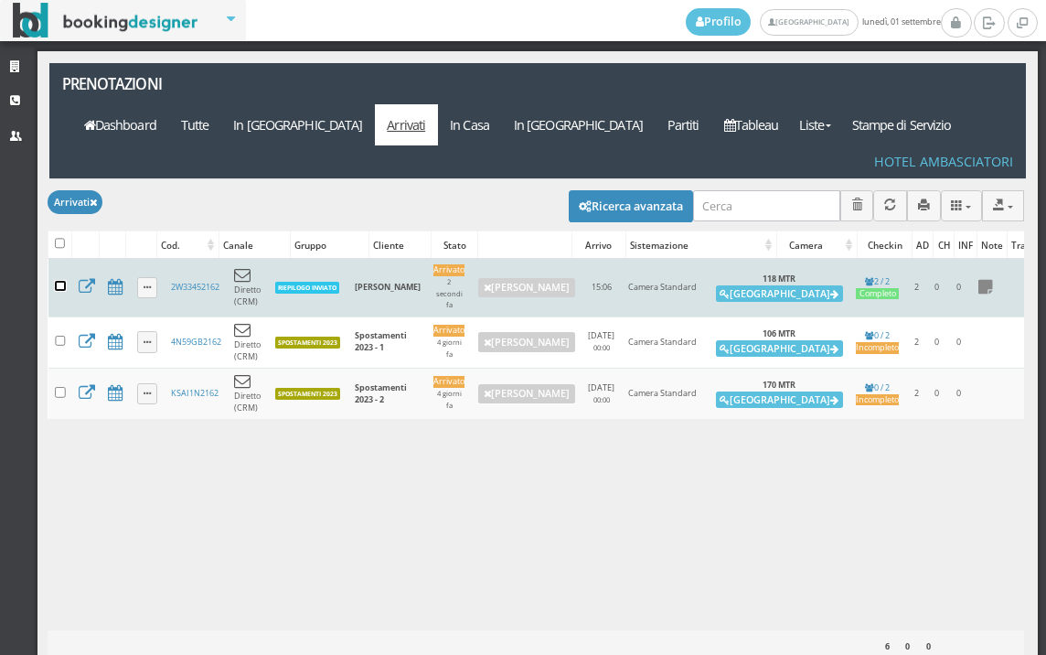
click at [65, 281] on input "checkbox" at bounding box center [60, 286] width 11 height 11
checkbox input "true"
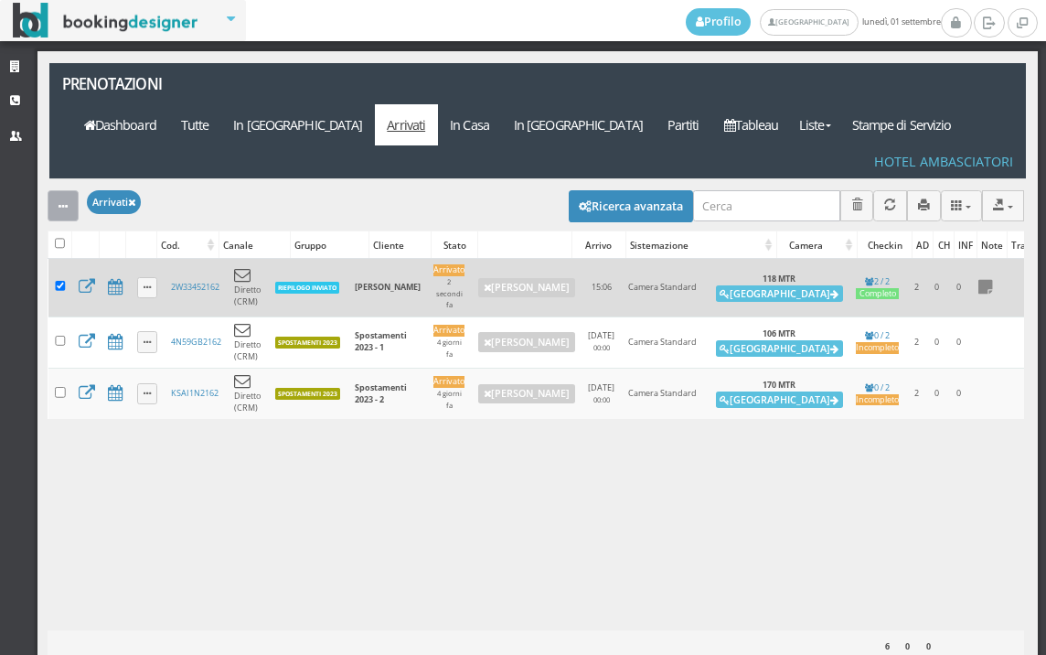
click at [59, 190] on button "button" at bounding box center [63, 205] width 31 height 30
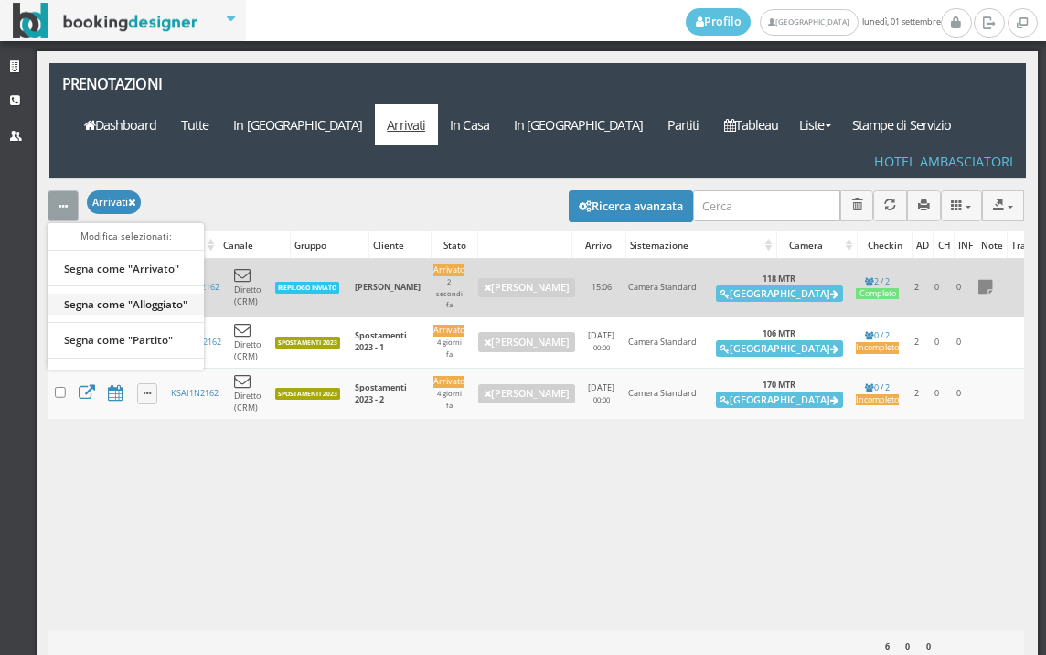
click at [135, 294] on link "Segna come "Alloggiato"" at bounding box center [126, 304] width 156 height 20
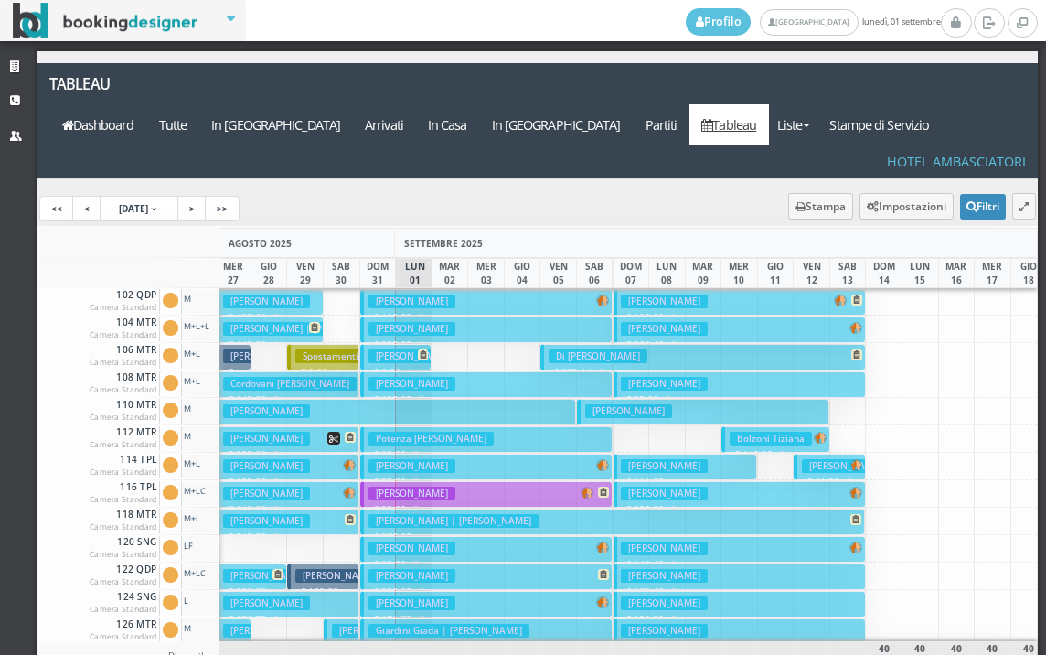
click at [417, 569] on h3 "[PERSON_NAME]" at bounding box center [412, 576] width 87 height 14
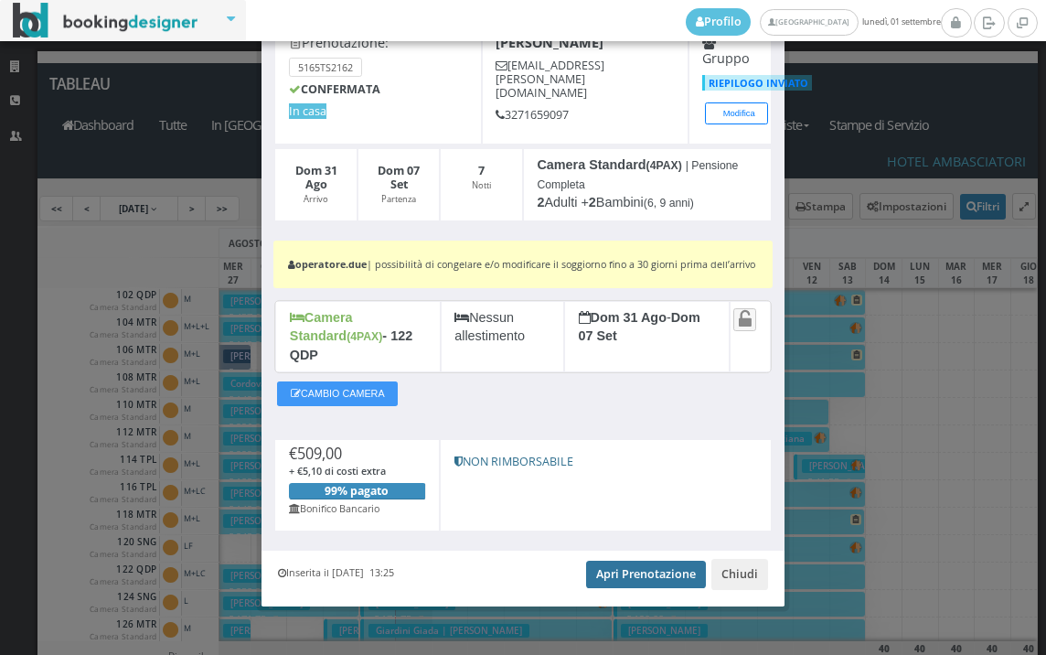
scroll to position [114, 0]
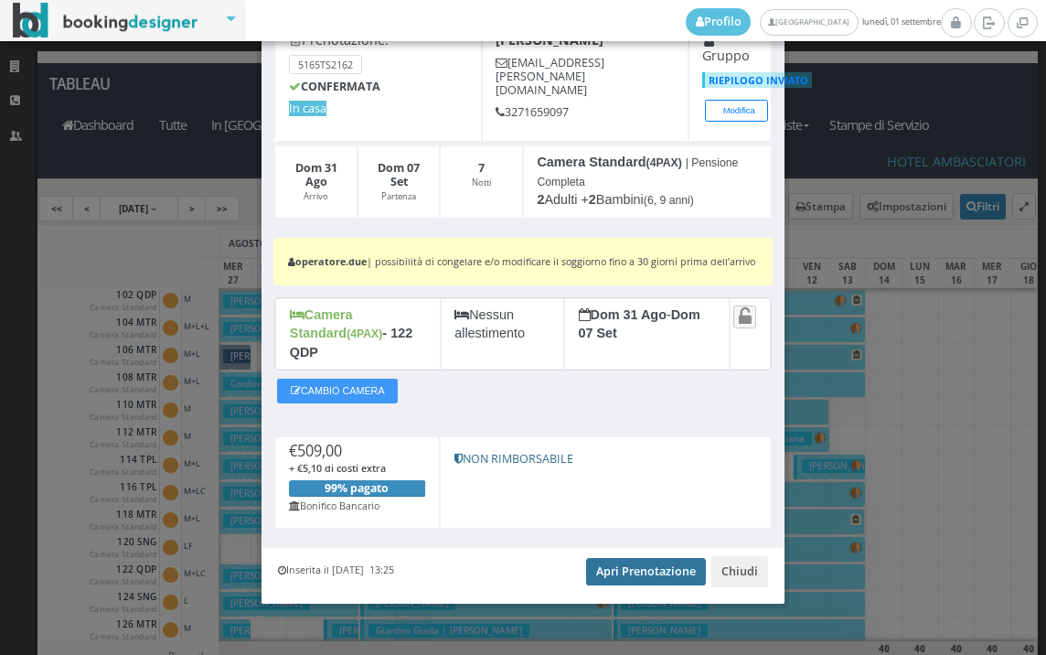
click at [640, 568] on link "Apri Prenotazione" at bounding box center [646, 571] width 120 height 27
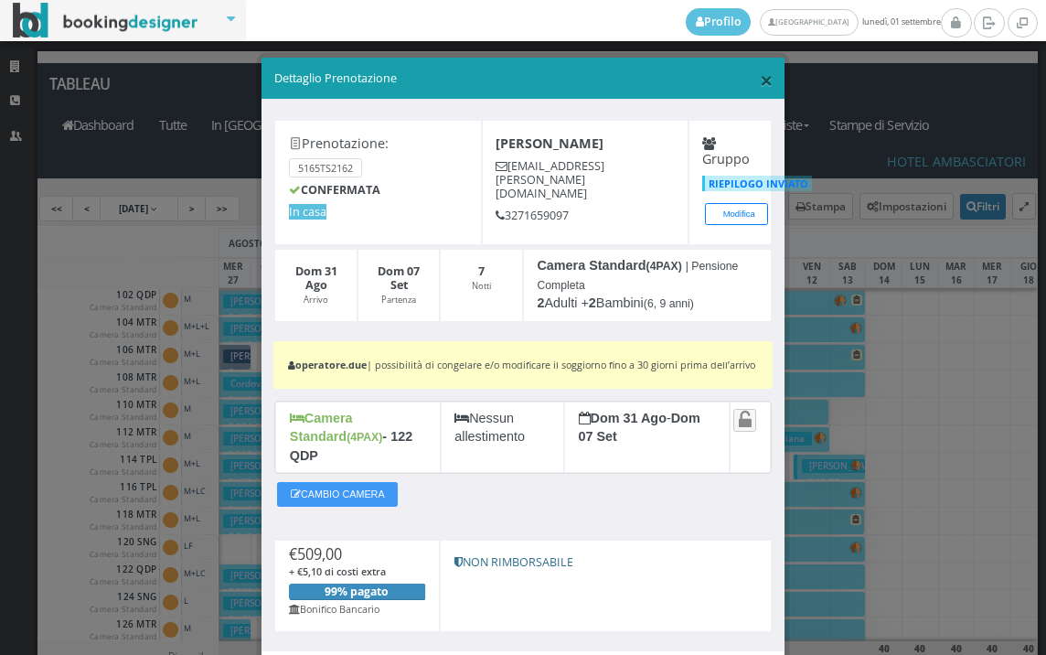
click at [760, 71] on span "×" at bounding box center [766, 79] width 13 height 31
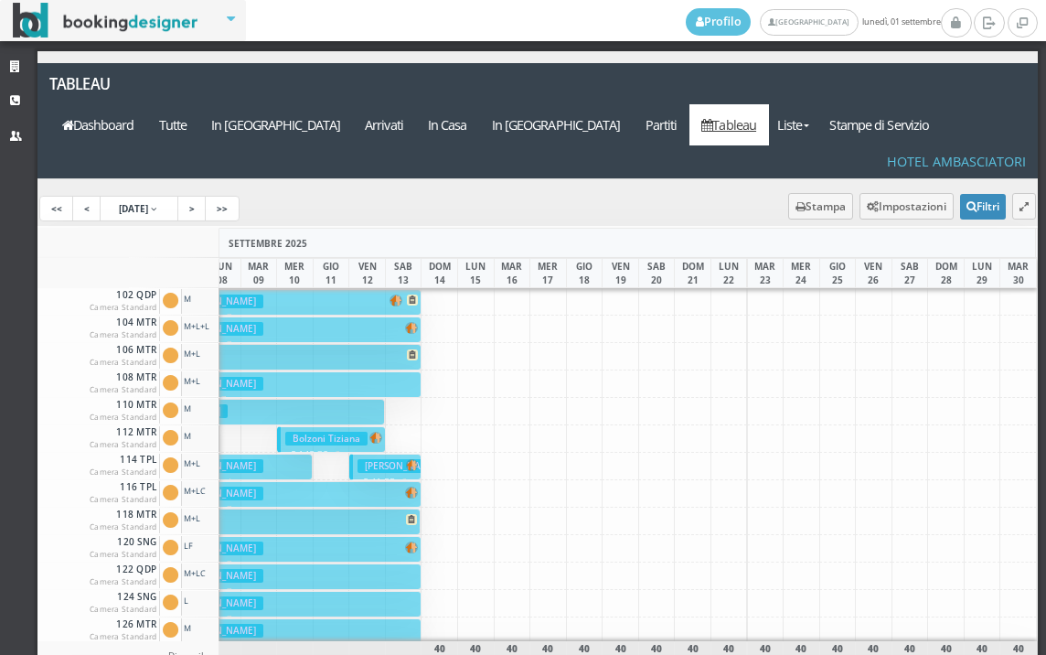
scroll to position [0, 639]
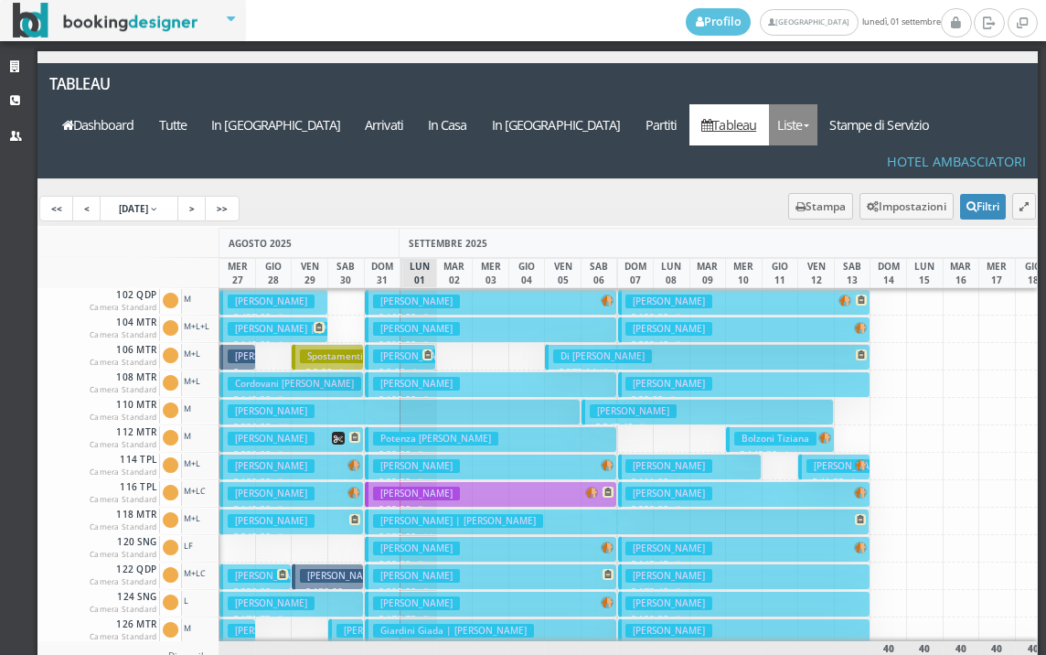
click at [818, 104] on link "Liste" at bounding box center [793, 124] width 48 height 41
click at [850, 209] on link "Foglio Pulizie" at bounding box center [835, 225] width 132 height 32
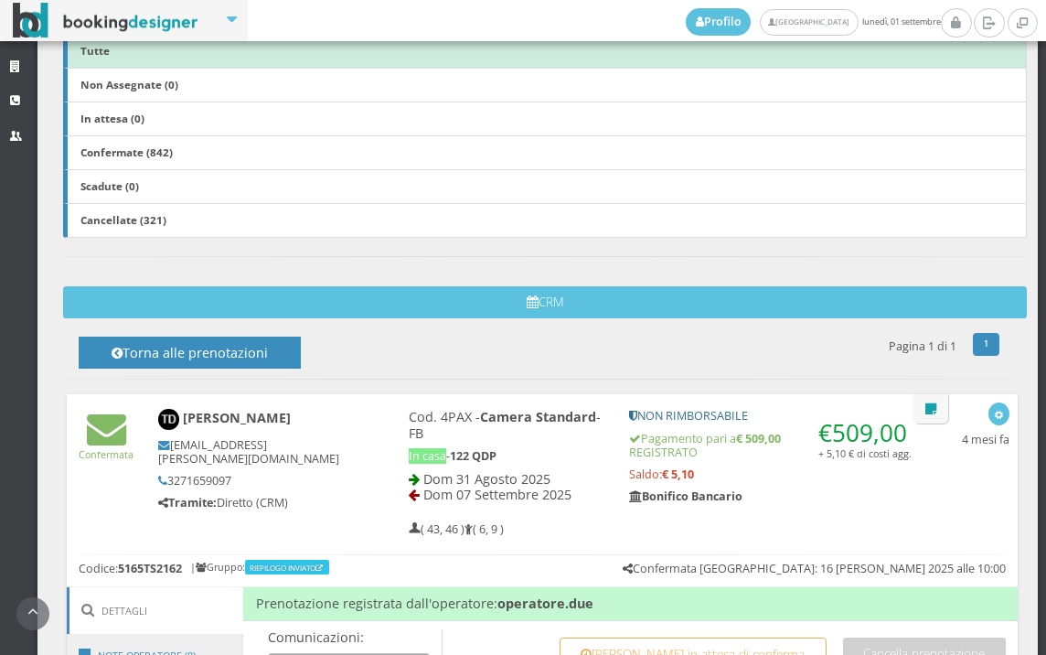
scroll to position [784, 0]
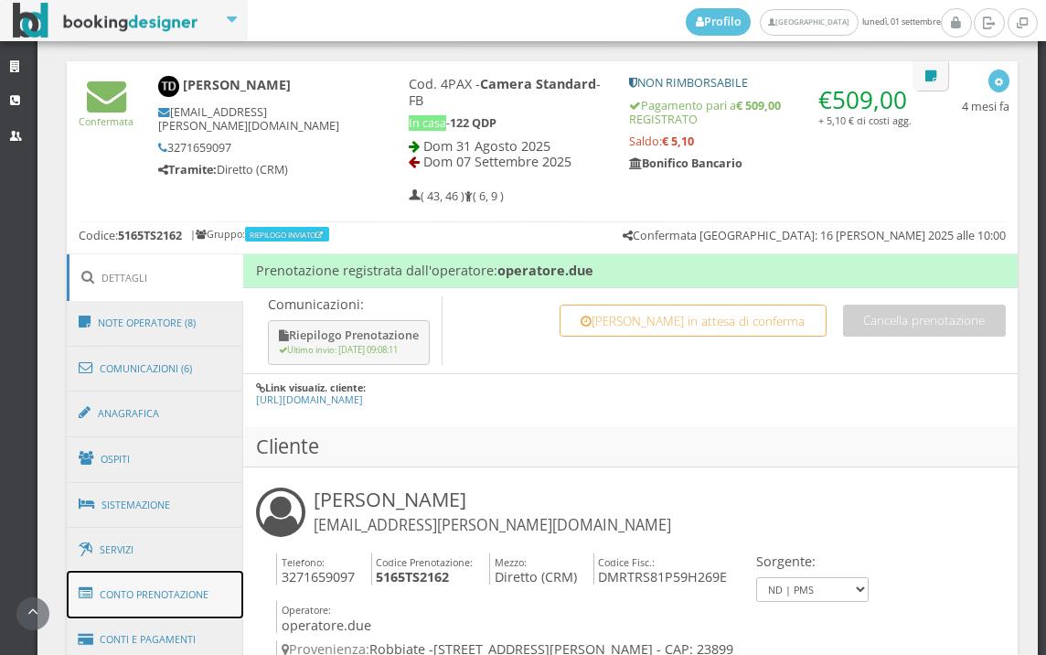
click at [134, 606] on link "Conto Prenotazione" at bounding box center [155, 595] width 177 height 48
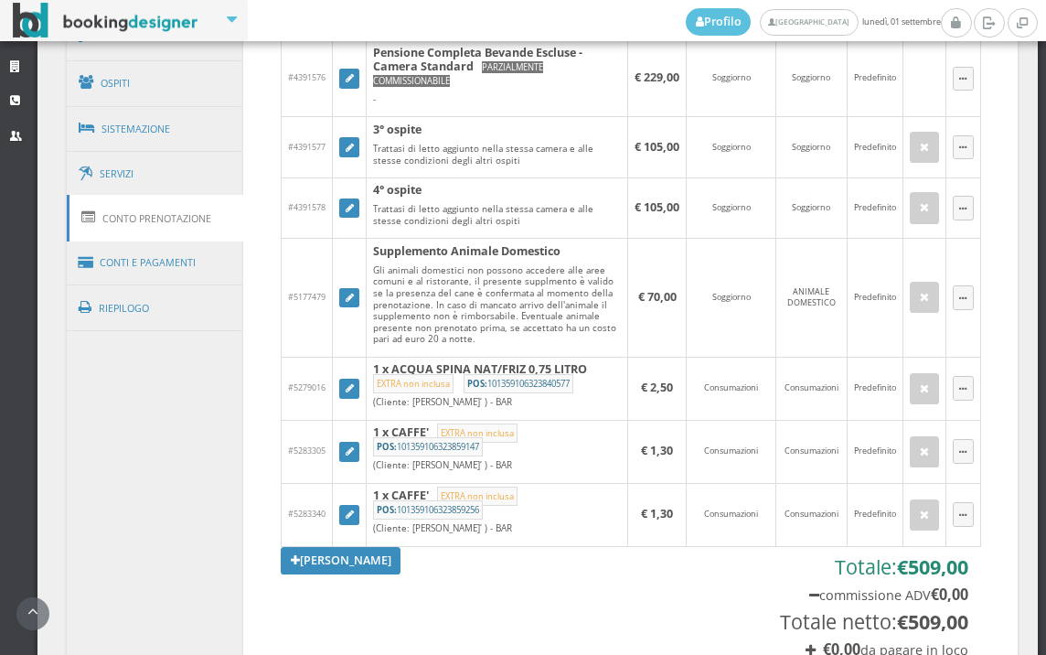
scroll to position [1496, 0]
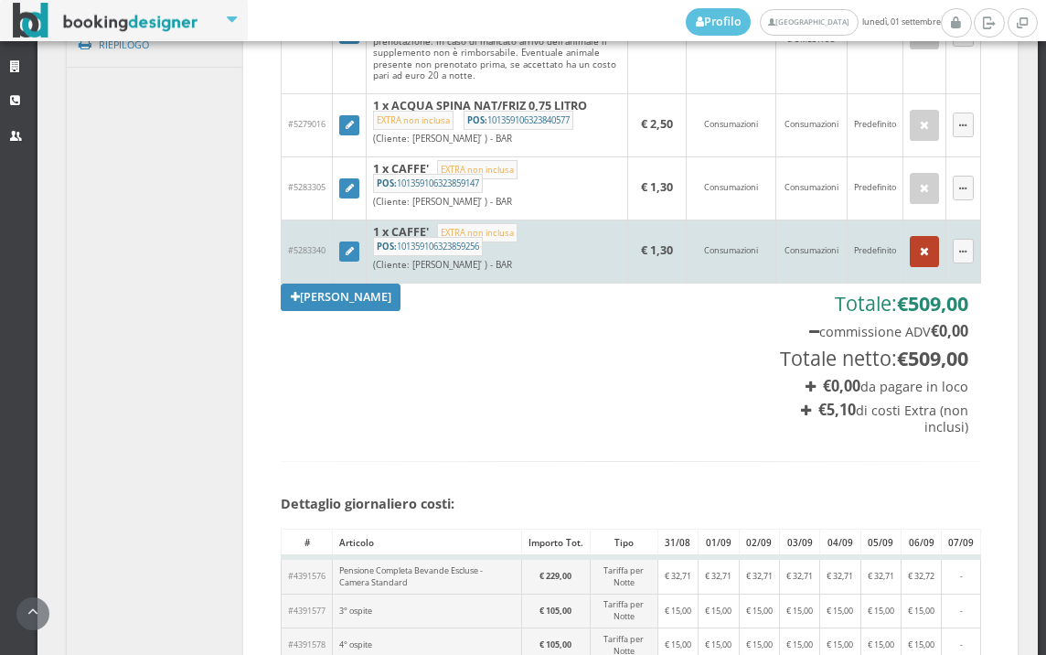
click at [910, 244] on button "button" at bounding box center [924, 251] width 29 height 31
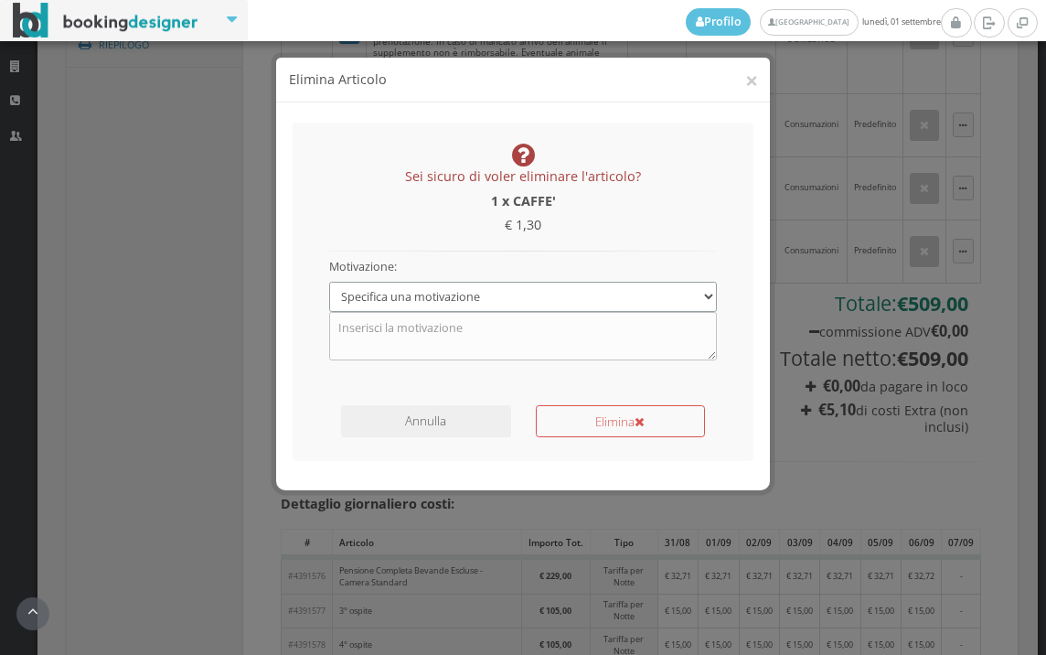
click at [548, 296] on select "Specifica una motivazione Errore di inserimento Ricalcolo del conto Il cliente …" at bounding box center [523, 297] width 389 height 30
select select "1"
click at [329, 282] on select "Specifica una motivazione Errore di inserimento Ricalcolo del conto Il cliente …" at bounding box center [523, 297] width 389 height 30
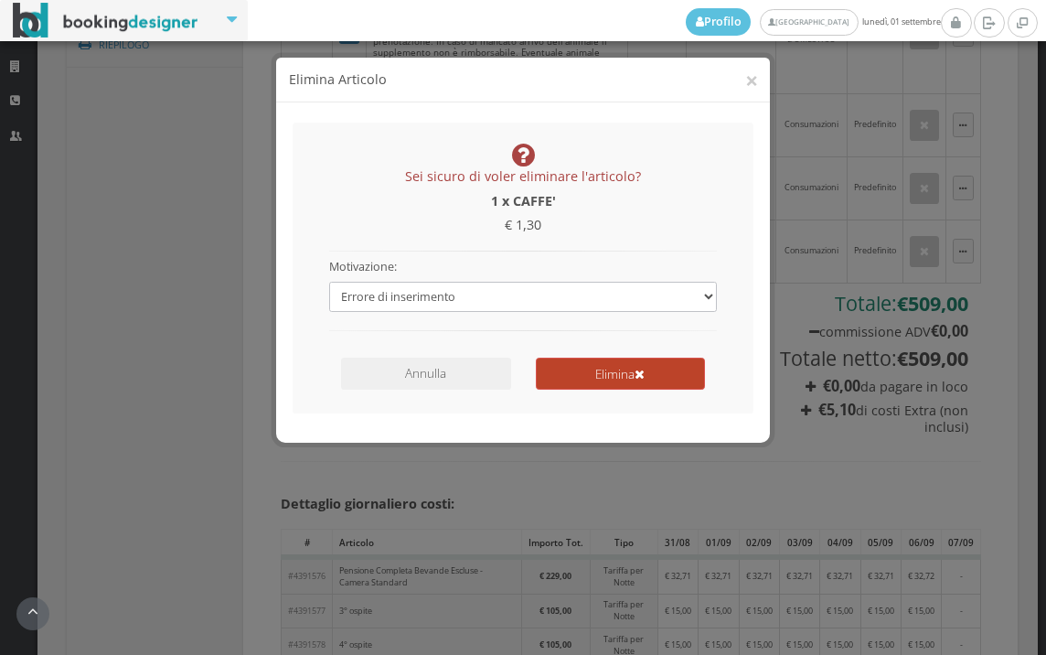
click at [619, 378] on button "Elimina" at bounding box center [620, 374] width 169 height 32
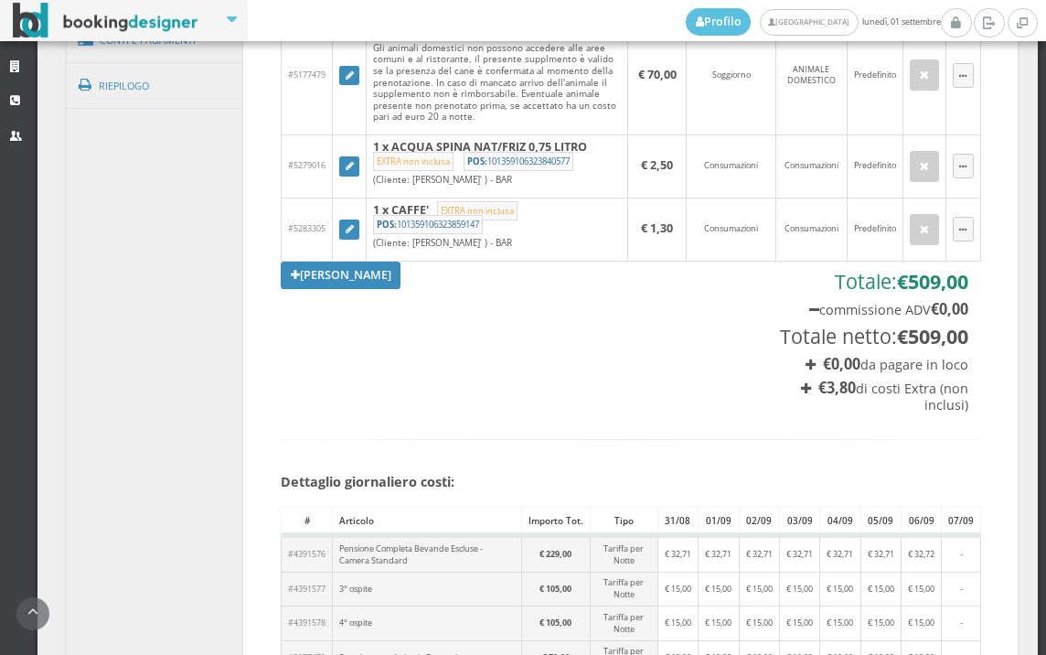
scroll to position [1293, 0]
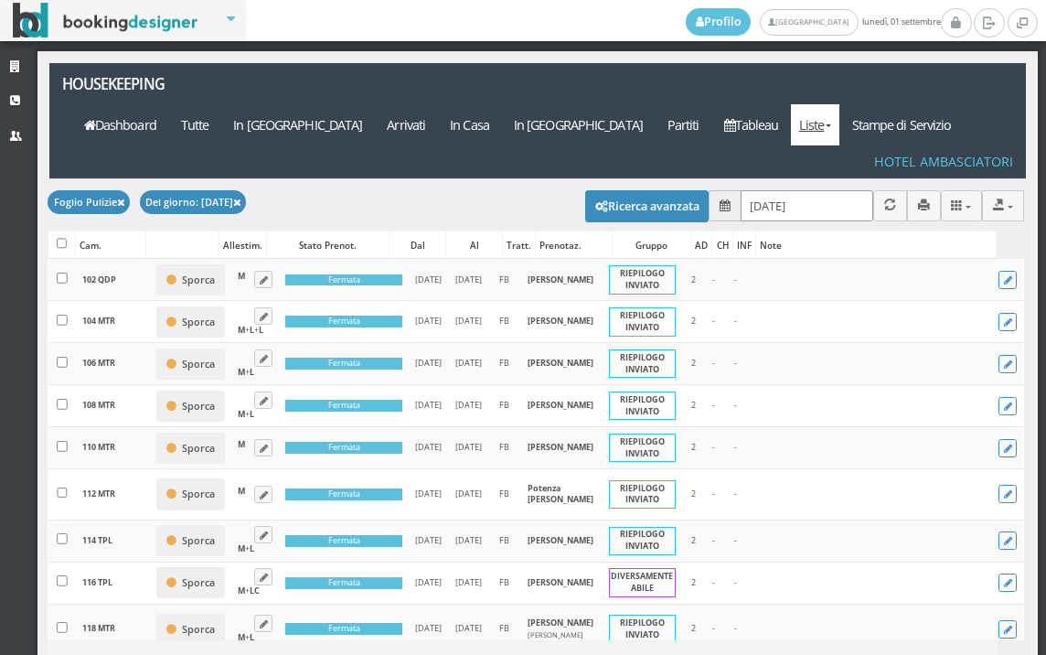
click at [834, 190] on input "[DATE]" at bounding box center [807, 205] width 133 height 30
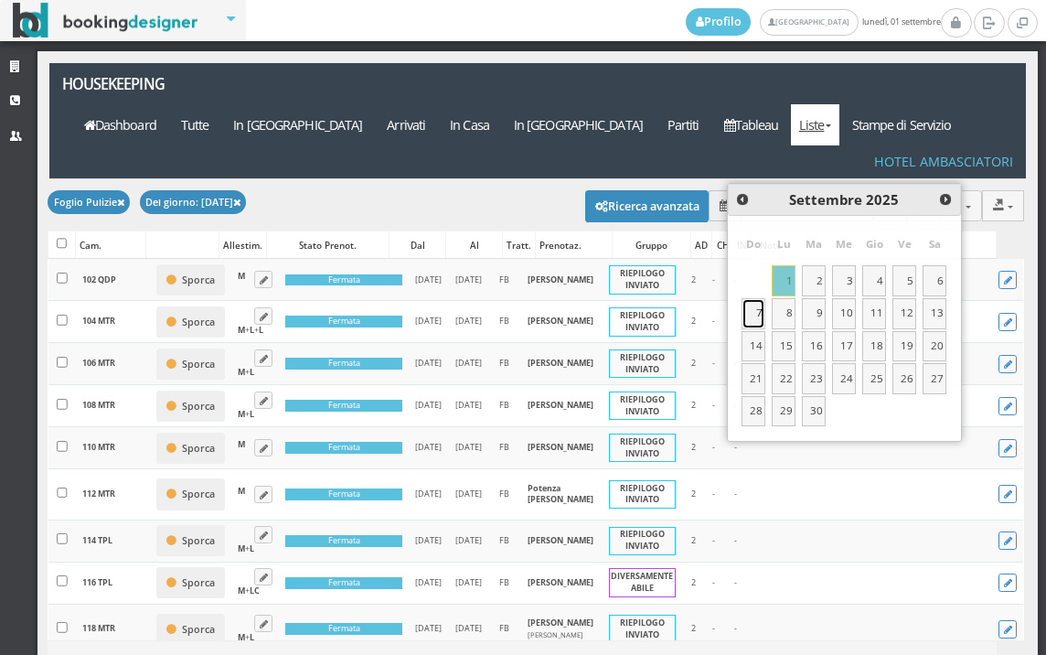
click at [747, 317] on link "7" at bounding box center [754, 313] width 24 height 31
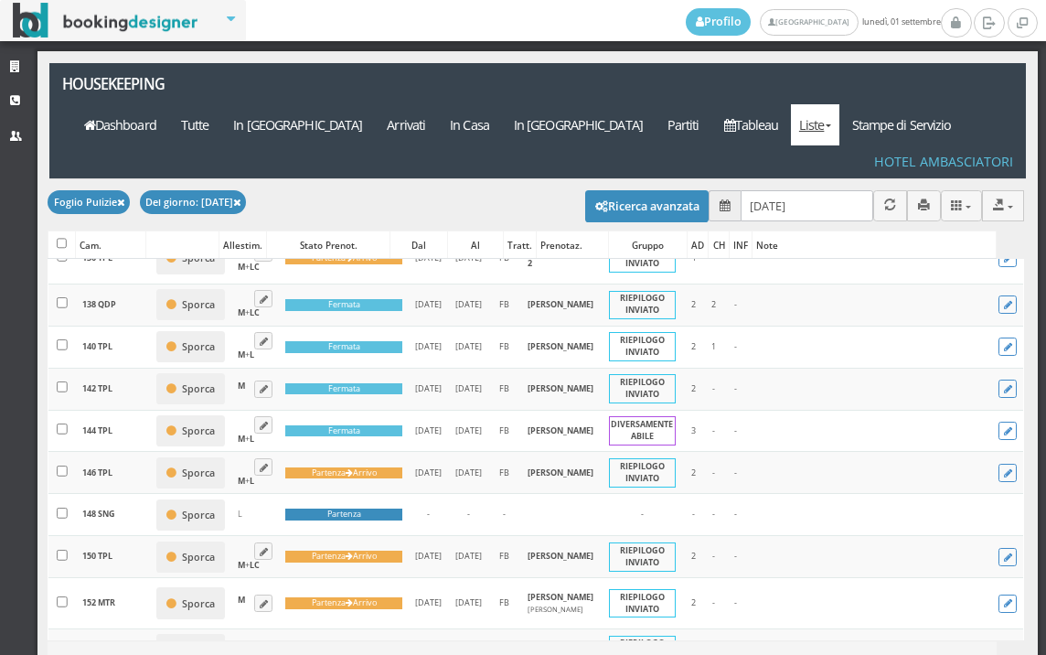
scroll to position [609, 0]
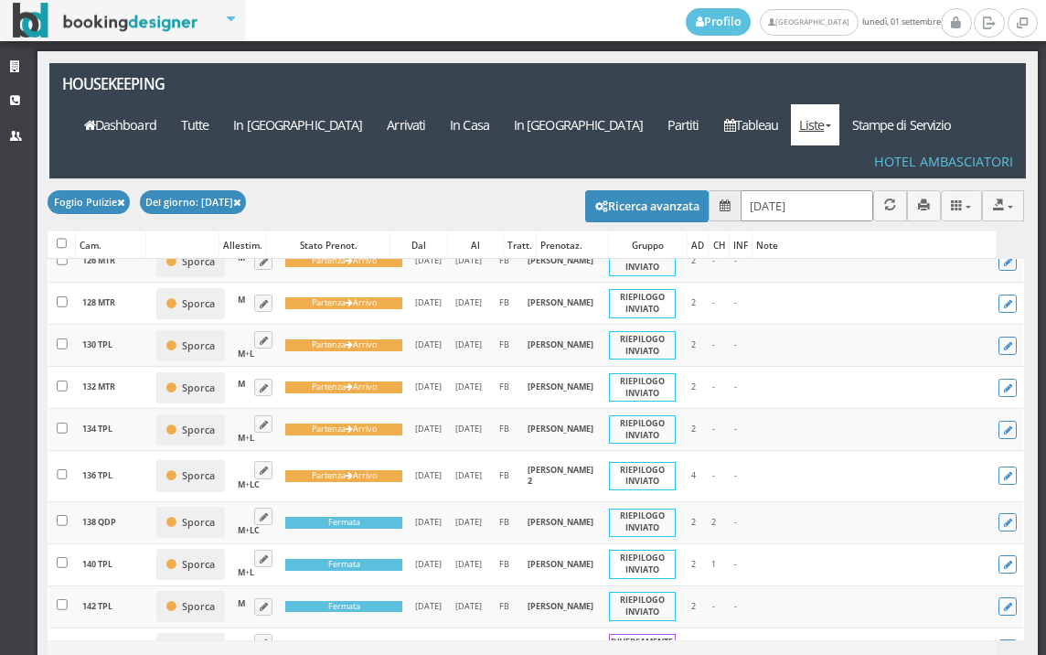
click at [796, 190] on input "[DATE]" at bounding box center [807, 205] width 133 height 30
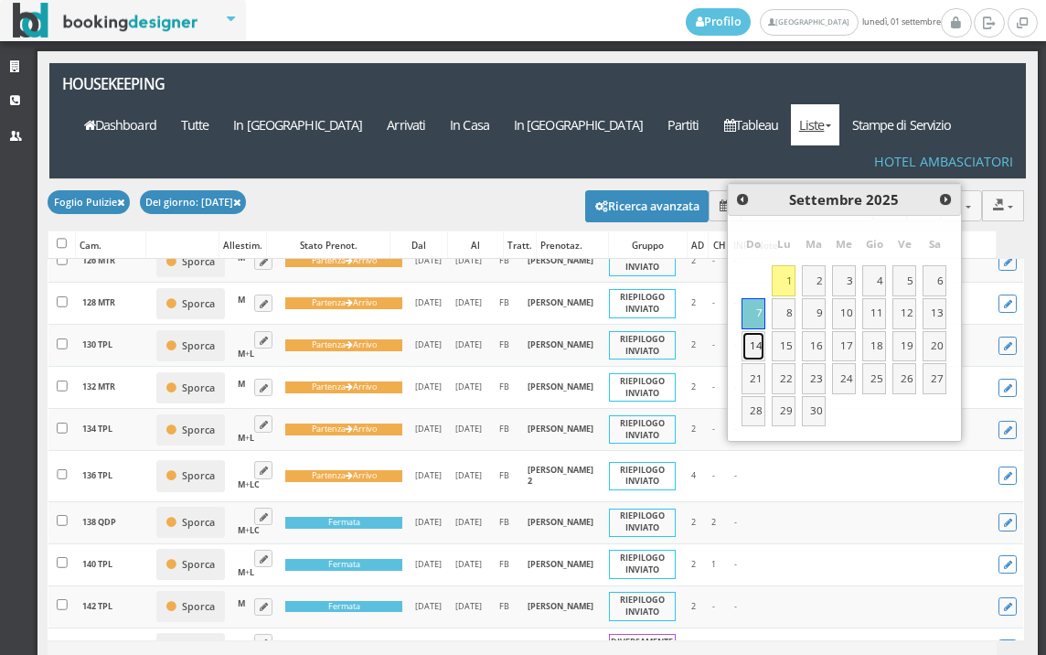
click at [747, 348] on link "14" at bounding box center [754, 346] width 24 height 31
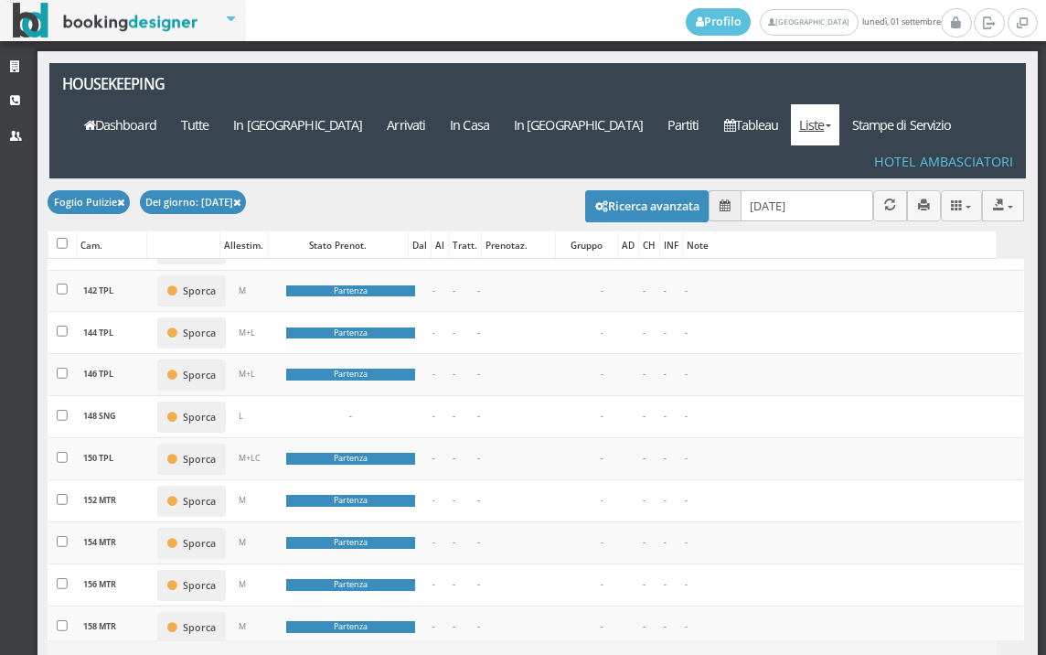
scroll to position [1118, 0]
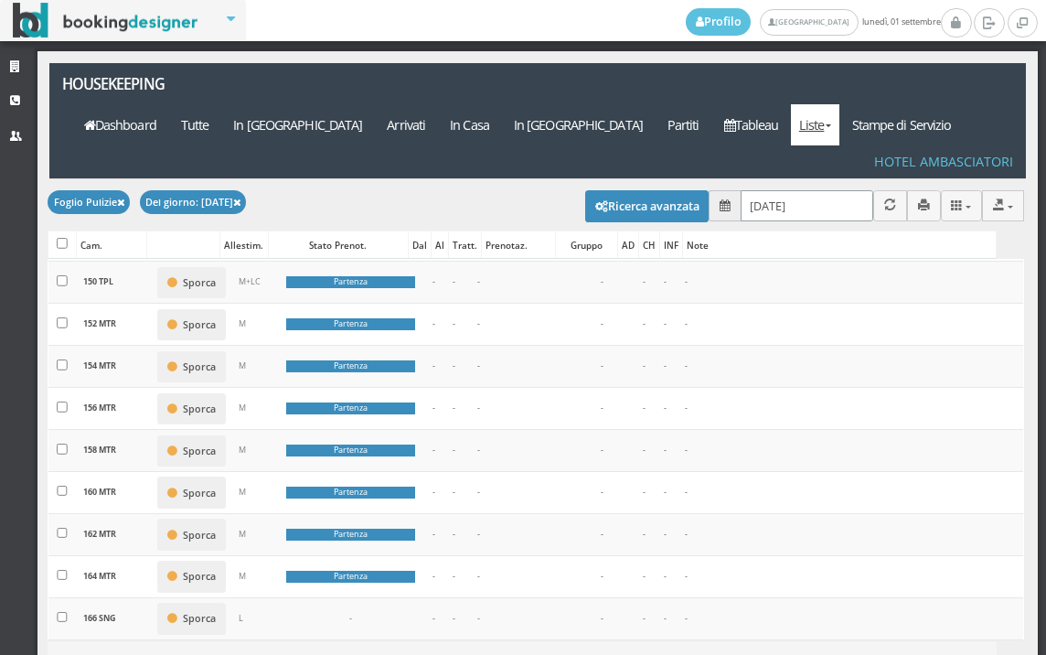
click at [800, 190] on input "[DATE]" at bounding box center [807, 205] width 133 height 30
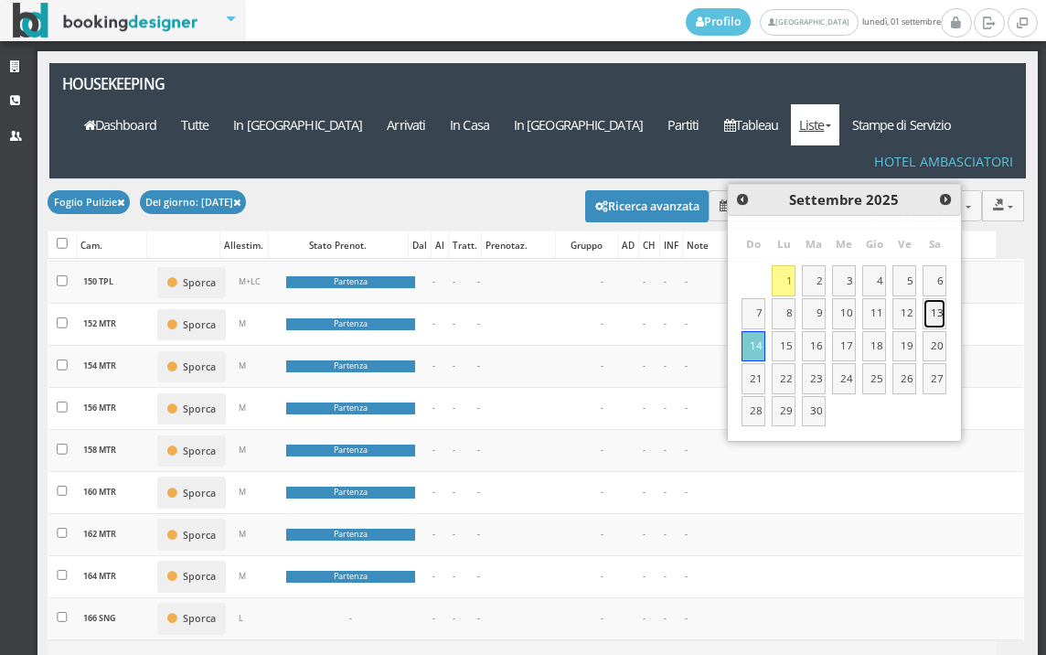
click at [939, 318] on link "13" at bounding box center [935, 313] width 24 height 31
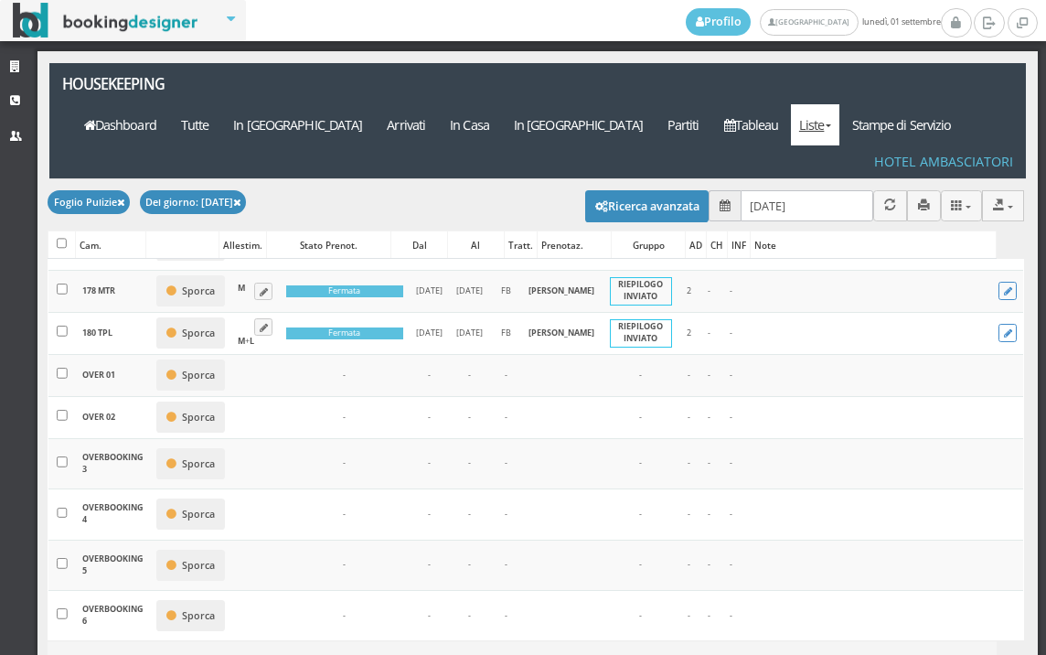
scroll to position [2051, 0]
click at [839, 190] on input "[DATE]" at bounding box center [807, 205] width 133 height 30
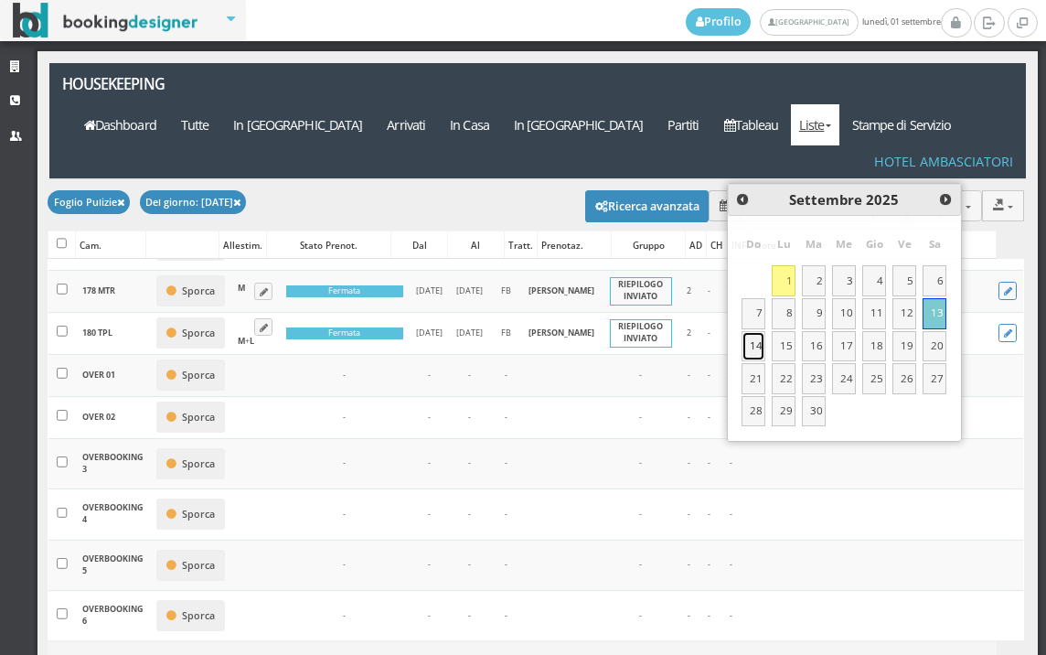
click at [757, 343] on link "14" at bounding box center [754, 346] width 24 height 31
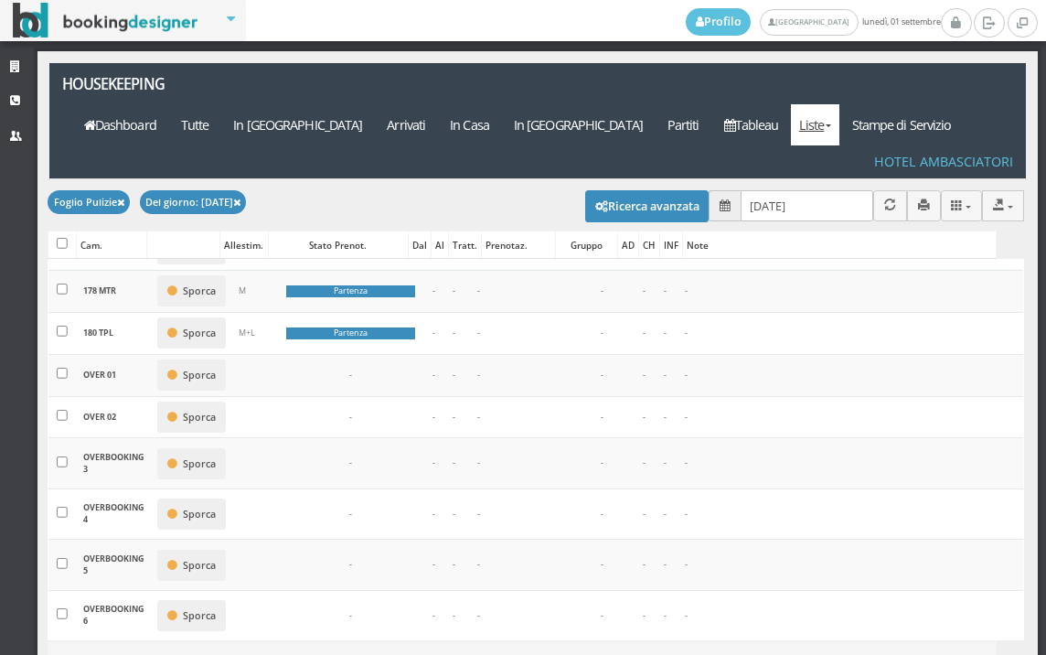
scroll to position [0, 0]
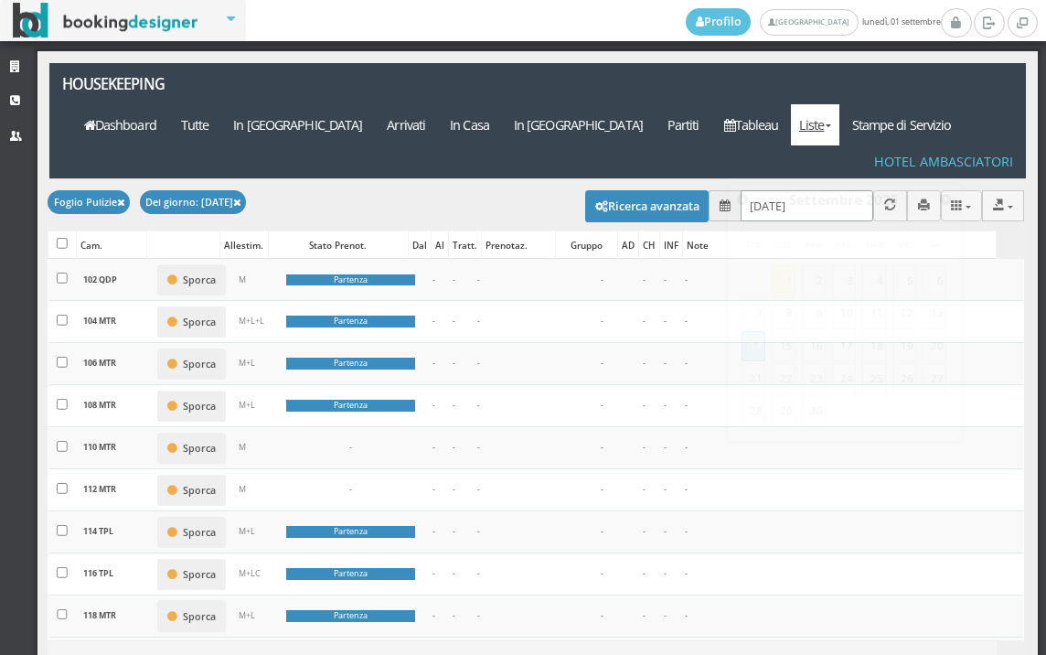
click at [836, 190] on input "[DATE]" at bounding box center [807, 205] width 133 height 30
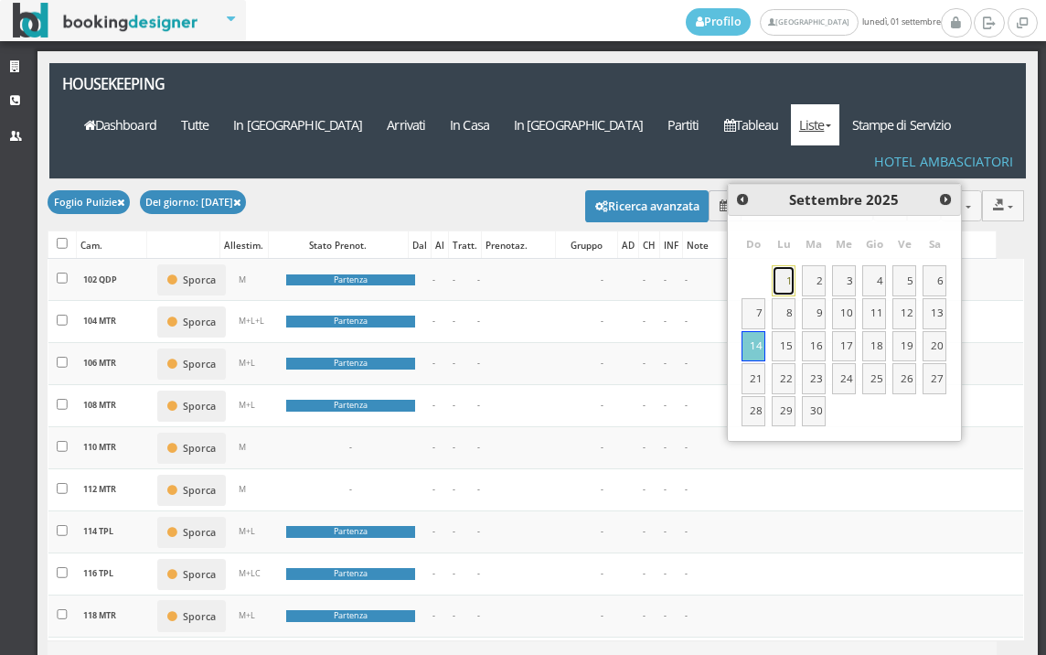
click at [778, 284] on link "1" at bounding box center [784, 280] width 24 height 31
type input "[DATE]"
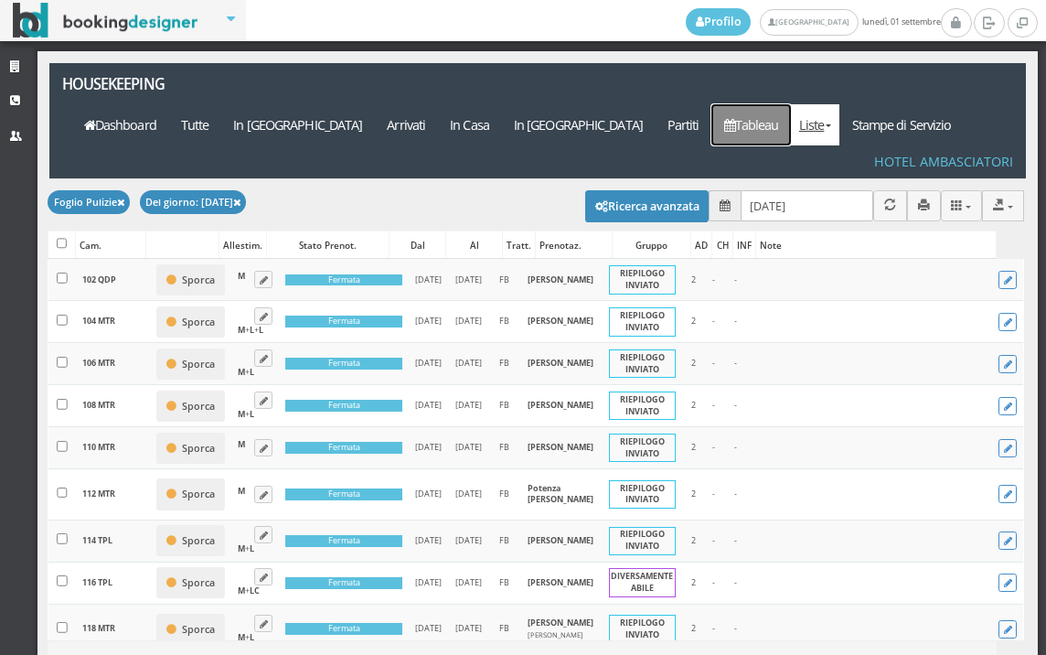
click at [782, 104] on link "Tableau" at bounding box center [752, 124] width 80 height 41
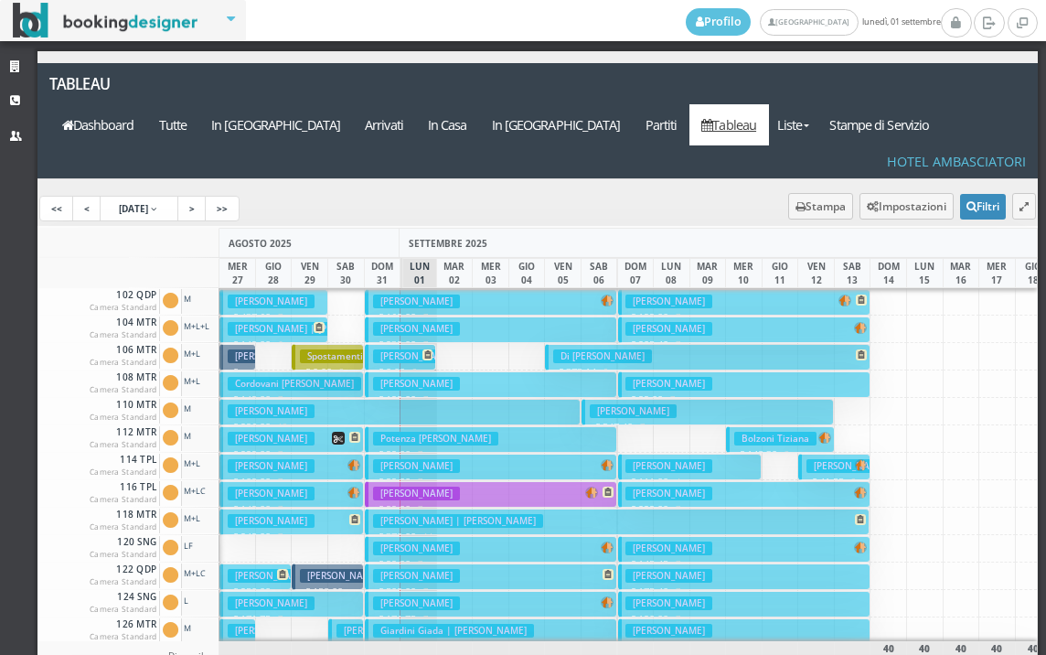
click at [413, 459] on h3 "[PERSON_NAME]" at bounding box center [416, 466] width 87 height 14
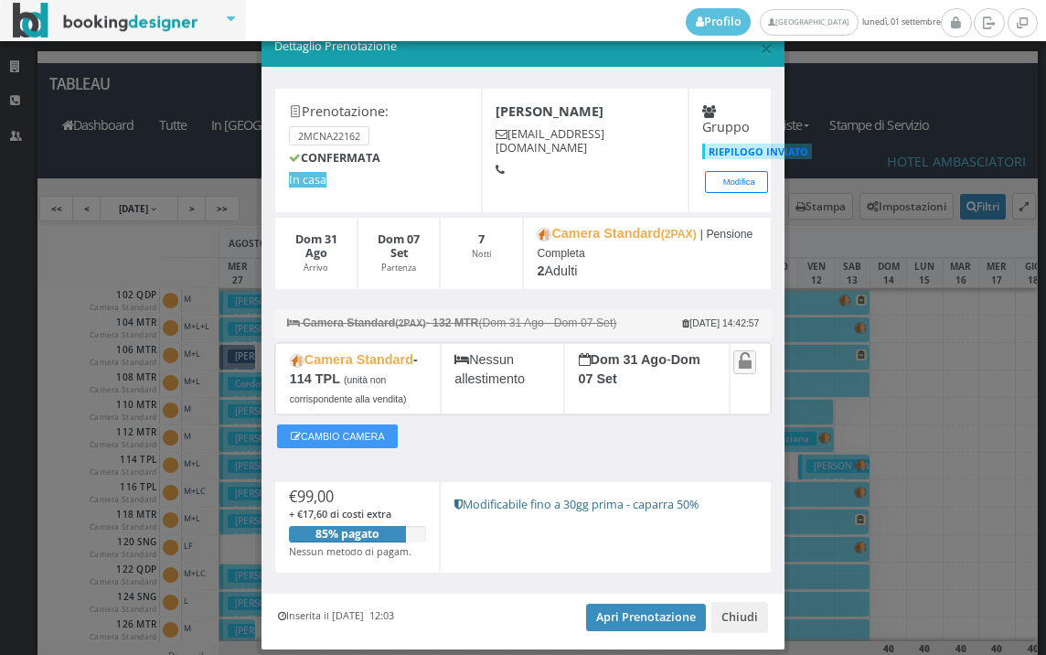
scroll to position [93, 0]
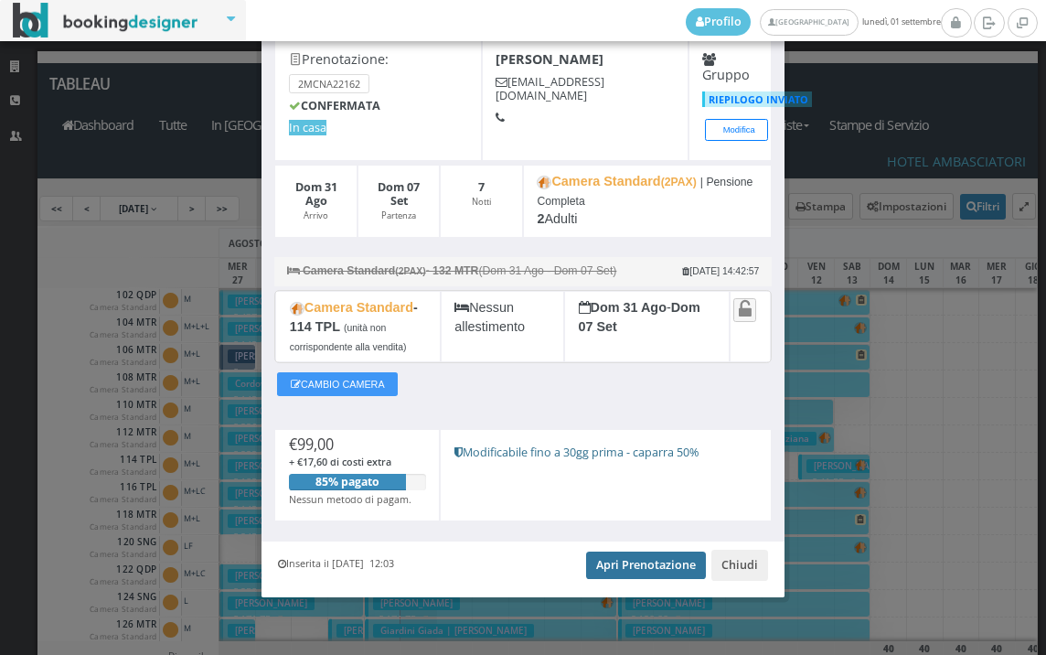
click at [625, 567] on link "Apri Prenotazione" at bounding box center [646, 565] width 120 height 27
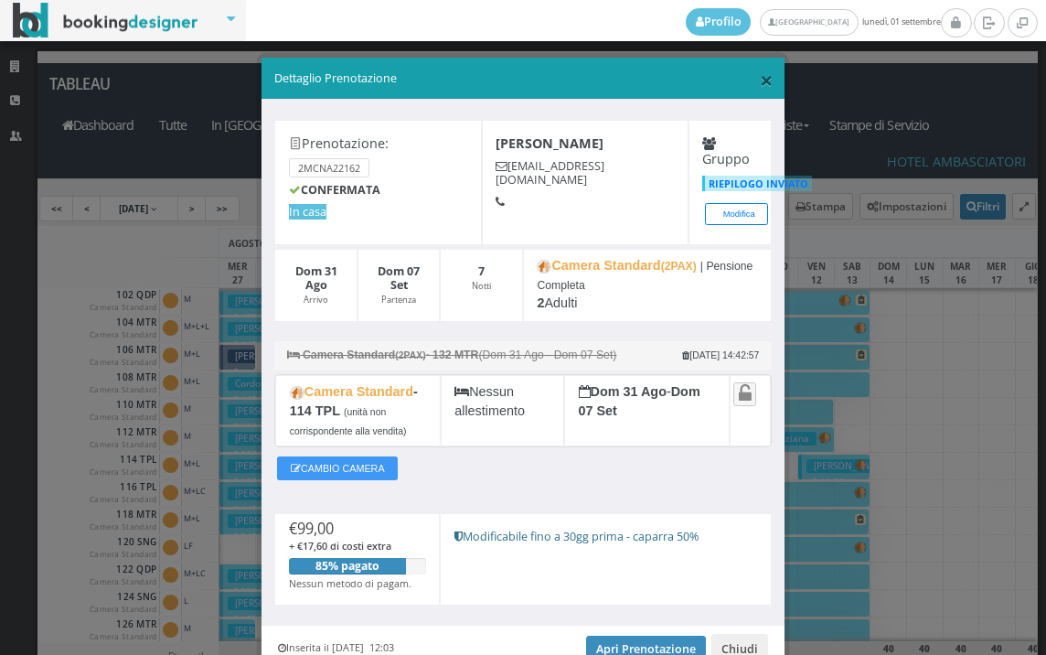
click at [760, 82] on span "×" at bounding box center [766, 79] width 13 height 31
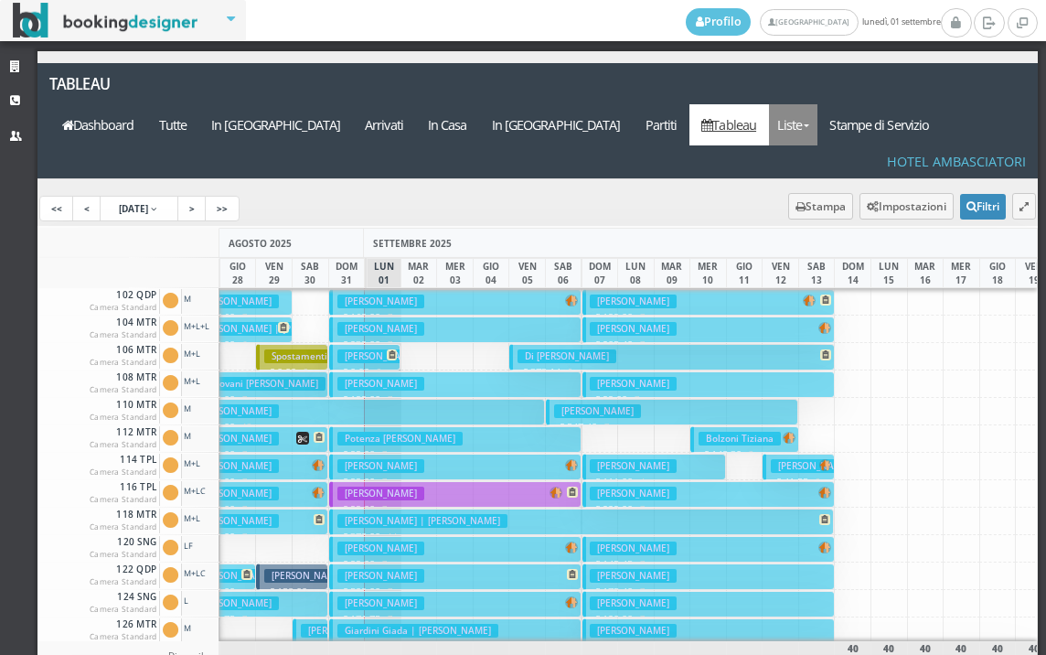
click at [818, 104] on link "Liste" at bounding box center [793, 124] width 48 height 41
click at [854, 209] on link "Foglio Pulizie" at bounding box center [835, 225] width 132 height 32
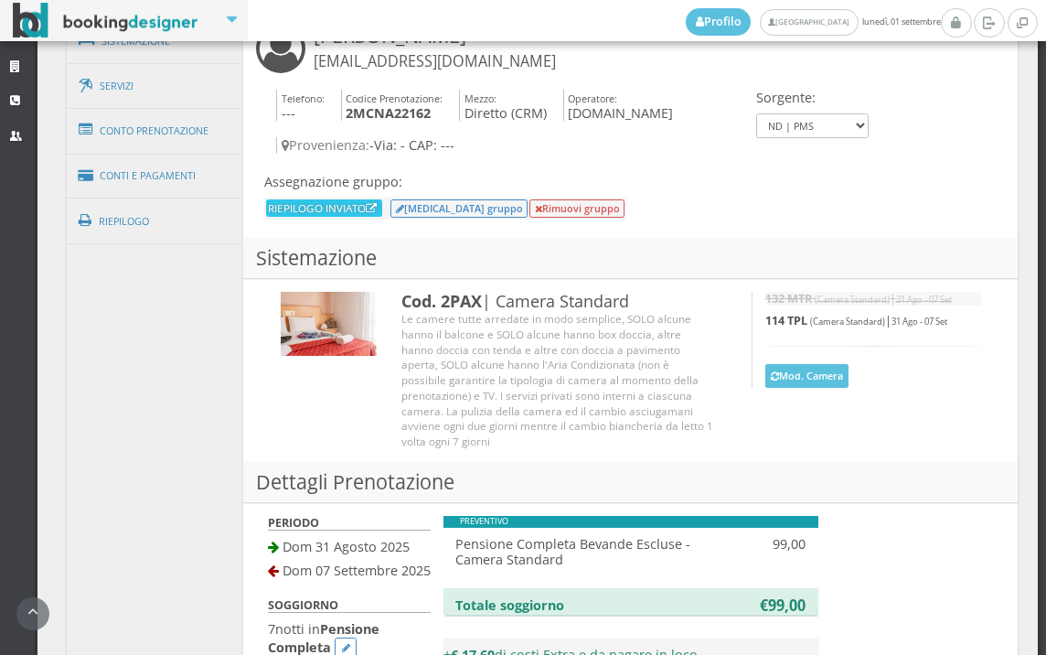
scroll to position [1321, 0]
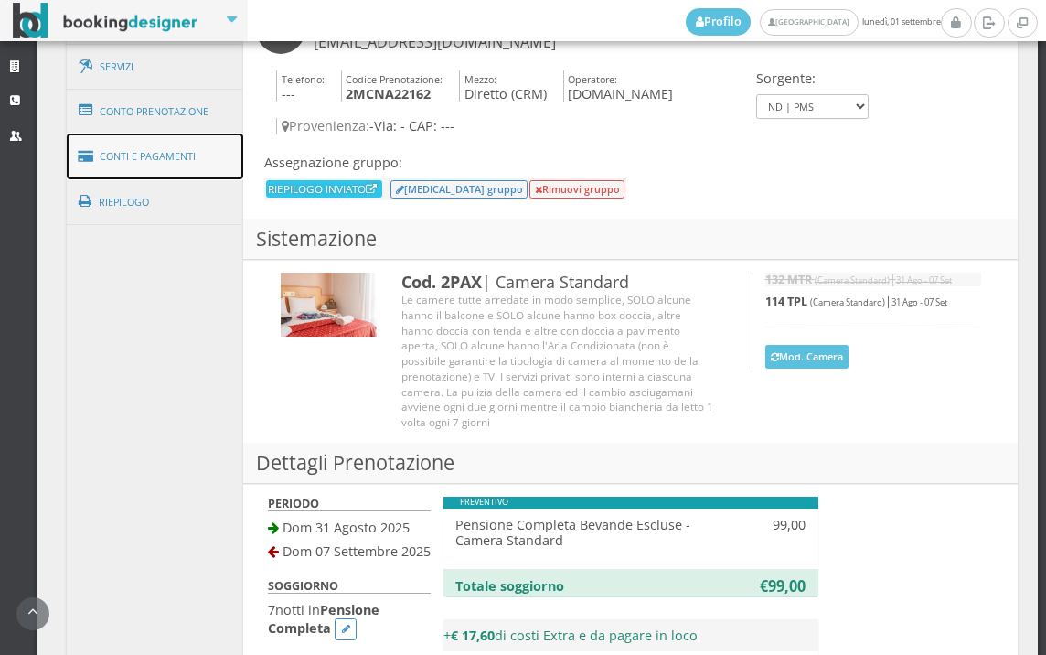
click at [201, 157] on link "Conti e Pagamenti" at bounding box center [155, 157] width 177 height 47
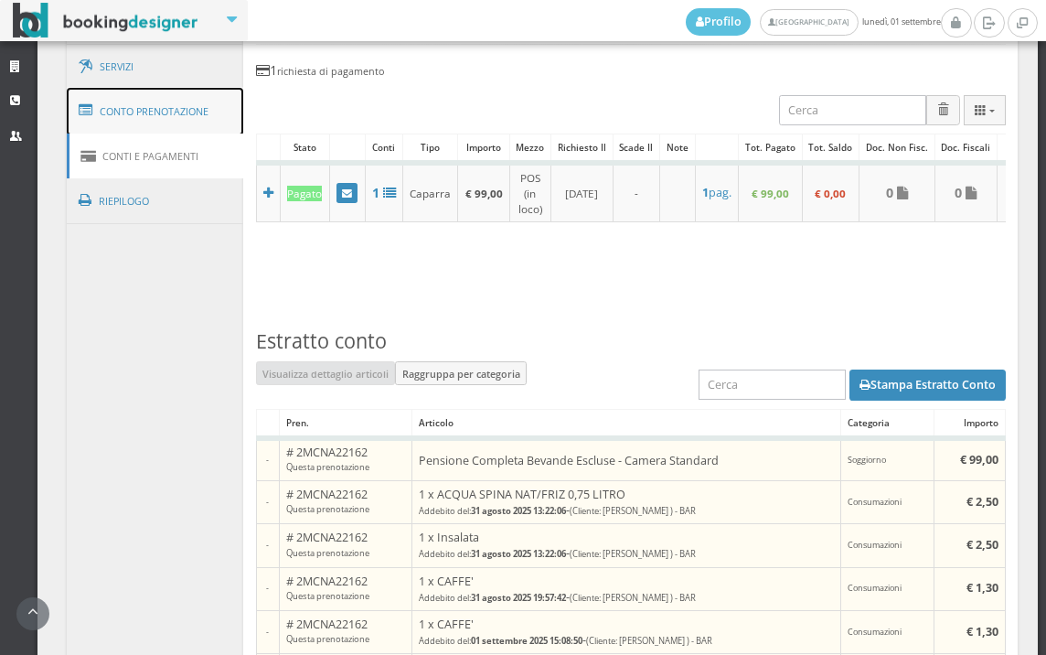
click at [187, 121] on link "Conto Prenotazione" at bounding box center [155, 112] width 177 height 48
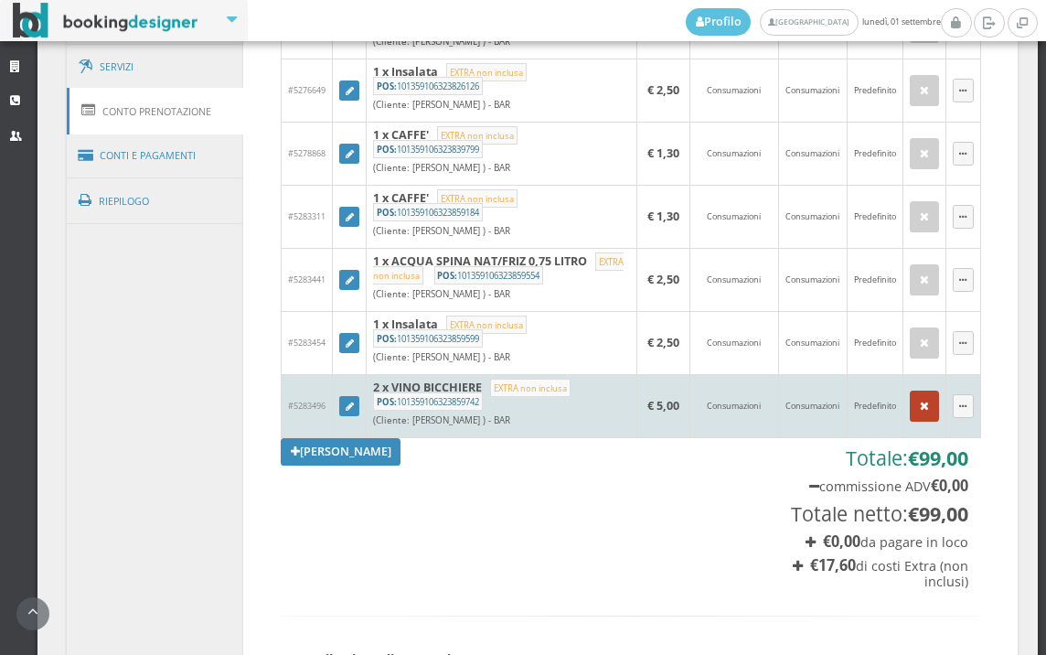
click at [920, 413] on icon "button" at bounding box center [924, 407] width 9 height 12
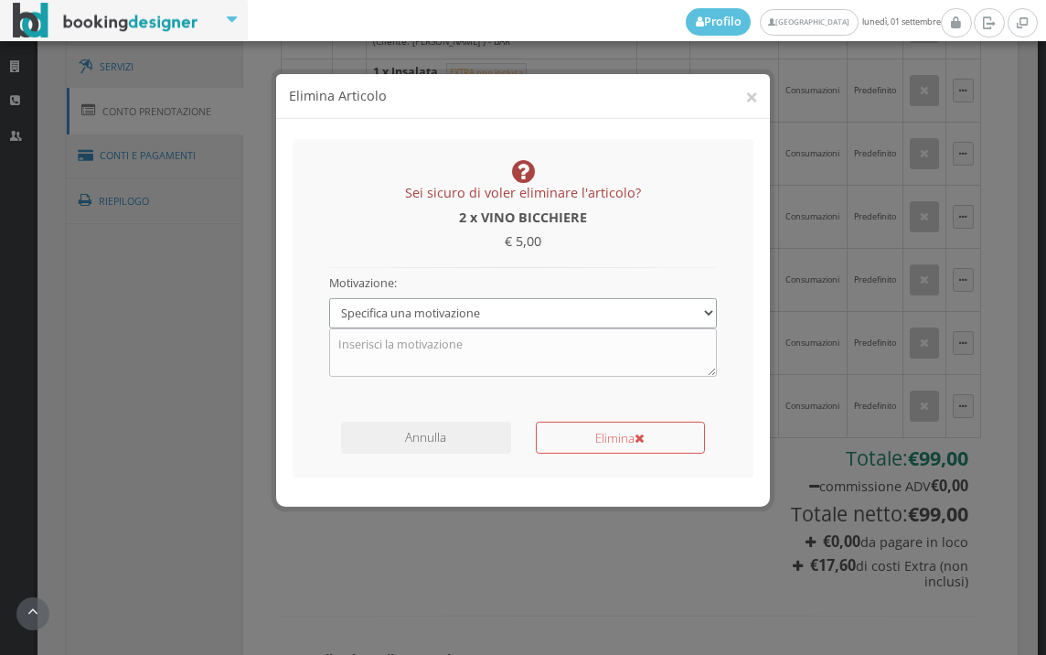
click at [712, 297] on select "Specifica una motivazione Errore di inserimento Ricalcolo del conto Il cliente …" at bounding box center [523, 297] width 389 height 30
select select "1"
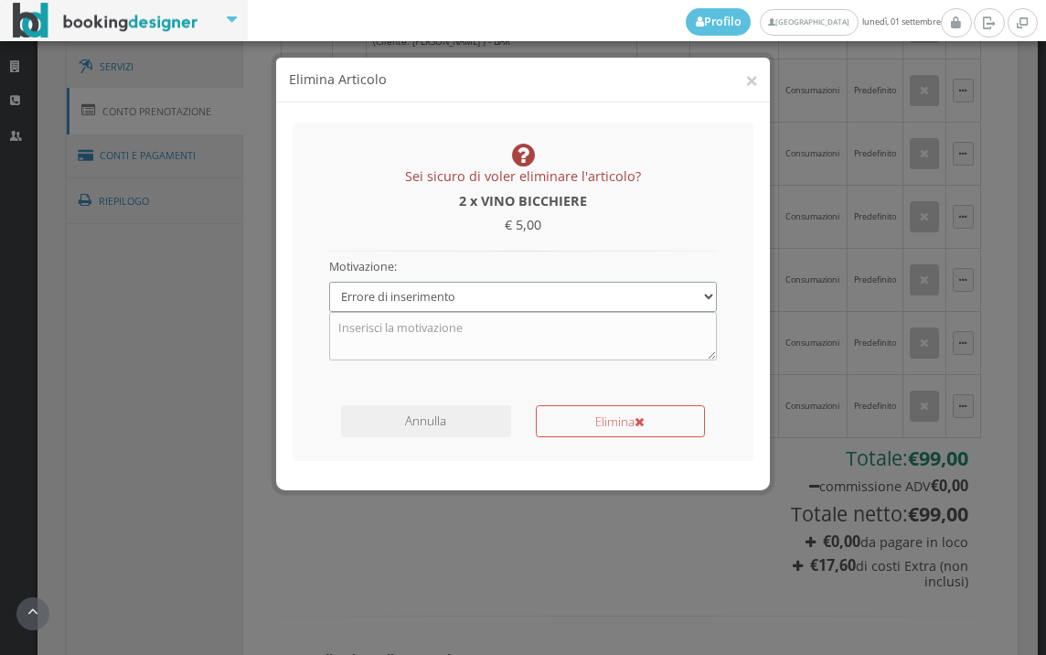
click at [329, 282] on select "Specifica una motivazione Errore di inserimento Ricalcolo del conto Il cliente …" at bounding box center [523, 297] width 389 height 30
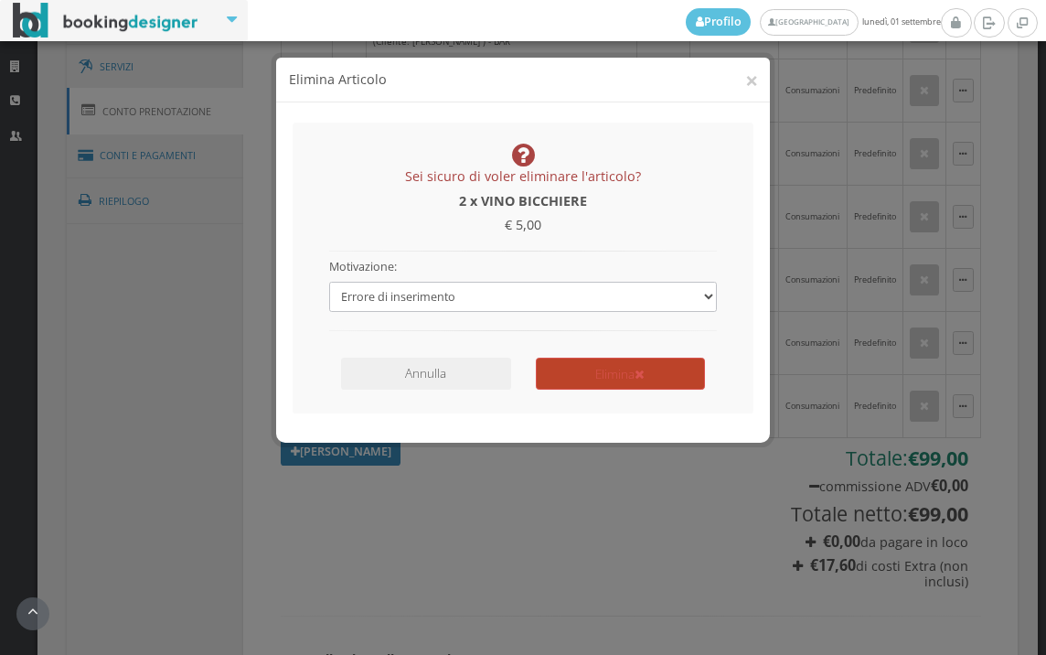
click at [688, 365] on button "Elimina" at bounding box center [620, 374] width 169 height 32
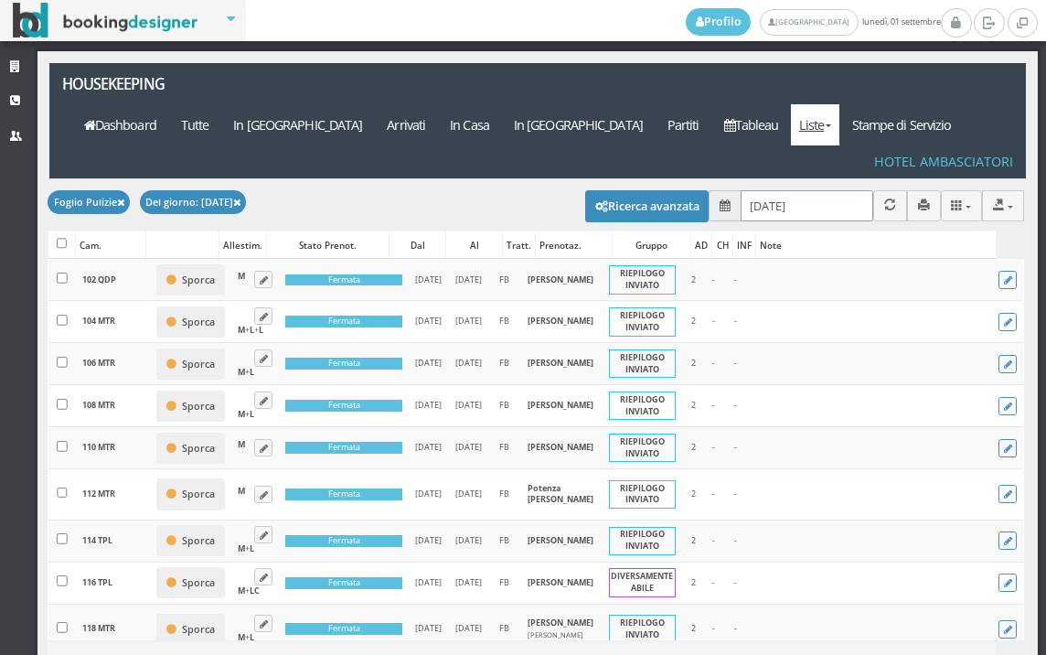
click at [756, 190] on input "[DATE]" at bounding box center [807, 205] width 133 height 30
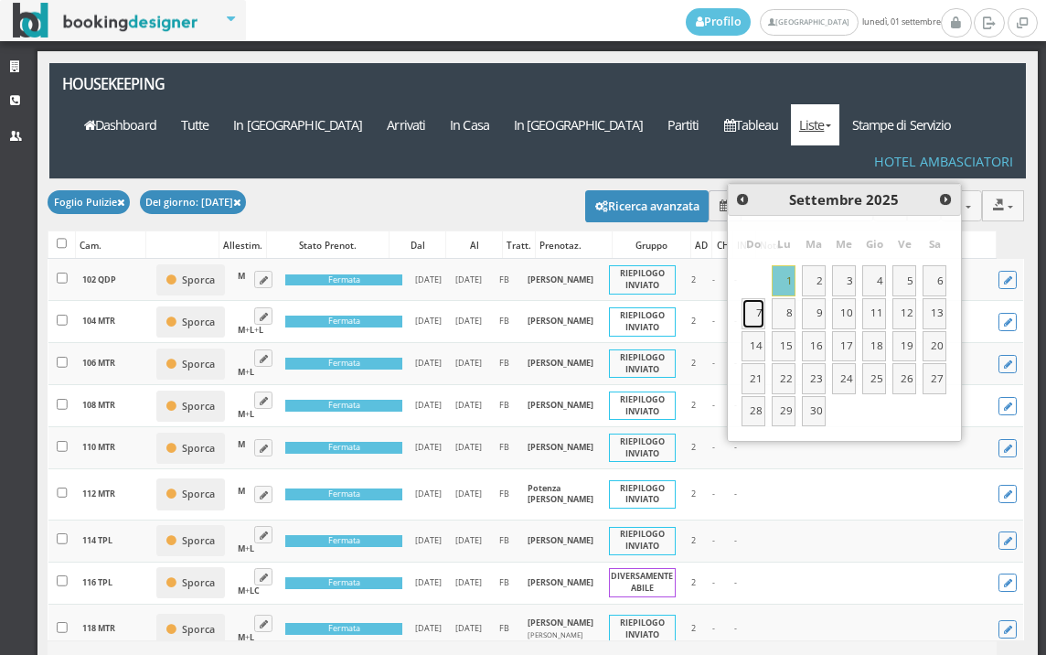
click at [753, 322] on link "7" at bounding box center [754, 313] width 24 height 31
type input "07/09/2025"
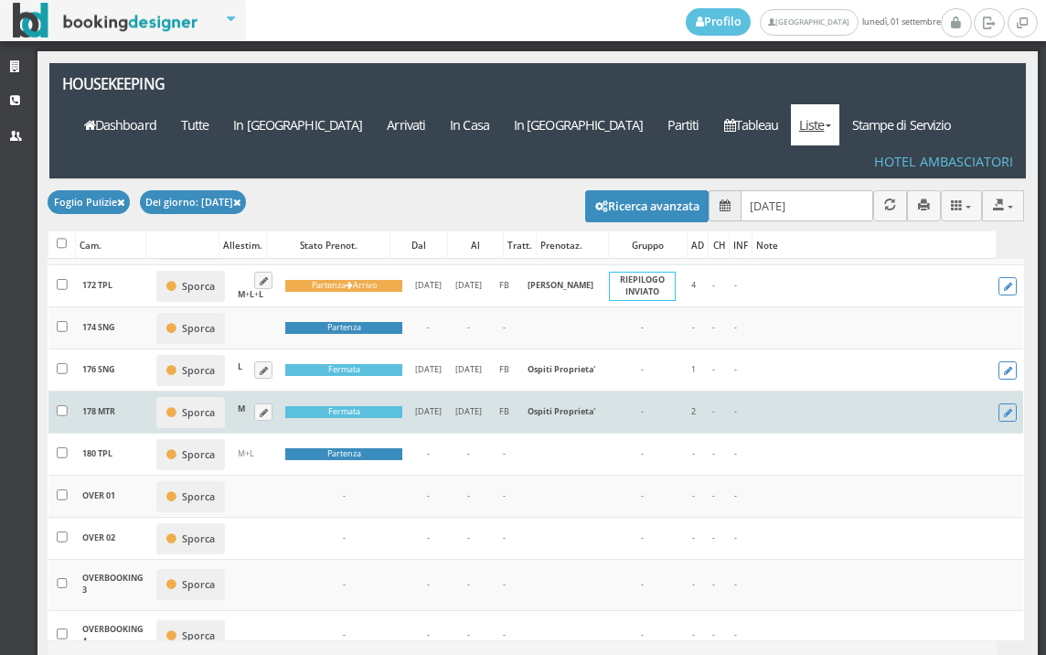
scroll to position [1727, 0]
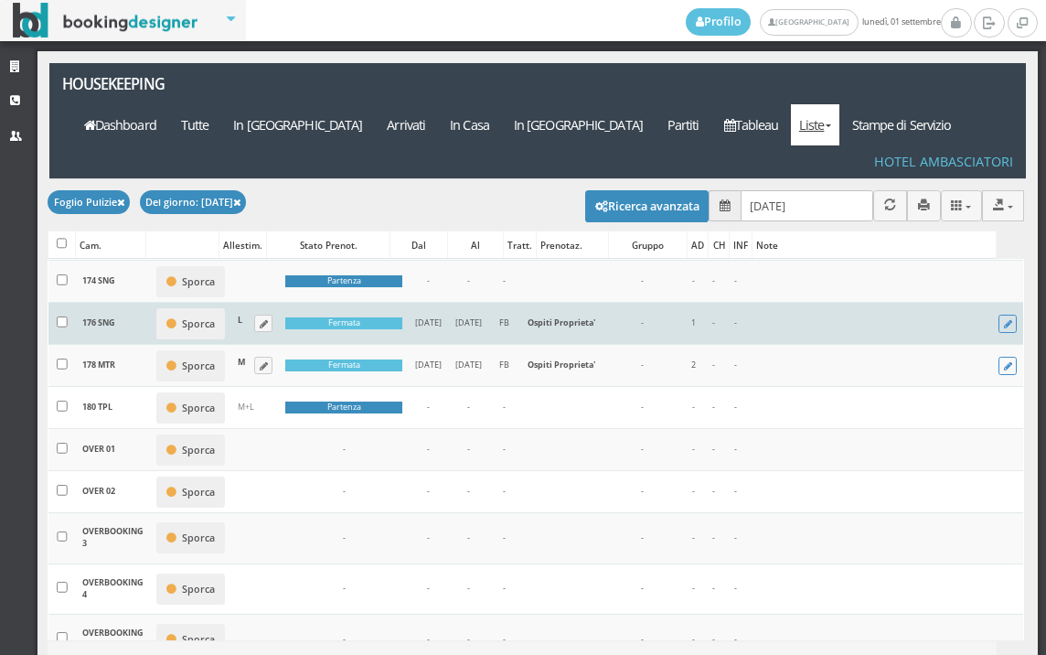
click at [95, 328] on b "176 SNG" at bounding box center [98, 323] width 33 height 12
click at [481, 345] on td "08/09/2025" at bounding box center [467, 324] width 39 height 42
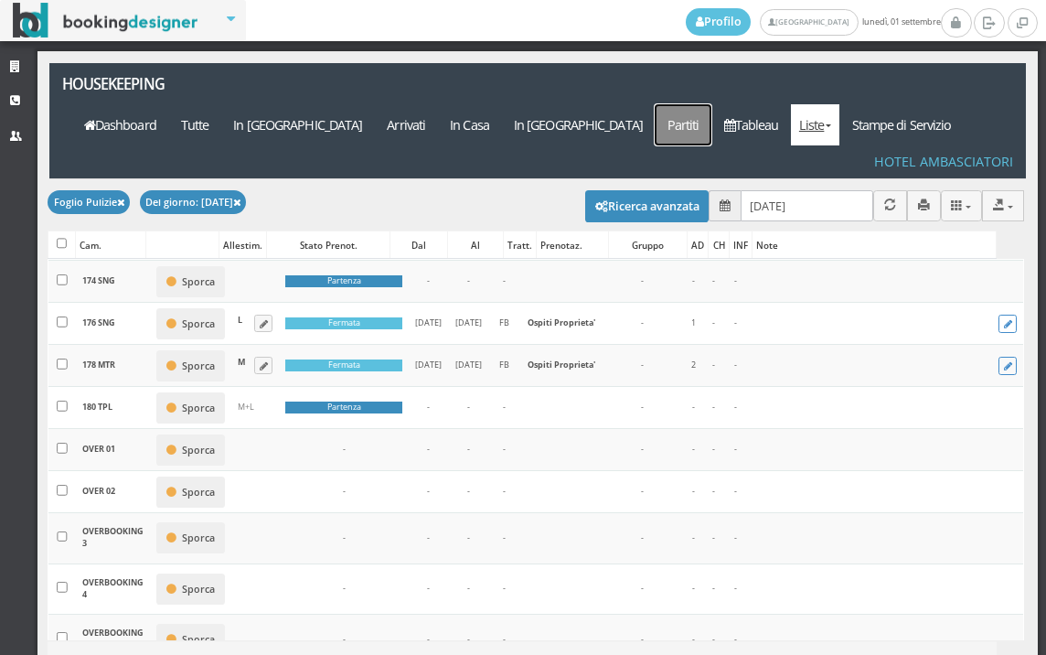
click at [712, 104] on a=pms-departured-reservations"] "Partiti" at bounding box center [683, 124] width 57 height 41
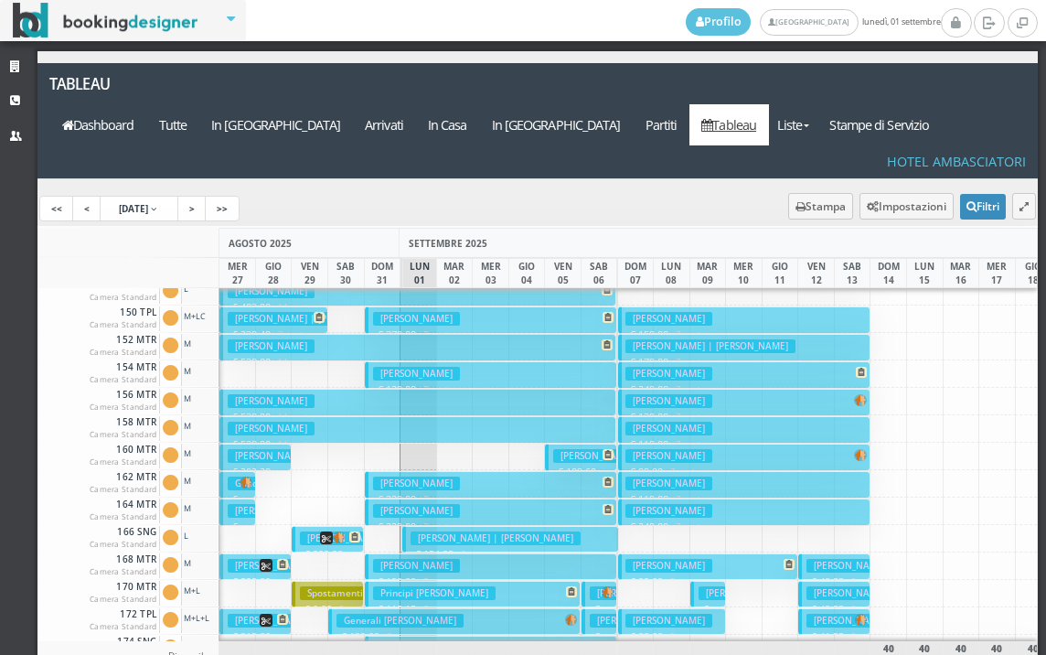
scroll to position [732, 0]
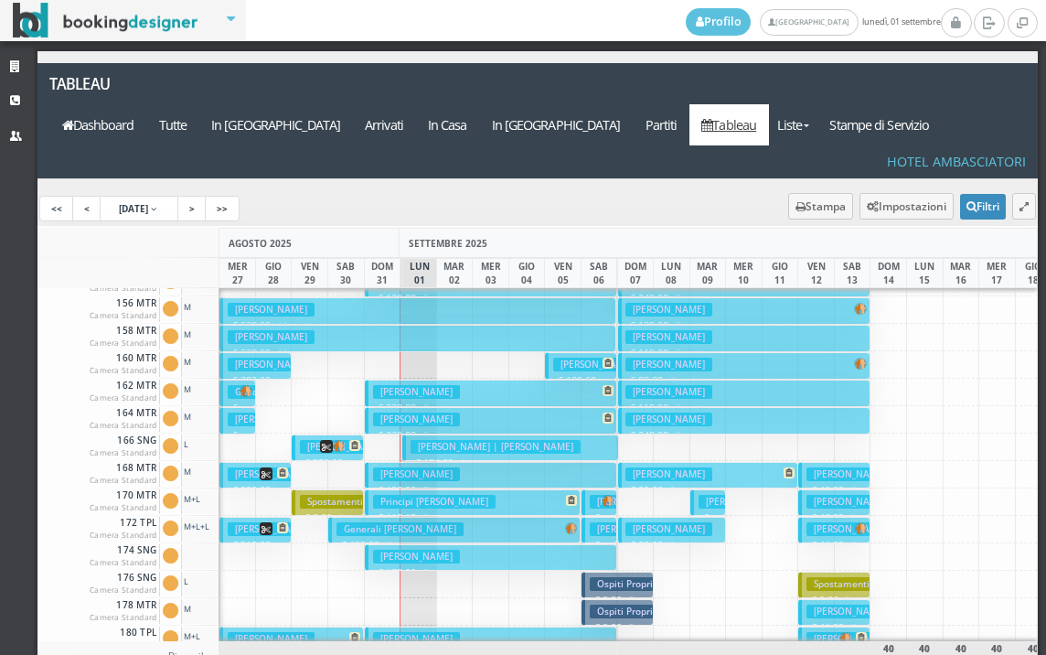
click at [640, 572] on button "Ospiti Proprieta' € 0.00 2 notti 1 Adulto" at bounding box center [618, 585] width 72 height 27
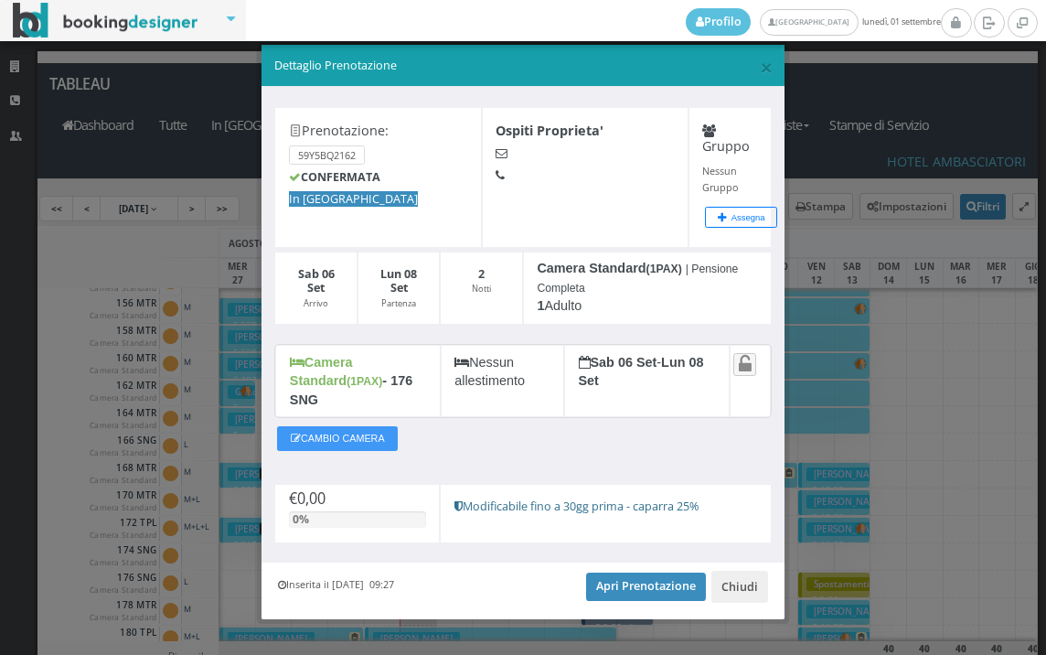
scroll to position [16, 0]
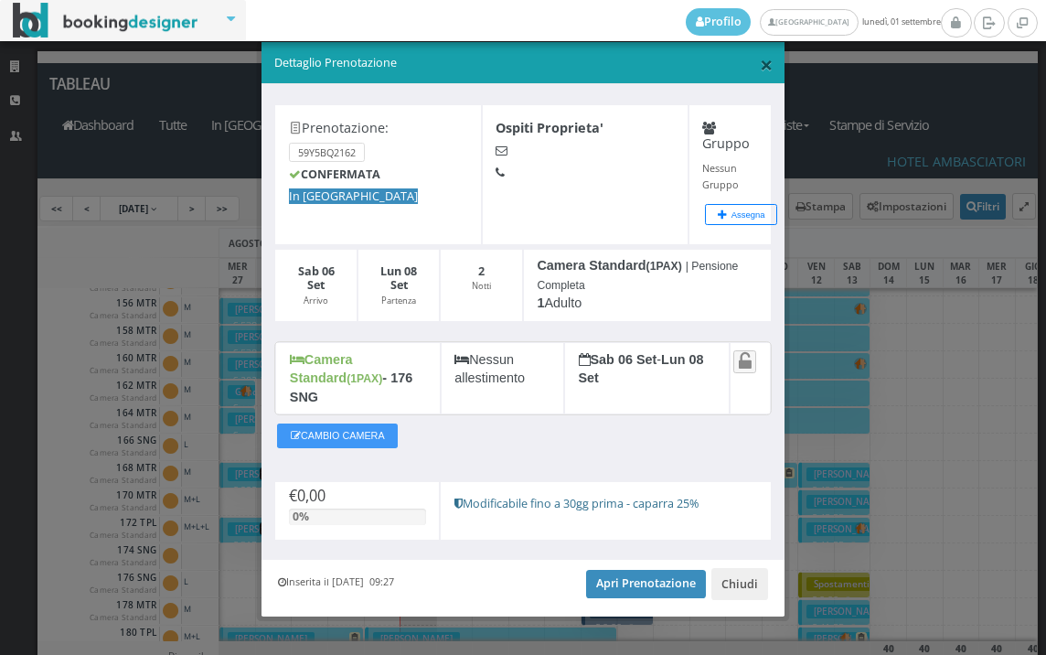
click at [760, 55] on span "×" at bounding box center [766, 63] width 13 height 31
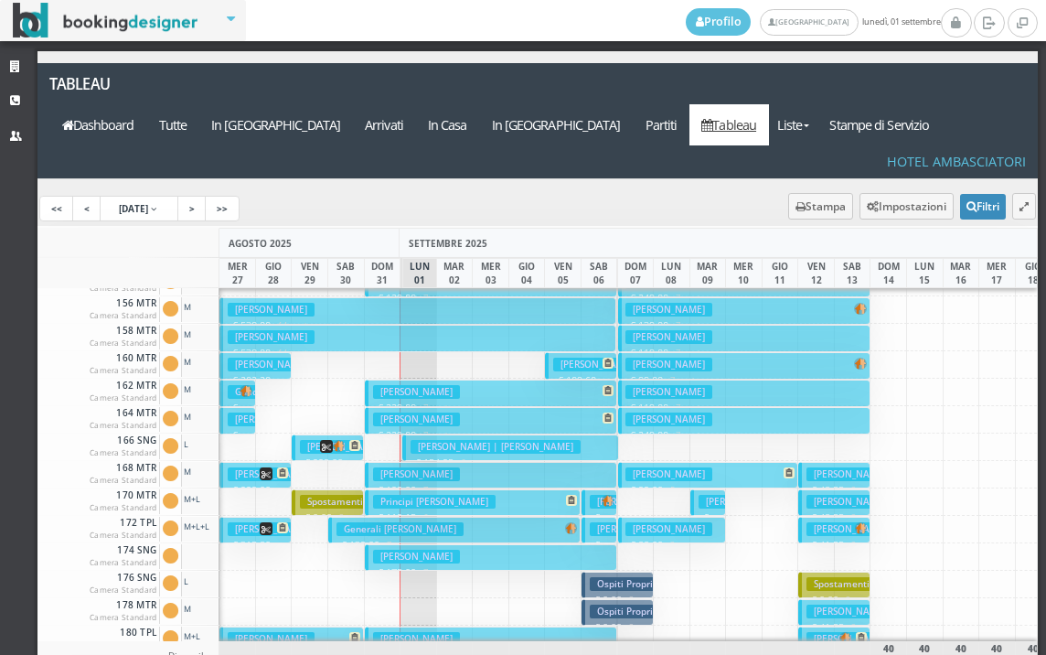
scroll to position [823, 0]
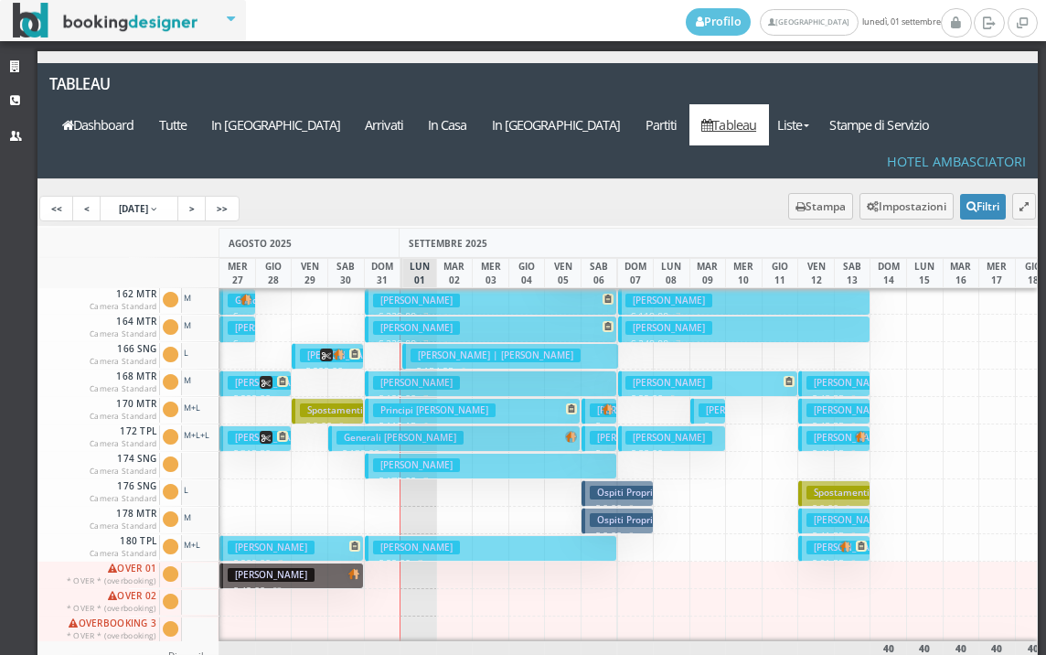
click at [606, 513] on h3 "Ospiti Proprieta'" at bounding box center [633, 520] width 87 height 14
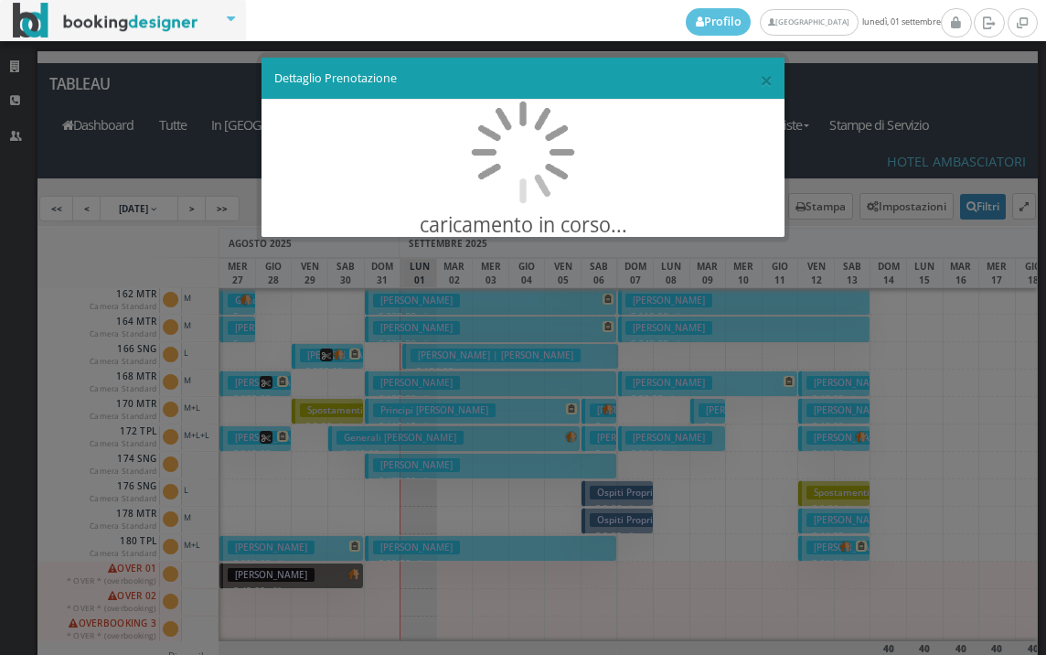
scroll to position [0, 0]
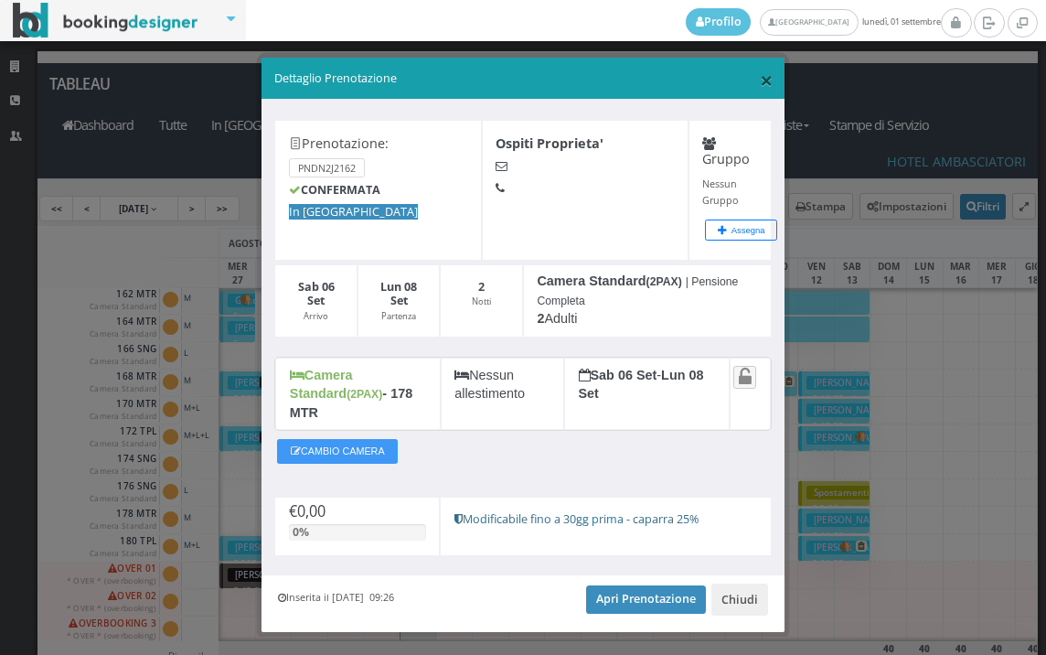
click at [760, 73] on span "×" at bounding box center [766, 79] width 13 height 31
